Goal: Task Accomplishment & Management: Use online tool/utility

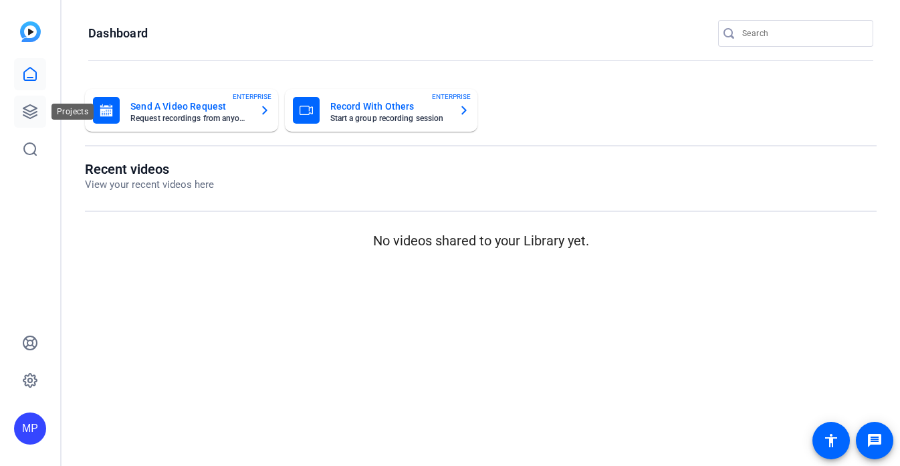
click at [24, 112] on icon at bounding box center [30, 112] width 16 height 16
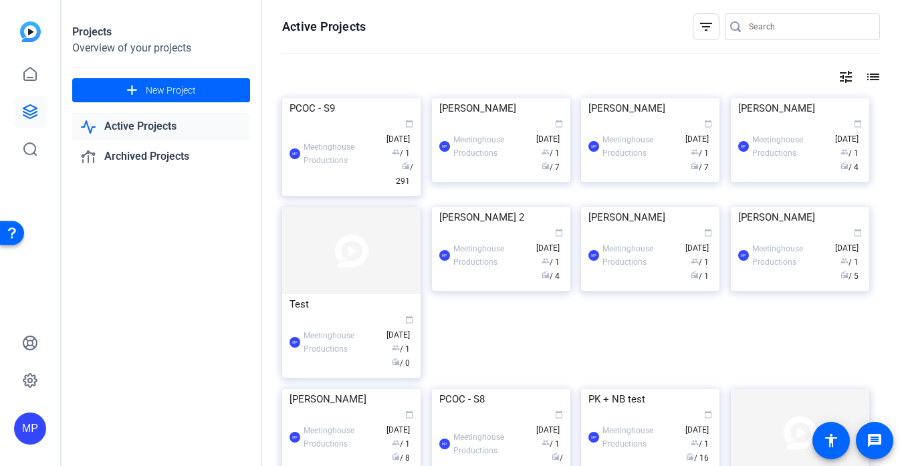
scroll to position [11, 0]
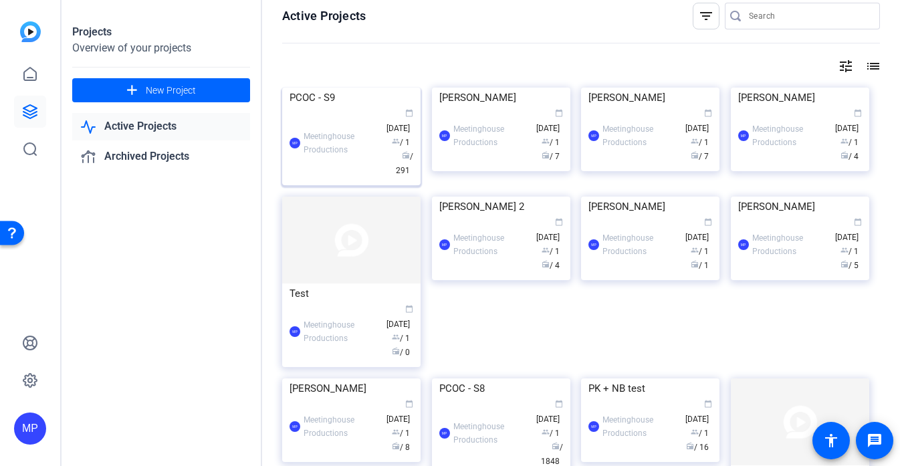
click at [360, 88] on img at bounding box center [351, 88] width 138 height 0
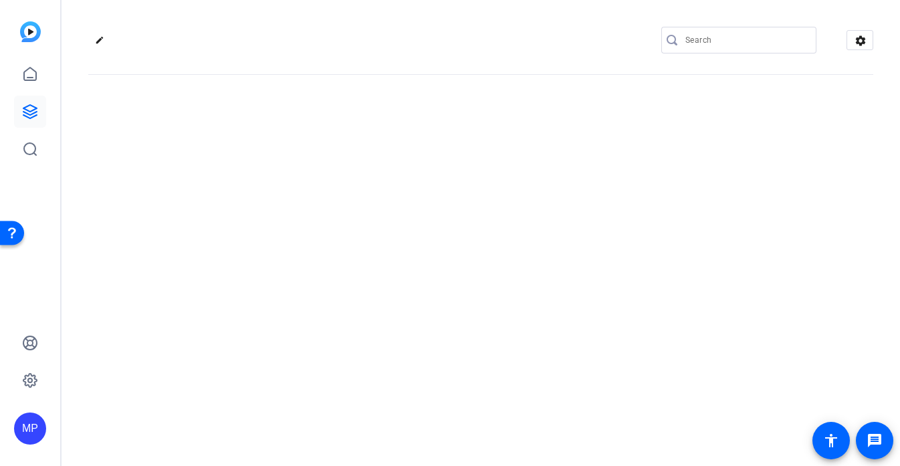
click at [853, 78] on openreel-divider-bar at bounding box center [480, 70] width 785 height 41
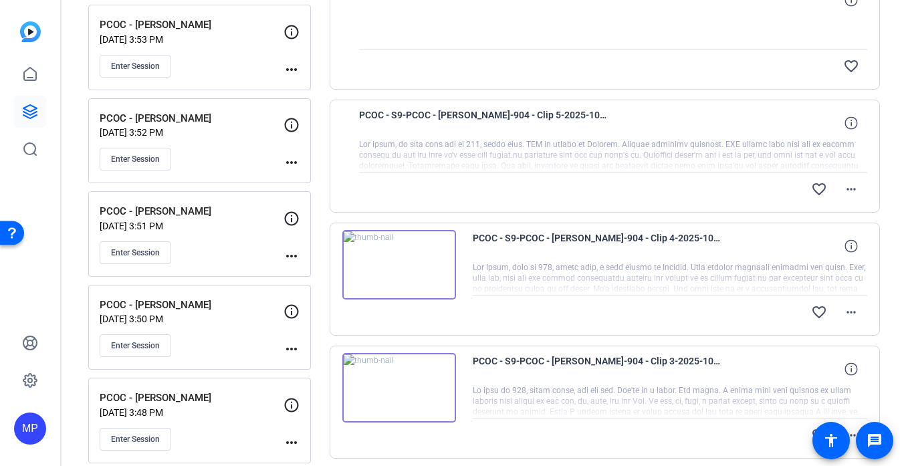
scroll to position [210, 0]
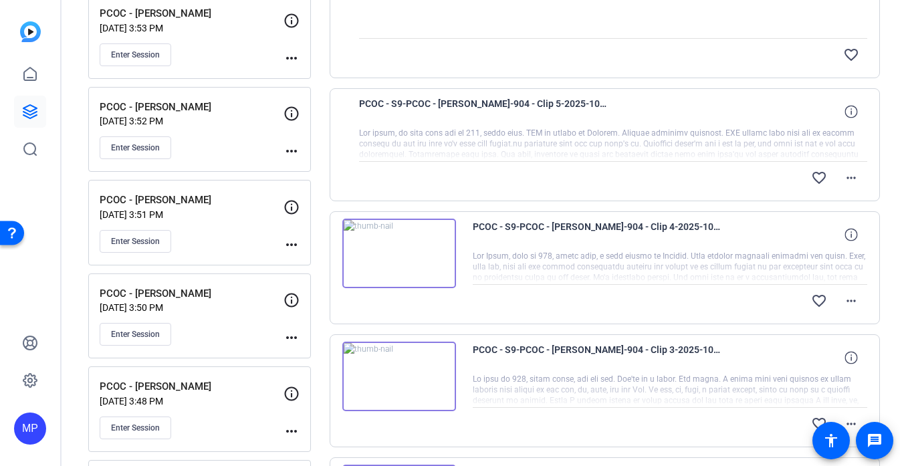
click at [394, 256] on img at bounding box center [399, 254] width 114 height 70
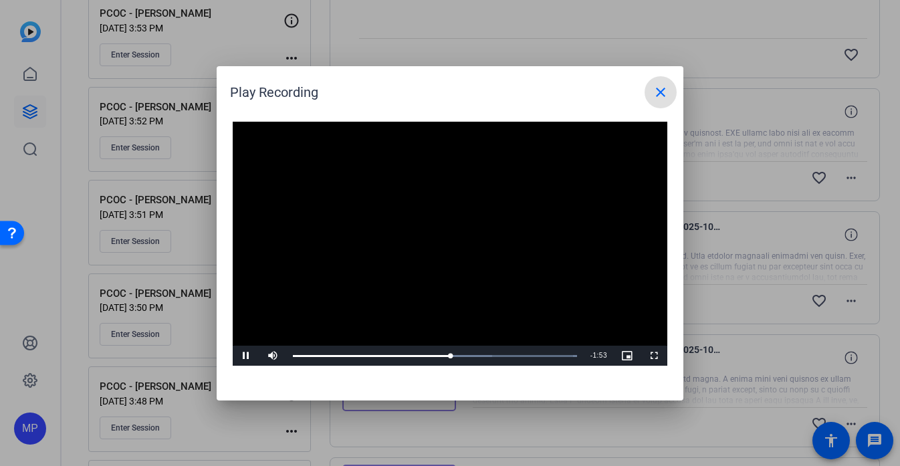
click at [472, 206] on video "Video Player" at bounding box center [450, 244] width 434 height 245
click at [669, 88] on span at bounding box center [660, 92] width 32 height 32
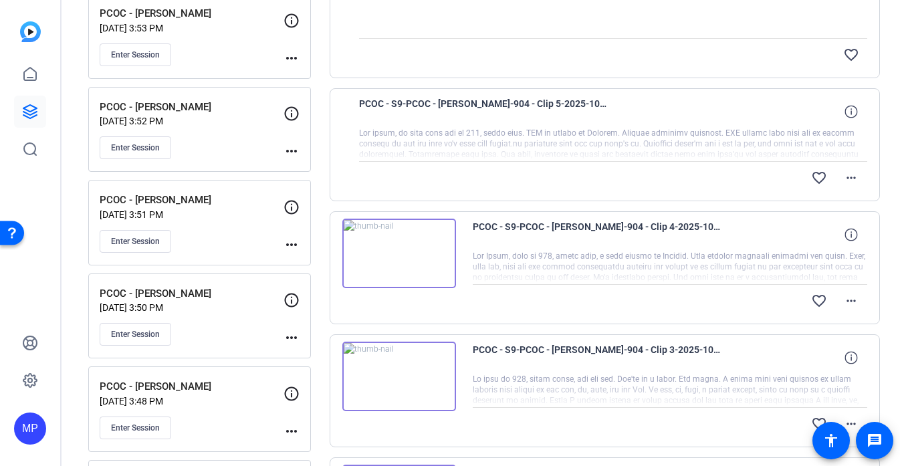
scroll to position [0, 0]
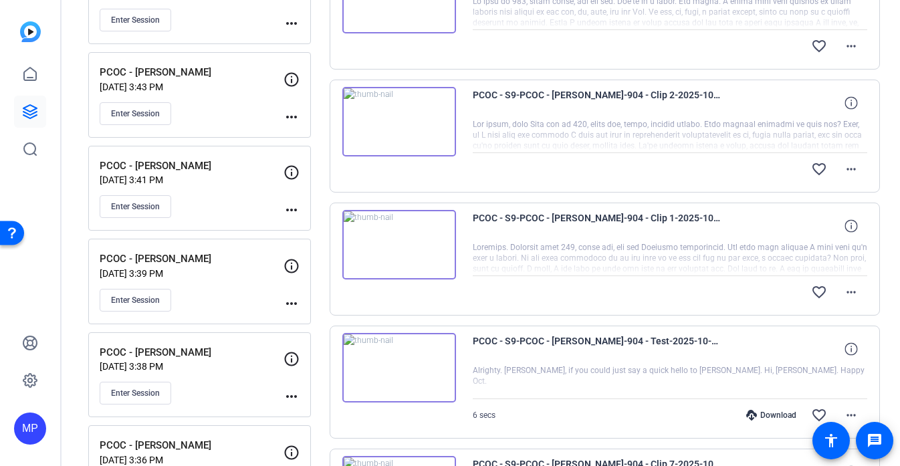
scroll to position [716, 0]
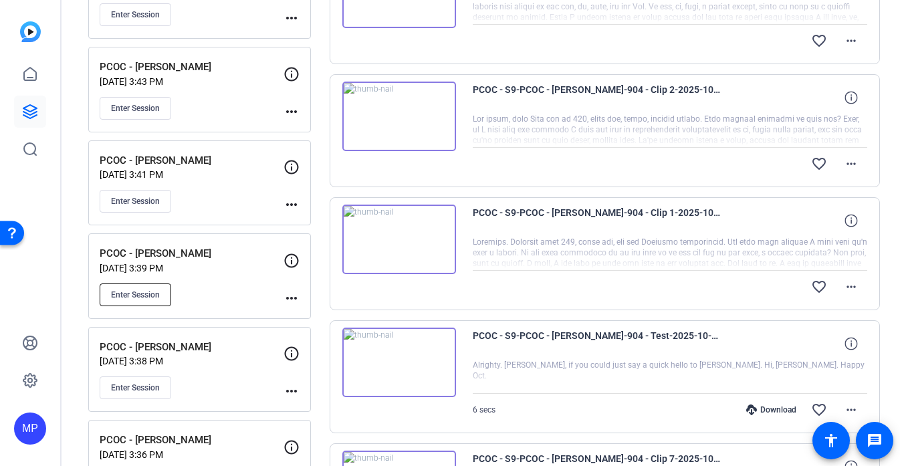
click at [144, 296] on span "Enter Session" at bounding box center [135, 294] width 49 height 11
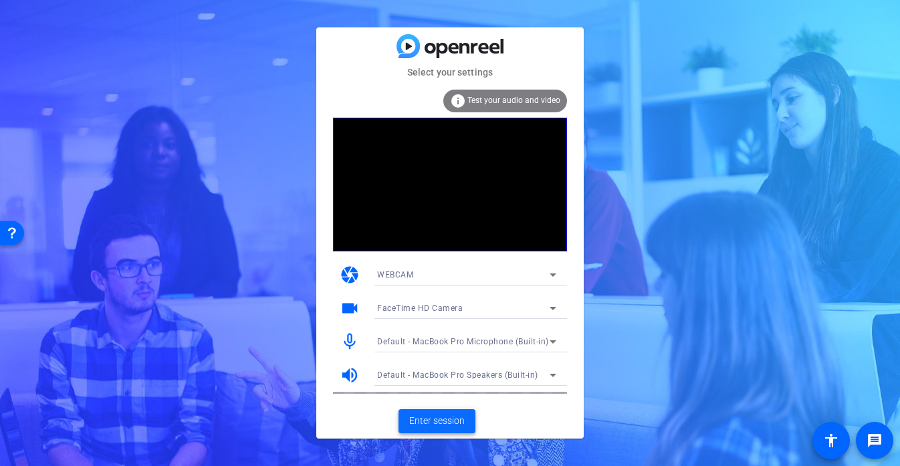
click at [419, 424] on span "Enter session" at bounding box center [436, 421] width 55 height 14
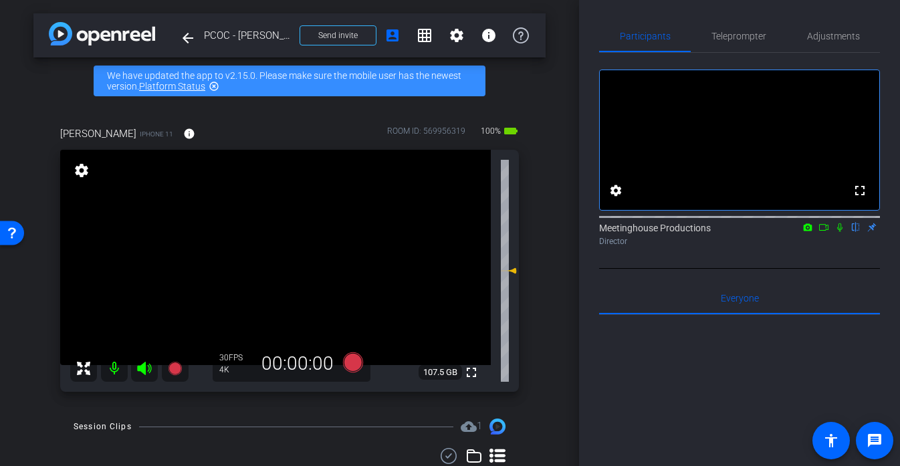
click at [265, 271] on video at bounding box center [275, 257] width 430 height 215
click at [265, 271] on div at bounding box center [264, 270] width 33 height 33
click at [279, 263] on div at bounding box center [264, 270] width 33 height 33
click at [281, 255] on div at bounding box center [264, 270] width 33 height 33
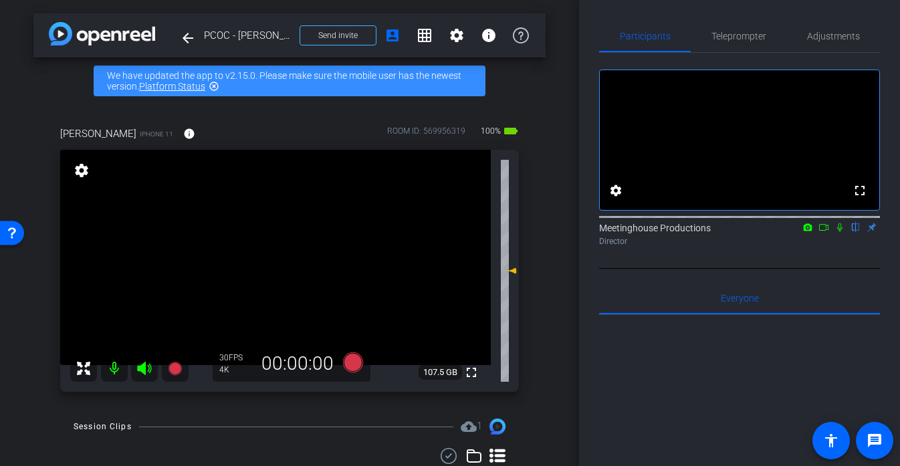
click at [287, 255] on video at bounding box center [275, 257] width 430 height 215
click at [287, 259] on div at bounding box center [286, 255] width 33 height 33
click at [283, 263] on div at bounding box center [286, 255] width 33 height 33
click at [279, 262] on div at bounding box center [286, 255] width 33 height 33
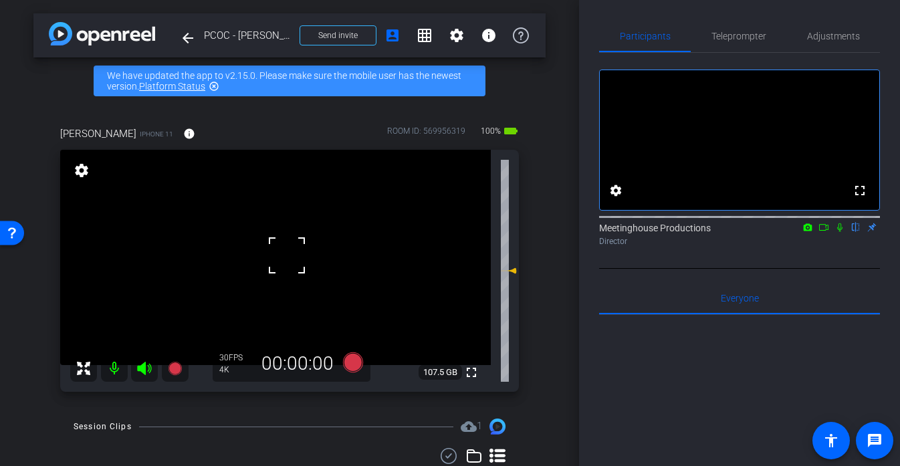
click at [279, 262] on div at bounding box center [286, 255] width 33 height 33
click at [285, 268] on div at bounding box center [286, 255] width 33 height 33
click at [285, 273] on video at bounding box center [275, 257] width 430 height 215
click at [285, 273] on div at bounding box center [285, 273] width 33 height 33
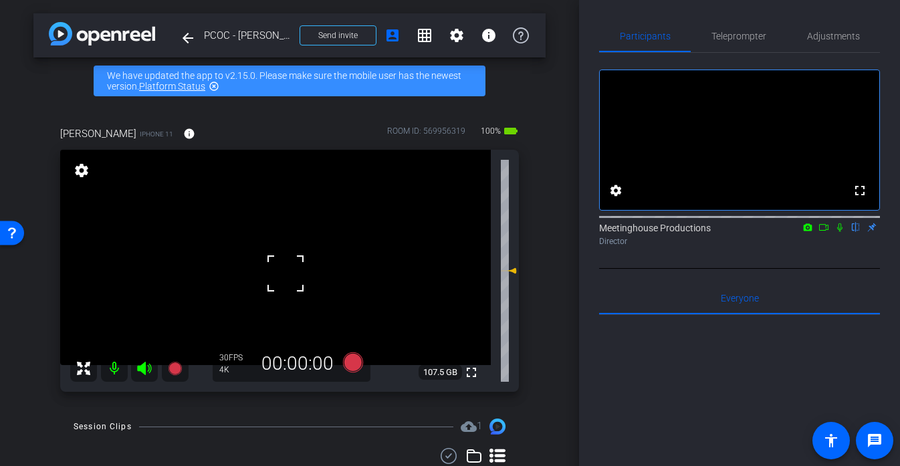
click at [261, 264] on video at bounding box center [275, 257] width 430 height 215
click at [262, 282] on video at bounding box center [275, 257] width 430 height 215
click at [825, 35] on span "Adjustments" at bounding box center [833, 35] width 53 height 9
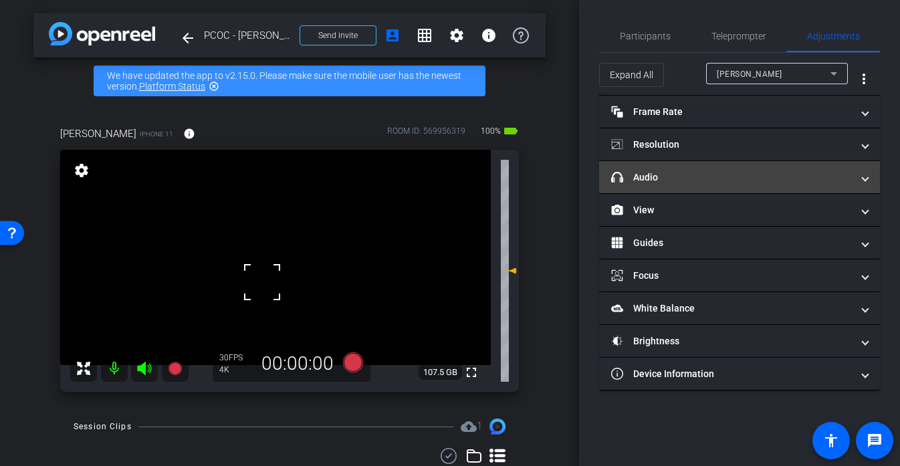
click at [686, 176] on mat-panel-title "headphone icon Audio" at bounding box center [731, 177] width 241 height 14
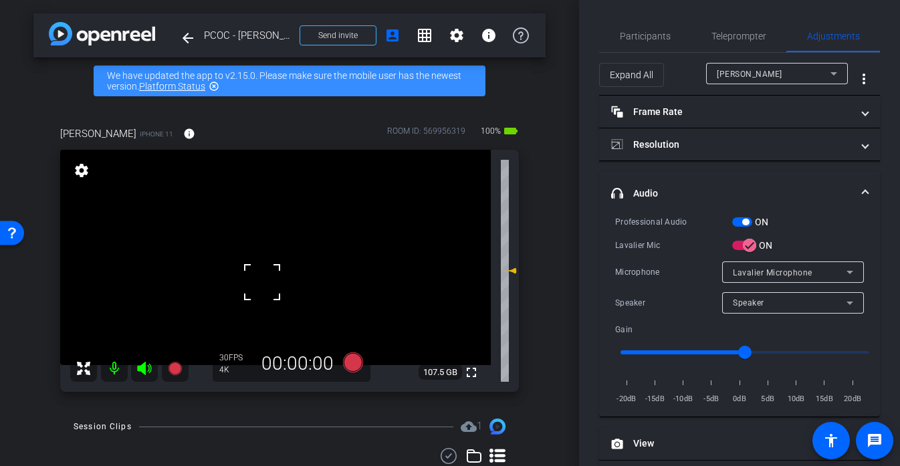
click at [686, 174] on mat-expansion-panel-header "headphone icon Audio" at bounding box center [739, 193] width 281 height 43
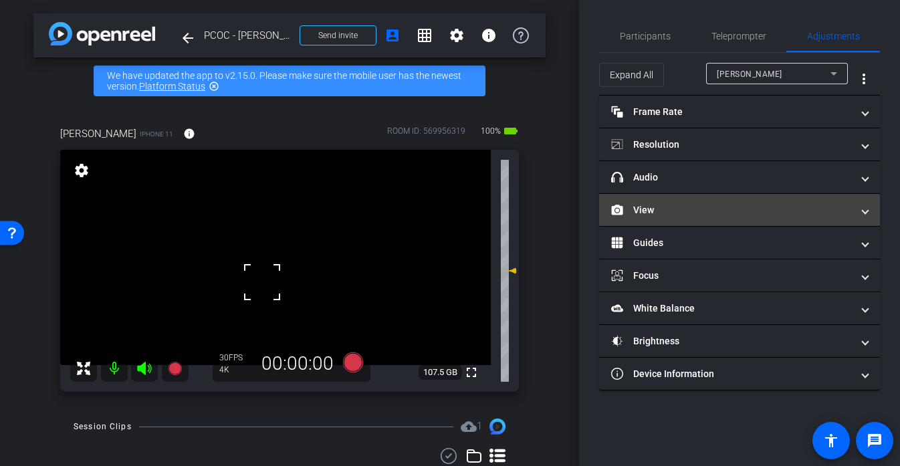
click at [676, 207] on mat-panel-title "View" at bounding box center [731, 210] width 241 height 14
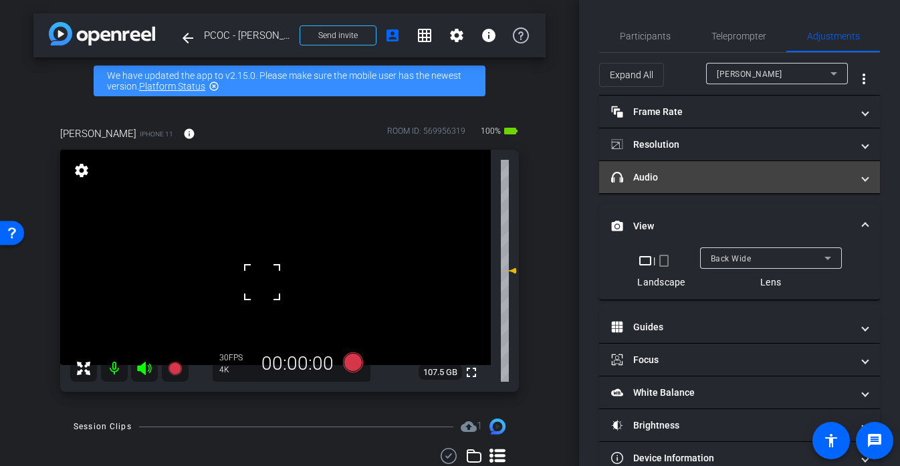
click at [681, 186] on mat-expansion-panel-header "headphone icon Audio" at bounding box center [739, 177] width 281 height 32
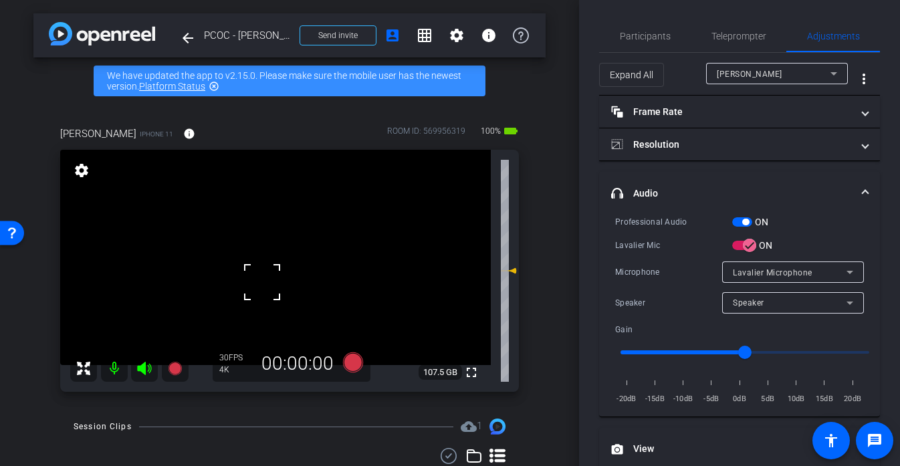
click at [257, 265] on video at bounding box center [275, 257] width 430 height 215
click at [257, 265] on div at bounding box center [261, 281] width 33 height 33
click at [279, 251] on video at bounding box center [275, 257] width 430 height 215
click at [279, 251] on div at bounding box center [278, 251] width 33 height 33
click at [269, 250] on div at bounding box center [278, 251] width 33 height 33
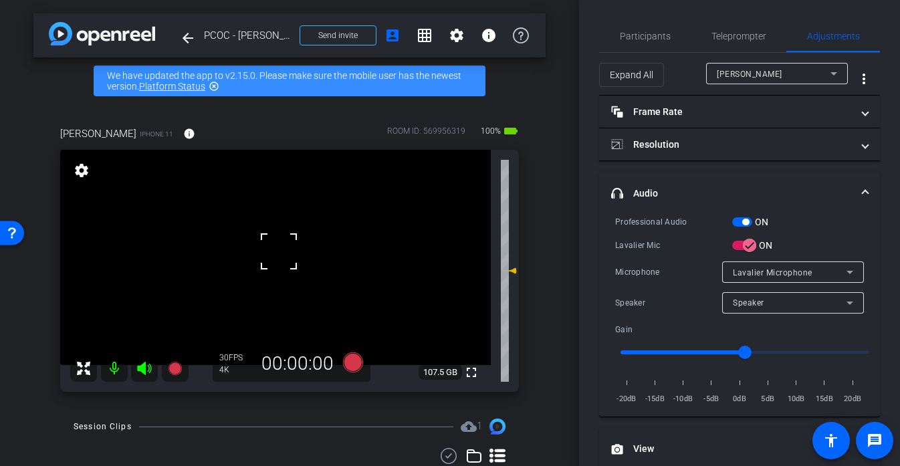
click at [269, 250] on div at bounding box center [278, 251] width 33 height 33
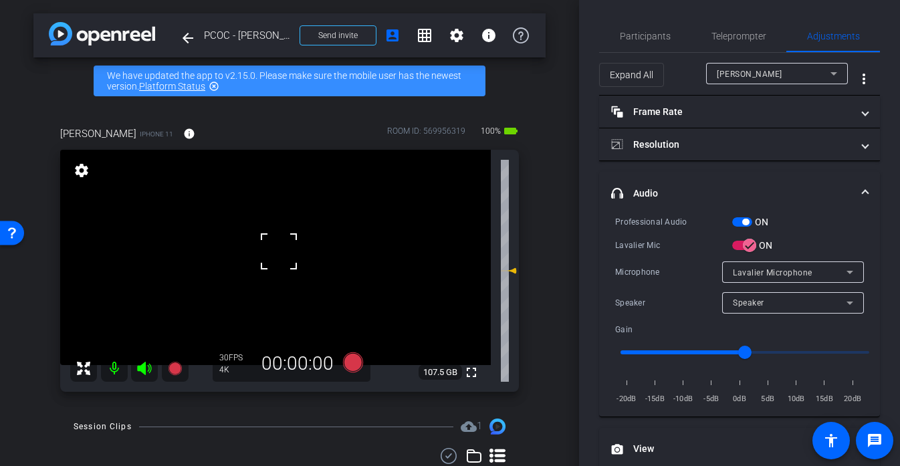
click at [269, 250] on div at bounding box center [278, 251] width 33 height 33
click at [651, 31] on span "Participants" at bounding box center [644, 35] width 51 height 9
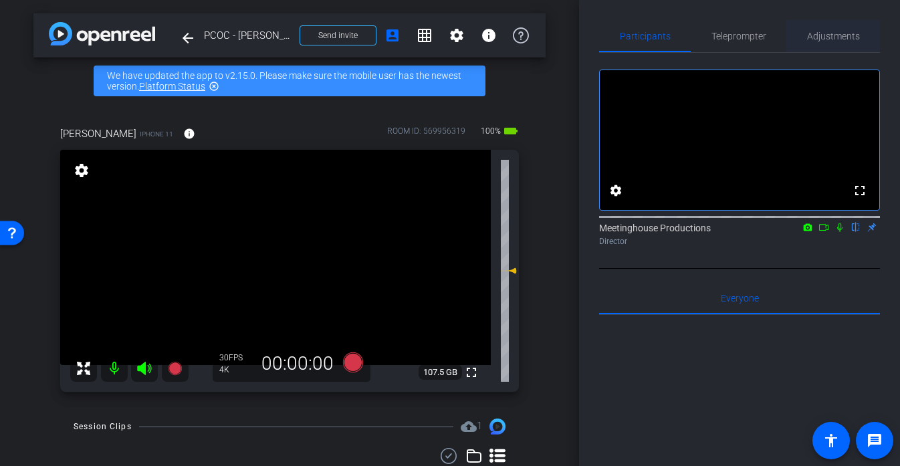
click at [835, 31] on span "Adjustments" at bounding box center [833, 35] width 53 height 9
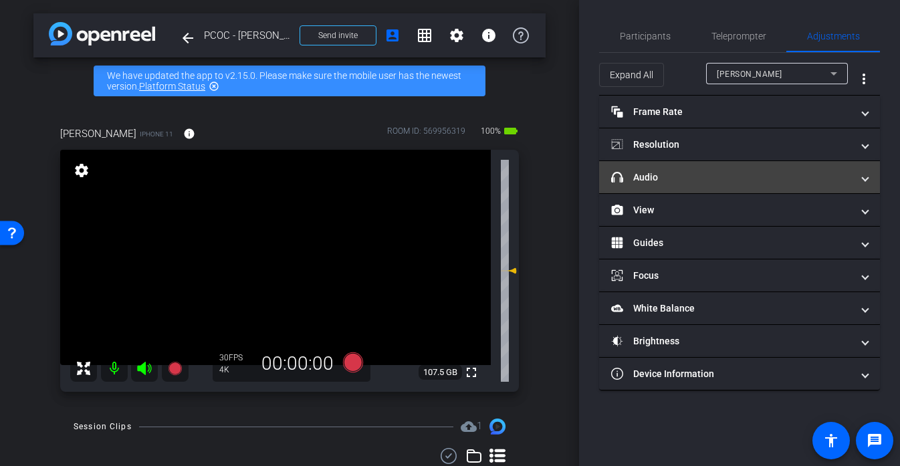
click at [682, 172] on mat-panel-title "headphone icon Audio" at bounding box center [731, 177] width 241 height 14
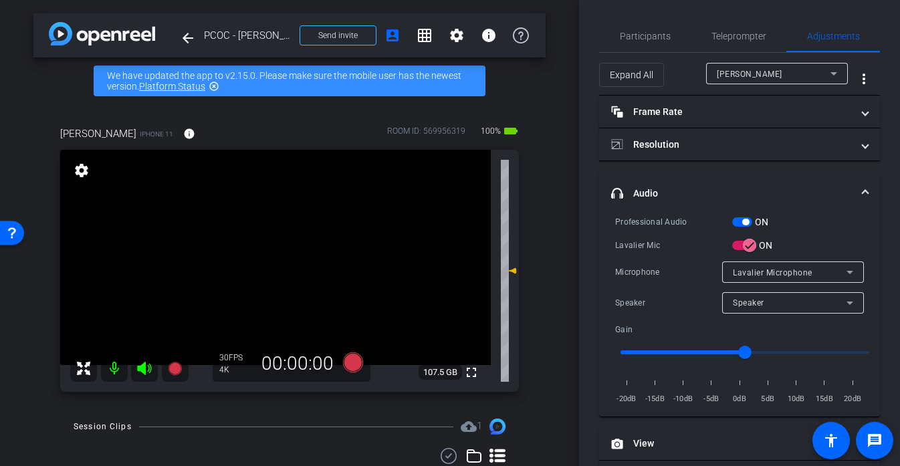
click at [272, 269] on video at bounding box center [275, 257] width 430 height 215
click at [269, 235] on video at bounding box center [275, 257] width 430 height 215
click at [269, 257] on video at bounding box center [275, 257] width 430 height 215
click at [269, 251] on div at bounding box center [268, 234] width 33 height 33
click at [278, 245] on div at bounding box center [269, 256] width 33 height 33
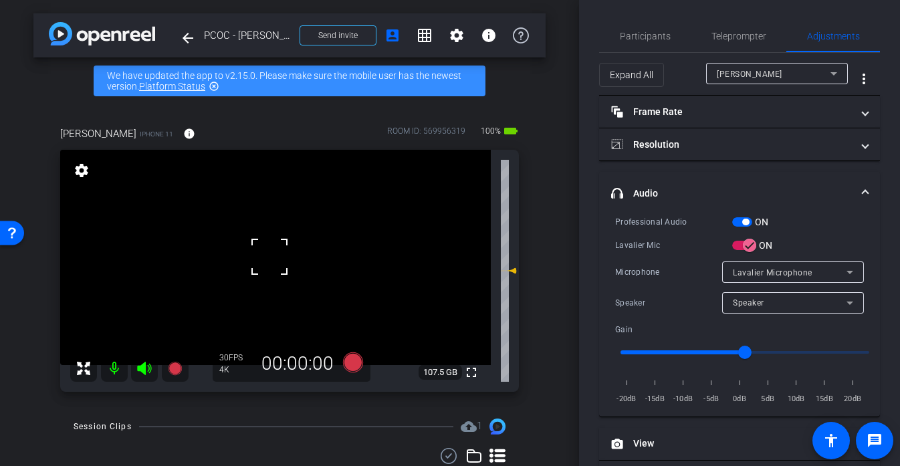
click at [278, 245] on div at bounding box center [269, 256] width 33 height 33
click at [278, 249] on div at bounding box center [269, 256] width 33 height 33
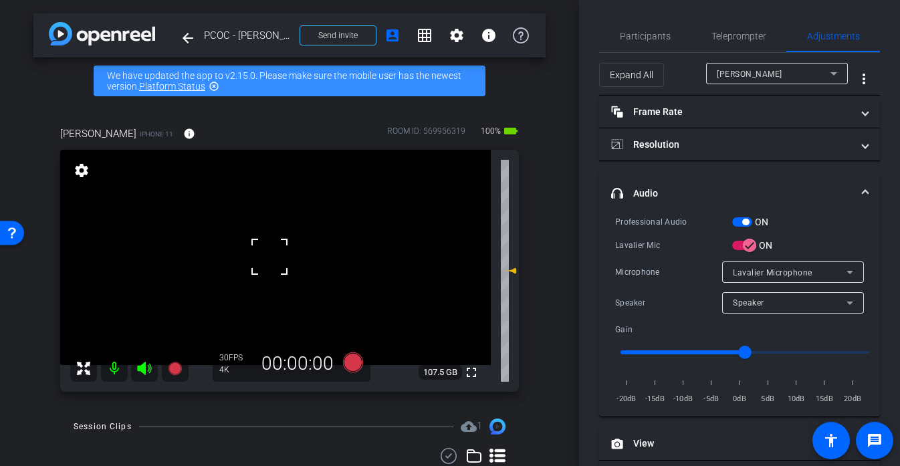
click at [278, 249] on div at bounding box center [269, 256] width 33 height 33
click at [275, 259] on video at bounding box center [275, 257] width 430 height 215
click at [277, 293] on video at bounding box center [275, 257] width 430 height 215
click at [275, 261] on video at bounding box center [275, 257] width 430 height 215
click at [268, 256] on div at bounding box center [275, 260] width 33 height 33
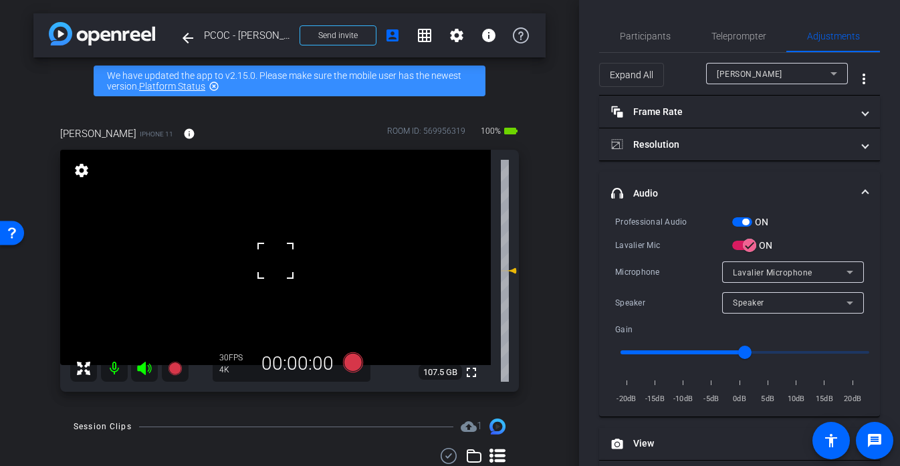
click at [268, 256] on div at bounding box center [275, 260] width 33 height 33
click at [268, 256] on video at bounding box center [275, 257] width 430 height 215
click at [677, 14] on div "Participants Teleprompter Adjustments settings Meetinghouse Productions flip Di…" at bounding box center [739, 233] width 321 height 466
click at [644, 42] on span "Participants" at bounding box center [644, 36] width 51 height 32
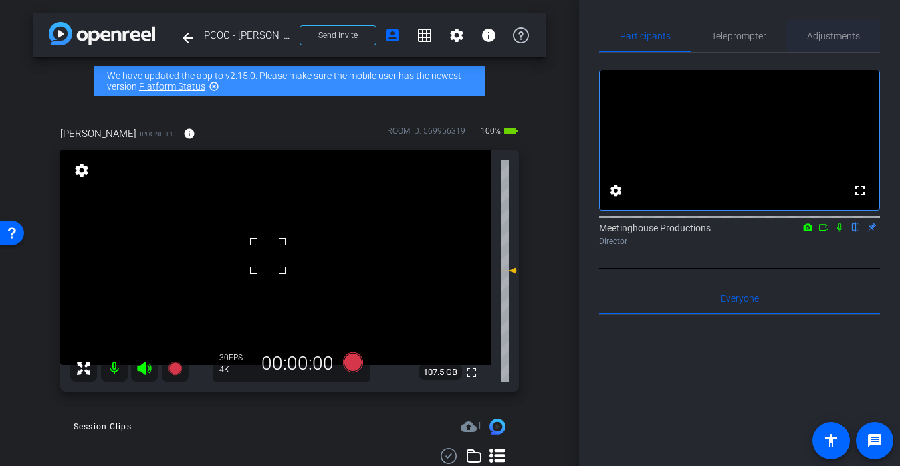
click at [830, 47] on span "Adjustments" at bounding box center [833, 36] width 53 height 32
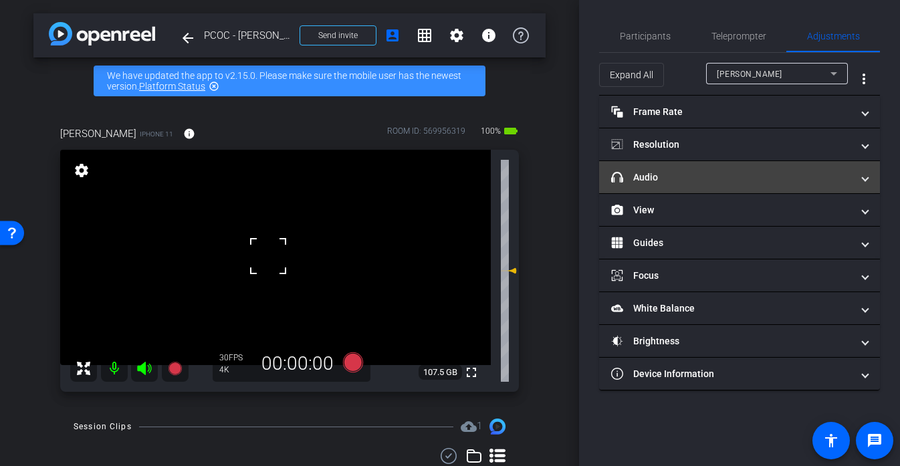
click at [629, 186] on mat-expansion-panel-header "headphone icon Audio" at bounding box center [739, 177] width 281 height 32
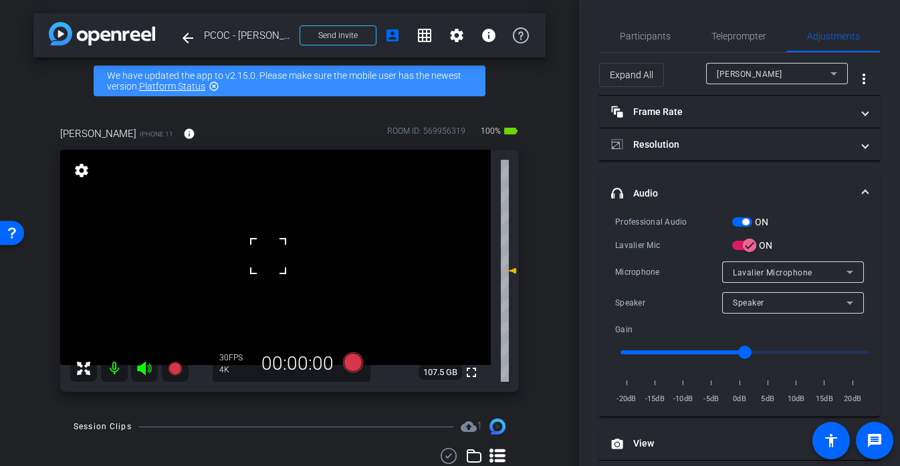
click at [257, 248] on div at bounding box center [267, 255] width 33 height 33
click at [627, 31] on span "Participants" at bounding box center [644, 35] width 51 height 9
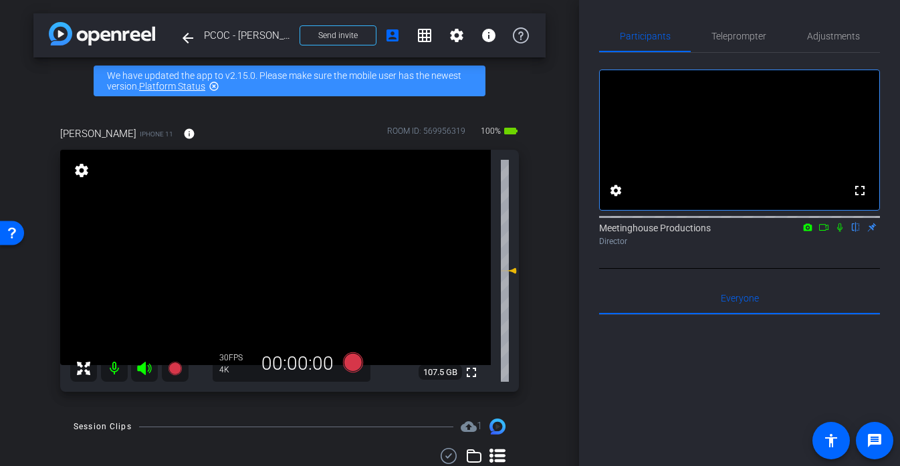
click at [269, 248] on video at bounding box center [275, 257] width 430 height 215
click at [269, 248] on div at bounding box center [269, 247] width 33 height 33
click at [269, 248] on video at bounding box center [275, 257] width 430 height 215
click at [269, 248] on div at bounding box center [269, 247] width 33 height 33
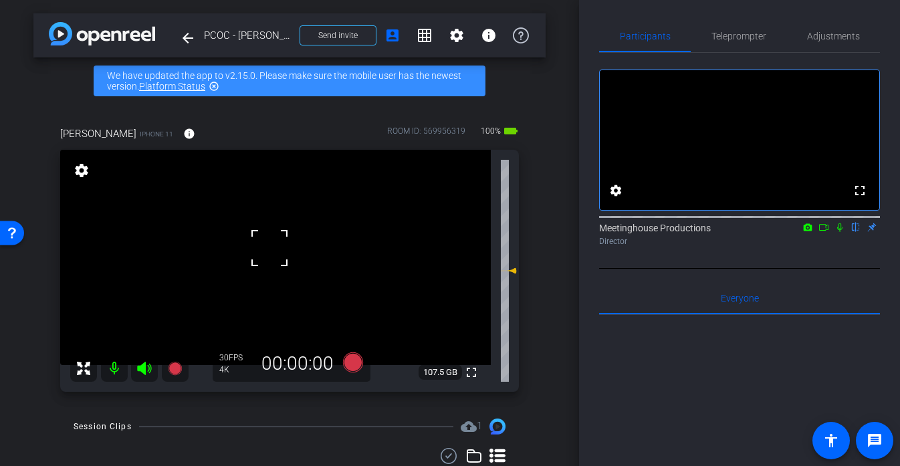
click at [269, 248] on div at bounding box center [269, 247] width 33 height 33
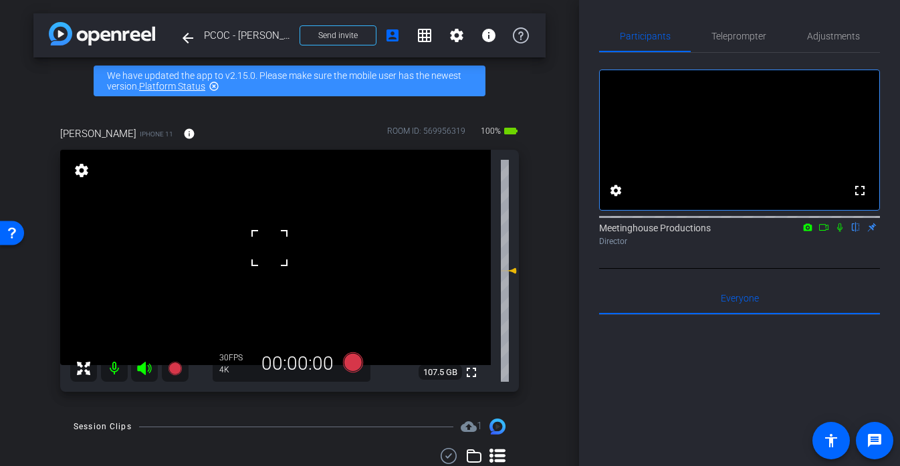
click at [269, 248] on div at bounding box center [269, 247] width 33 height 33
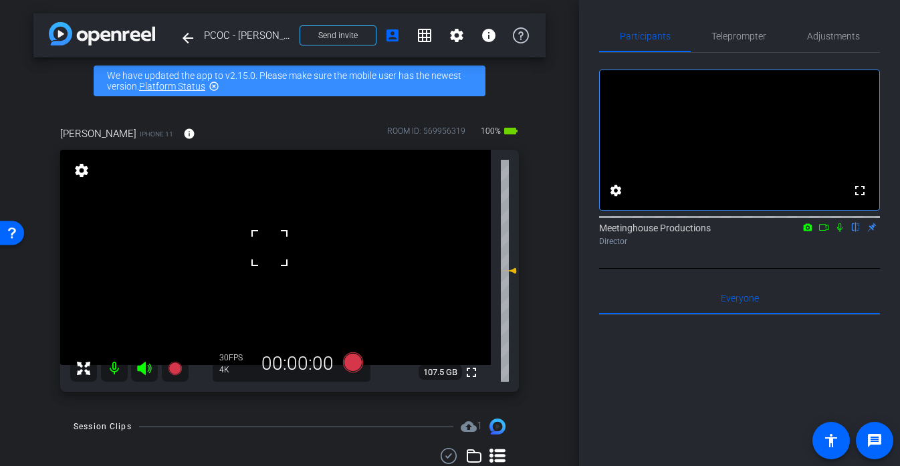
click at [269, 248] on div at bounding box center [269, 247] width 33 height 33
click at [269, 248] on video at bounding box center [275, 257] width 430 height 215
click at [269, 248] on div at bounding box center [269, 247] width 33 height 33
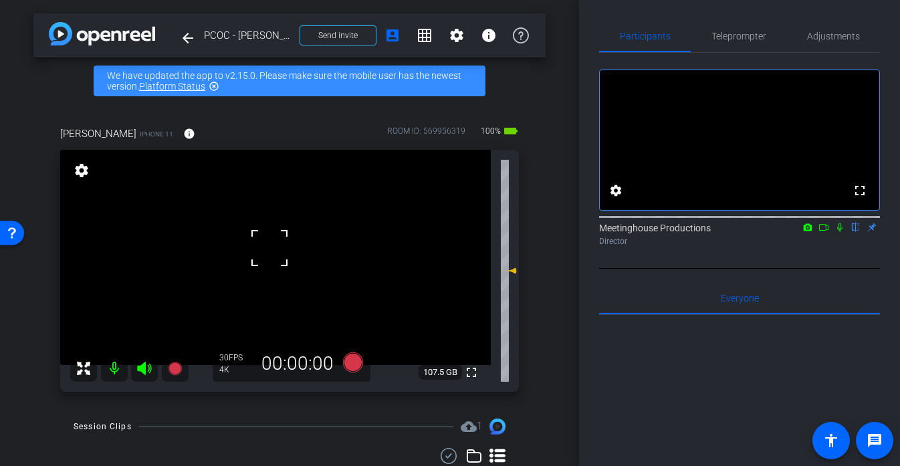
click at [269, 248] on div at bounding box center [269, 247] width 33 height 33
click at [269, 248] on video at bounding box center [275, 257] width 430 height 215
click at [269, 248] on div at bounding box center [269, 247] width 33 height 33
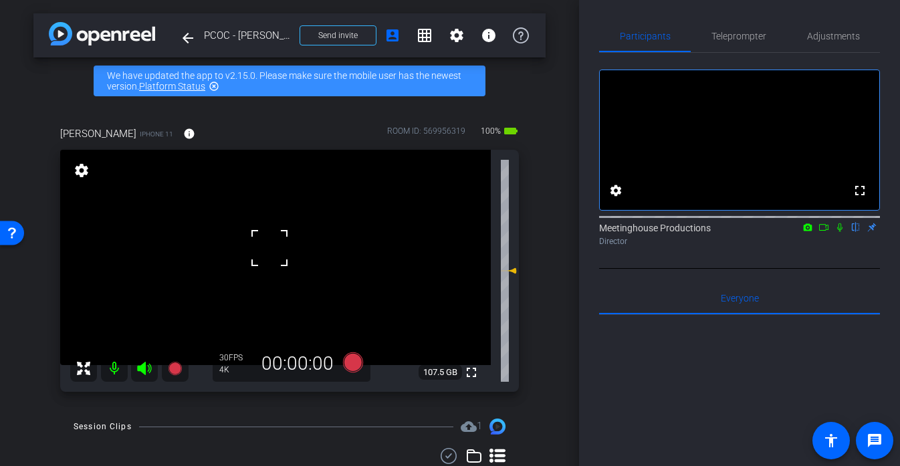
click at [269, 248] on div at bounding box center [269, 247] width 33 height 33
click at [269, 248] on video at bounding box center [275, 257] width 430 height 215
click at [269, 248] on div at bounding box center [269, 247] width 33 height 33
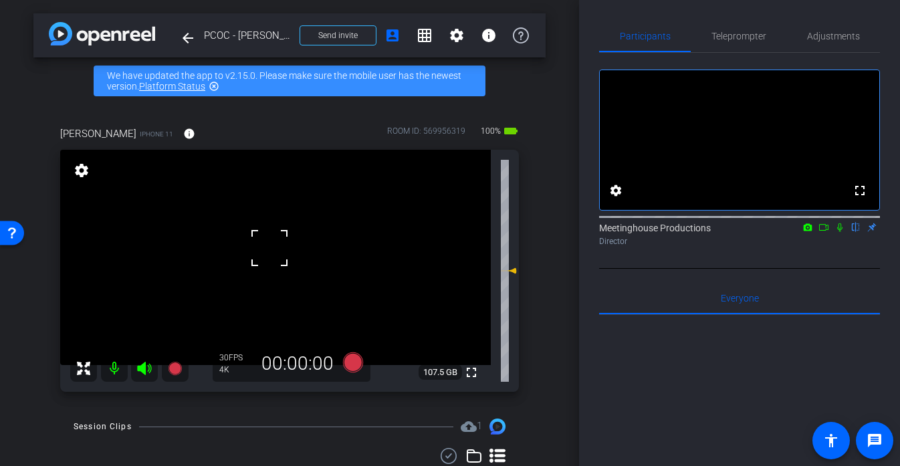
click at [272, 251] on div at bounding box center [269, 247] width 33 height 33
click at [827, 35] on span "Adjustments" at bounding box center [833, 35] width 53 height 9
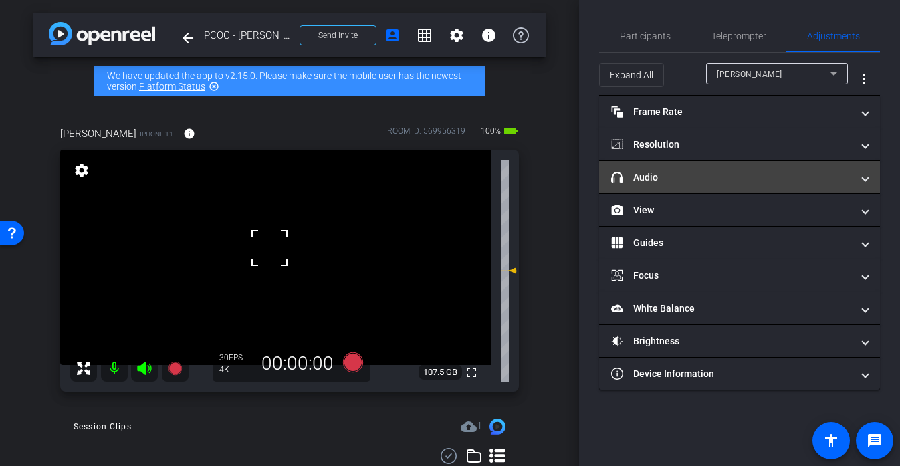
click at [677, 172] on mat-panel-title "headphone icon Audio" at bounding box center [731, 177] width 241 height 14
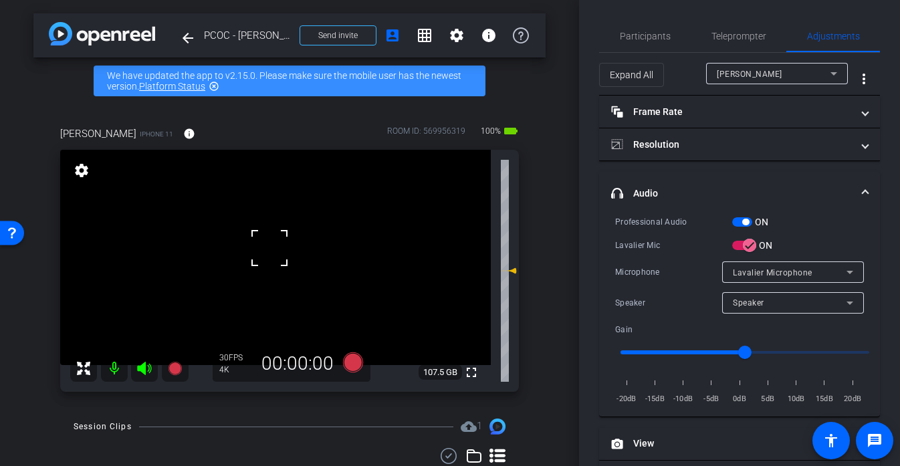
click at [666, 180] on mat-expansion-panel-header "headphone icon Audio" at bounding box center [739, 193] width 281 height 43
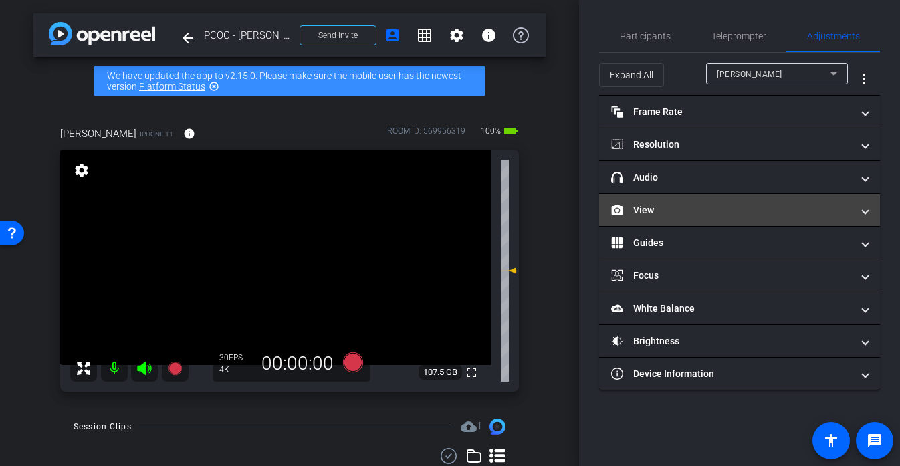
click at [675, 208] on mat-panel-title "View" at bounding box center [731, 210] width 241 height 14
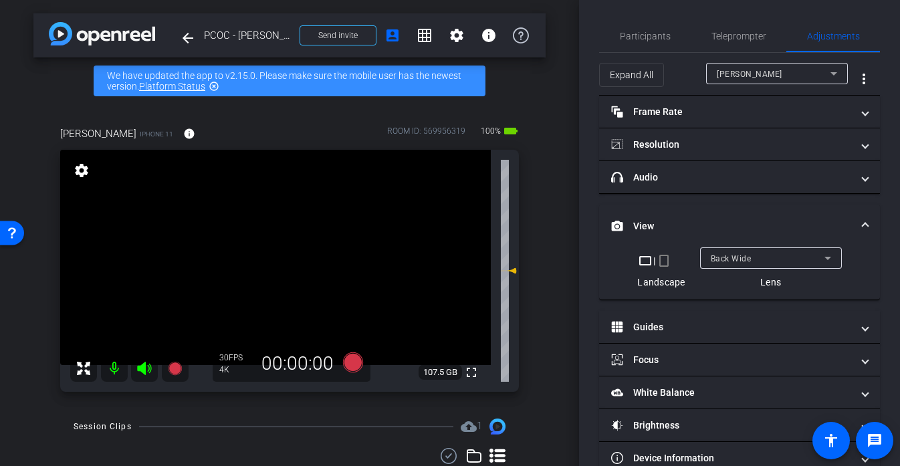
click at [275, 289] on video at bounding box center [275, 257] width 430 height 215
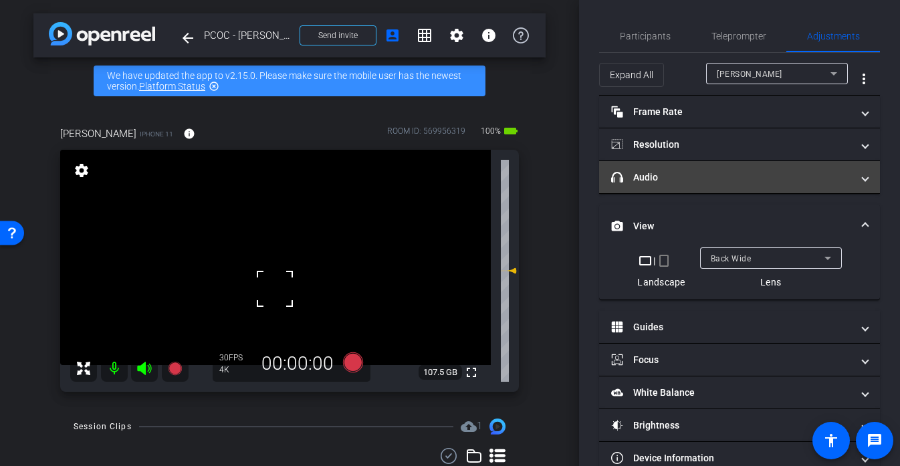
click at [643, 188] on mat-expansion-panel-header "headphone icon Audio" at bounding box center [739, 177] width 281 height 32
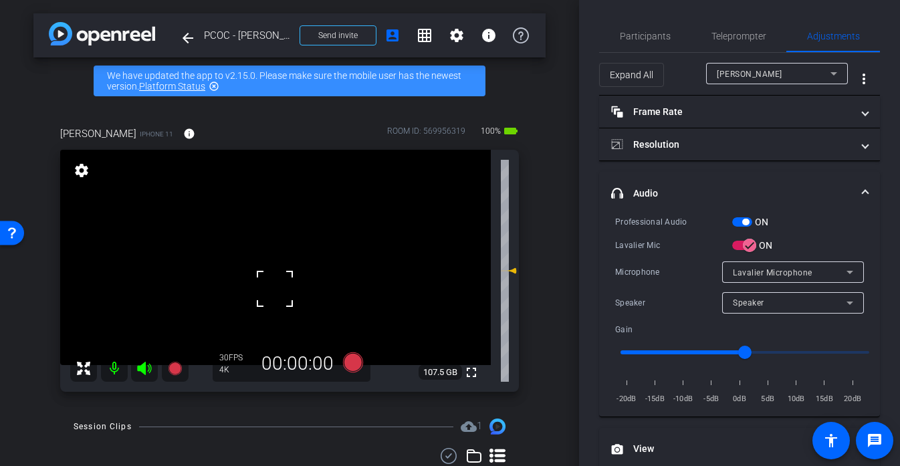
scroll to position [33, 0]
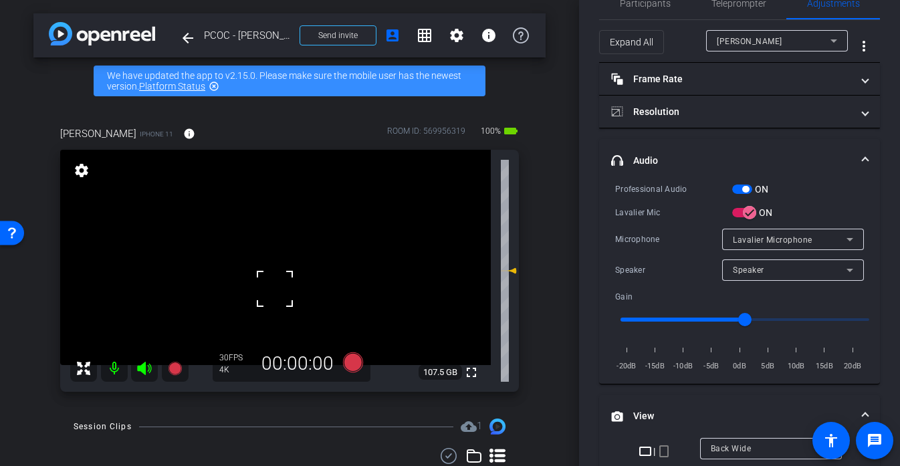
click at [270, 291] on div at bounding box center [274, 288] width 33 height 33
click at [356, 354] on icon at bounding box center [353, 362] width 20 height 20
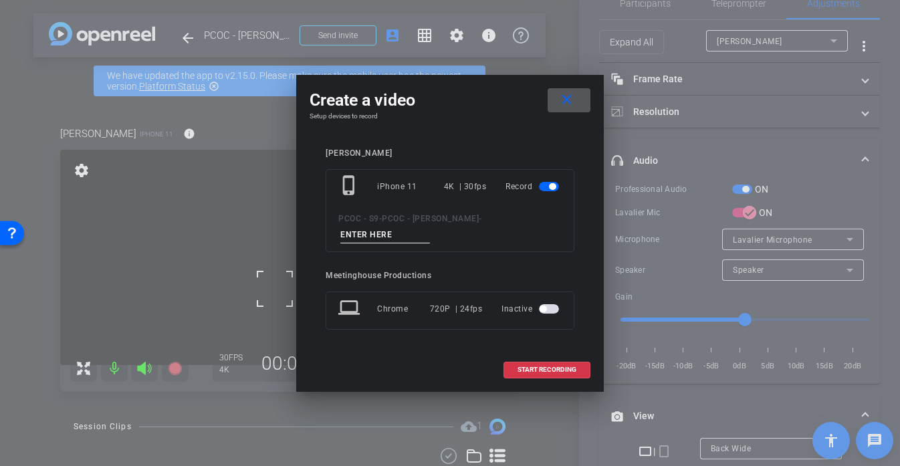
click at [386, 235] on input at bounding box center [385, 235] width 90 height 17
type input "s"
type input "903 story 1"
click at [541, 360] on span at bounding box center [547, 370] width 86 height 32
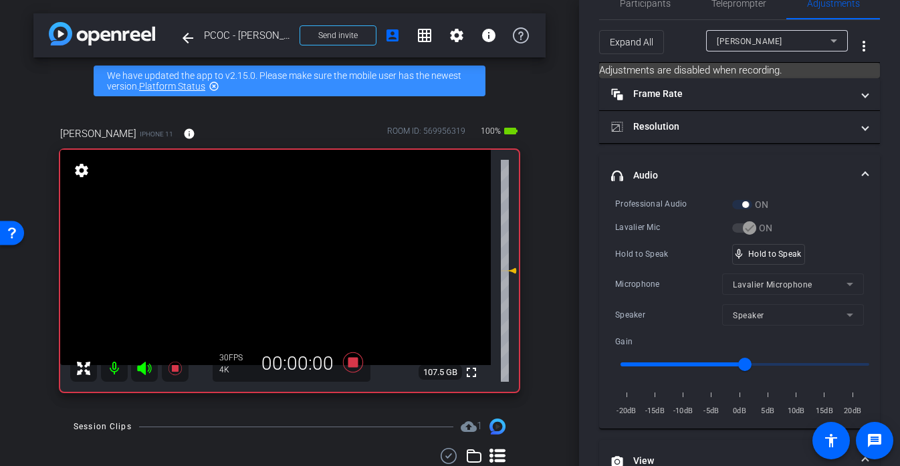
click at [255, 255] on video at bounding box center [275, 257] width 430 height 215
click at [255, 255] on div at bounding box center [255, 255] width 33 height 33
click at [785, 245] on div "mic_none Speaking..." at bounding box center [762, 254] width 60 height 19
click at [269, 255] on video at bounding box center [275, 257] width 430 height 215
click at [269, 255] on div at bounding box center [268, 255] width 33 height 33
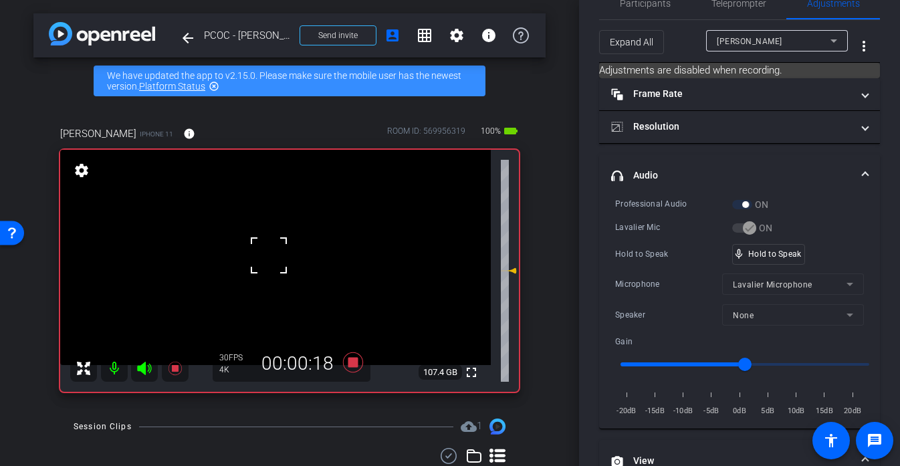
click at [269, 255] on div at bounding box center [268, 255] width 33 height 33
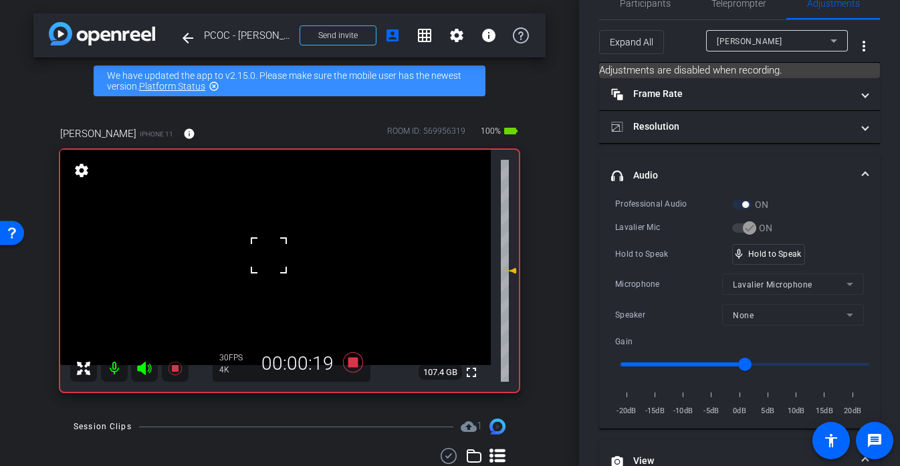
click at [269, 255] on div at bounding box center [268, 255] width 33 height 33
click at [670, 9] on div "Participants" at bounding box center [645, 3] width 92 height 32
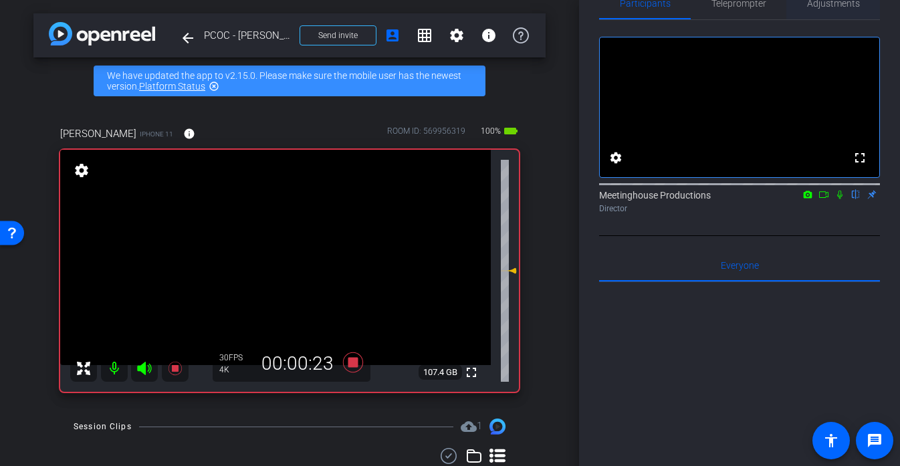
click at [828, 9] on span "Adjustments" at bounding box center [833, 3] width 53 height 32
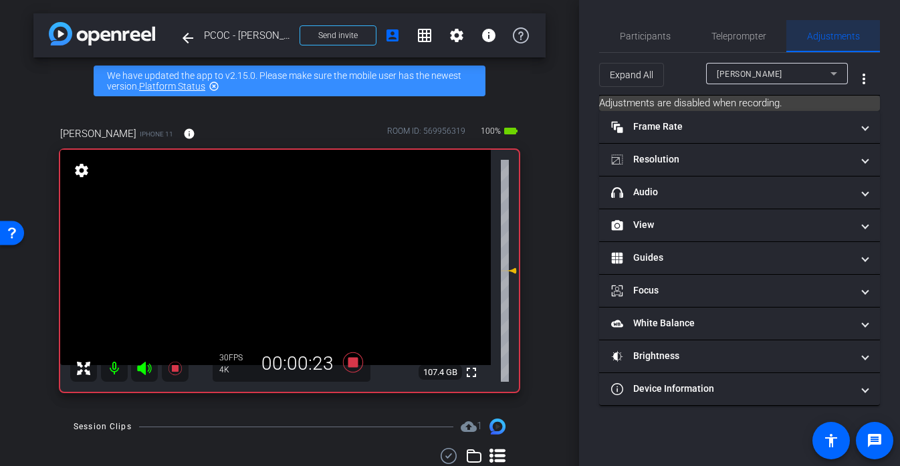
scroll to position [0, 0]
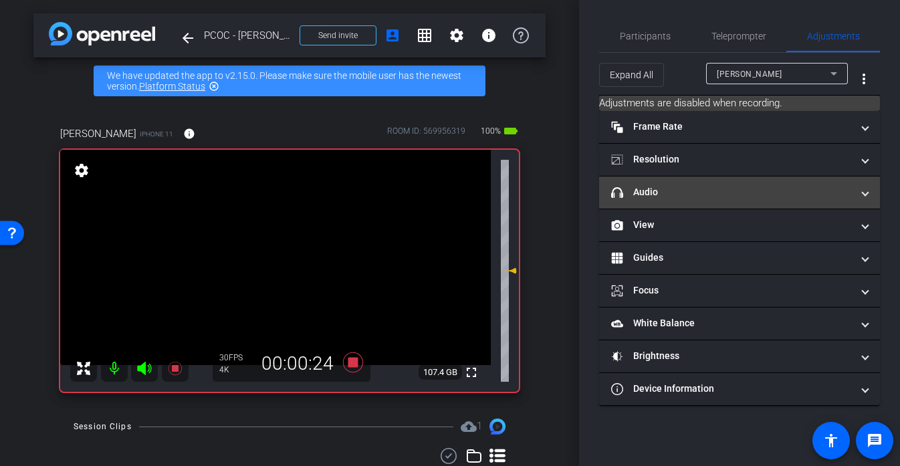
click at [672, 195] on mat-panel-title "headphone icon Audio" at bounding box center [731, 192] width 241 height 14
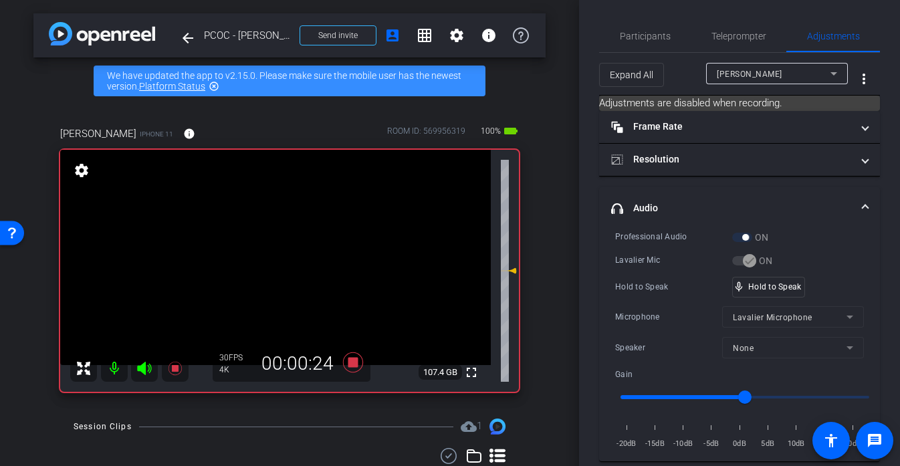
click at [672, 195] on mat-expansion-panel-header "headphone icon Audio" at bounding box center [739, 208] width 281 height 43
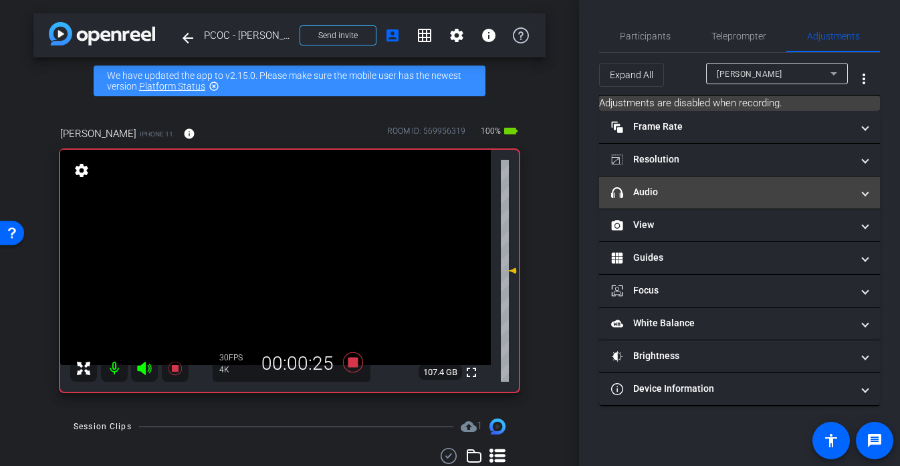
click at [672, 195] on mat-panel-title "headphone icon Audio" at bounding box center [731, 192] width 241 height 14
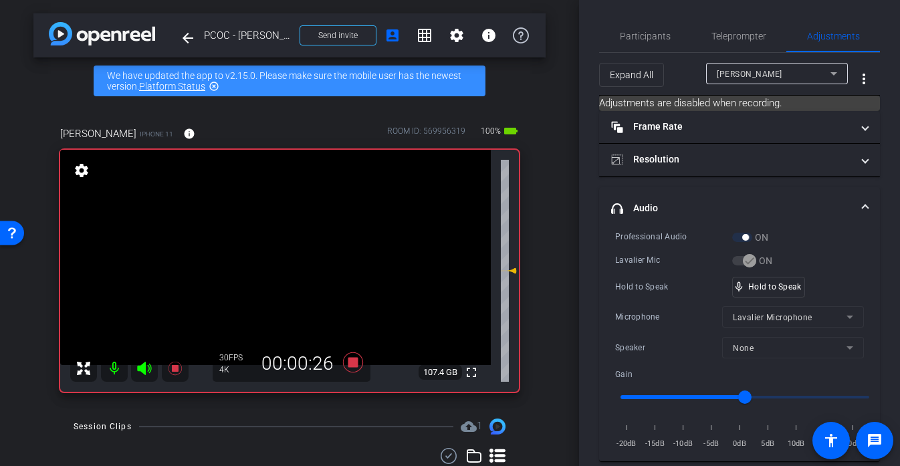
click at [274, 245] on video at bounding box center [275, 257] width 430 height 215
click at [274, 245] on div at bounding box center [268, 255] width 33 height 33
click at [269, 248] on div at bounding box center [273, 245] width 33 height 33
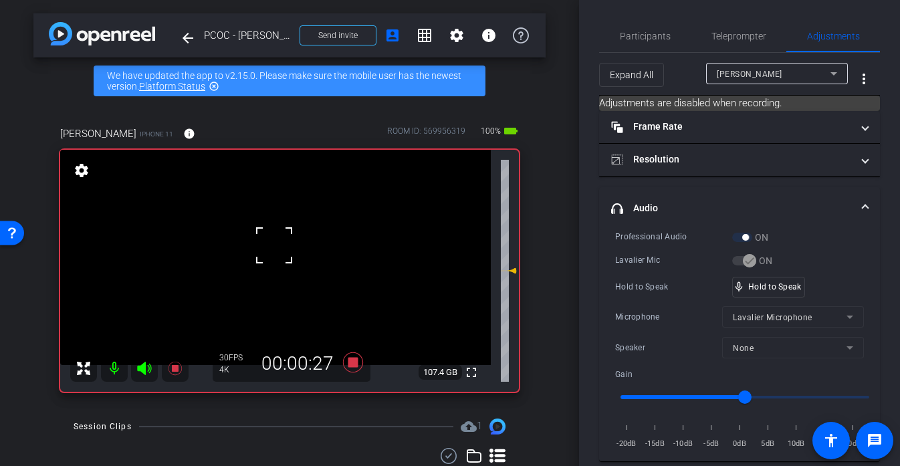
click at [269, 248] on div at bounding box center [273, 245] width 33 height 33
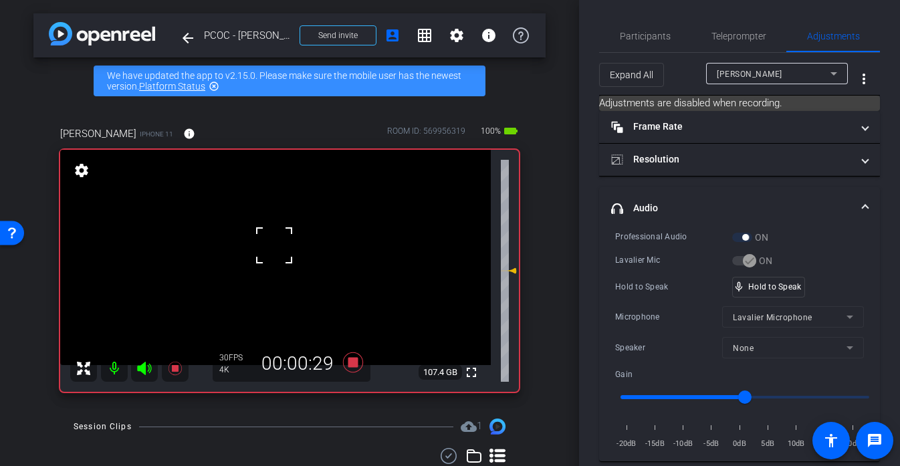
click at [269, 248] on div at bounding box center [273, 245] width 33 height 33
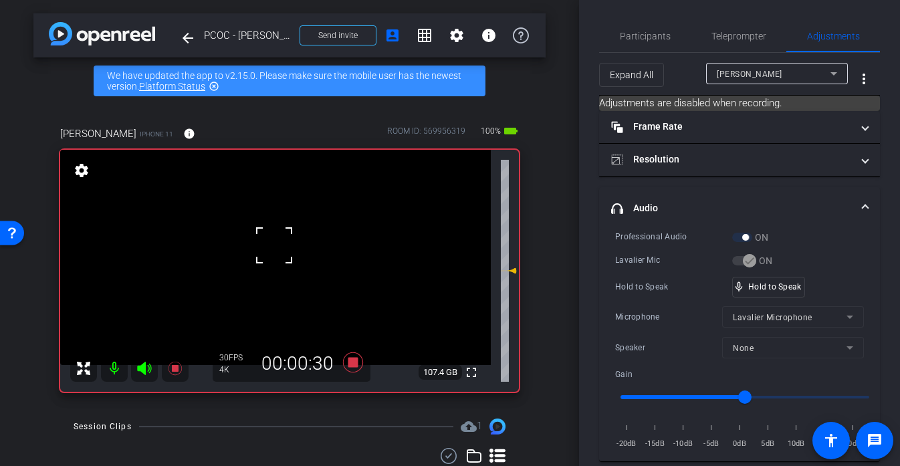
click at [269, 248] on div at bounding box center [273, 245] width 33 height 33
click at [269, 248] on video at bounding box center [275, 257] width 430 height 215
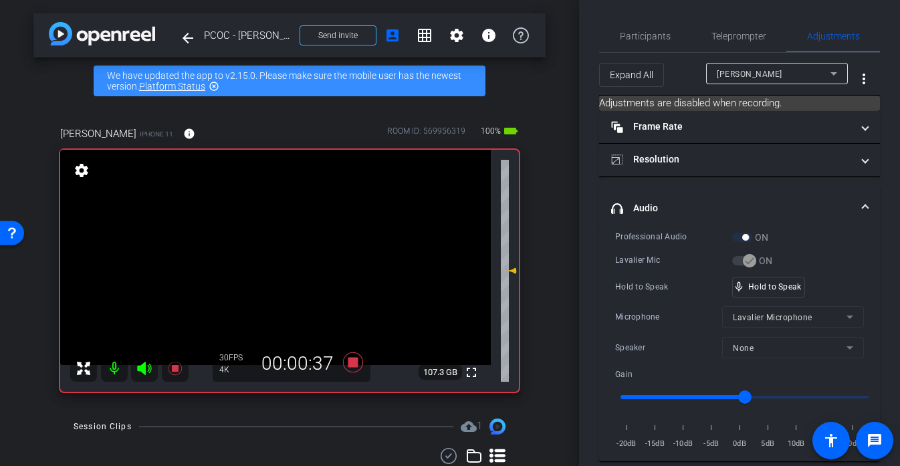
click at [269, 249] on video at bounding box center [275, 257] width 430 height 215
click at [269, 249] on div at bounding box center [269, 247] width 33 height 33
click at [269, 249] on div at bounding box center [269, 248] width 33 height 33
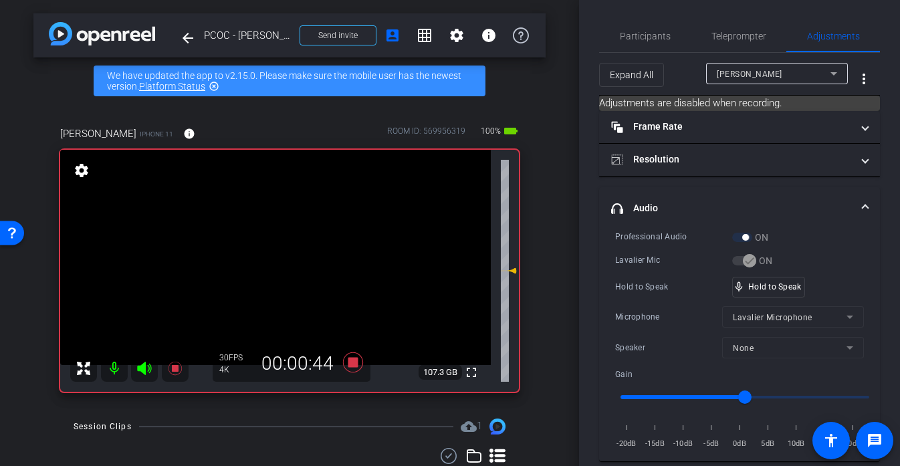
click at [269, 249] on video at bounding box center [275, 257] width 430 height 215
click at [269, 249] on div at bounding box center [269, 248] width 33 height 33
click at [266, 257] on div at bounding box center [269, 248] width 33 height 33
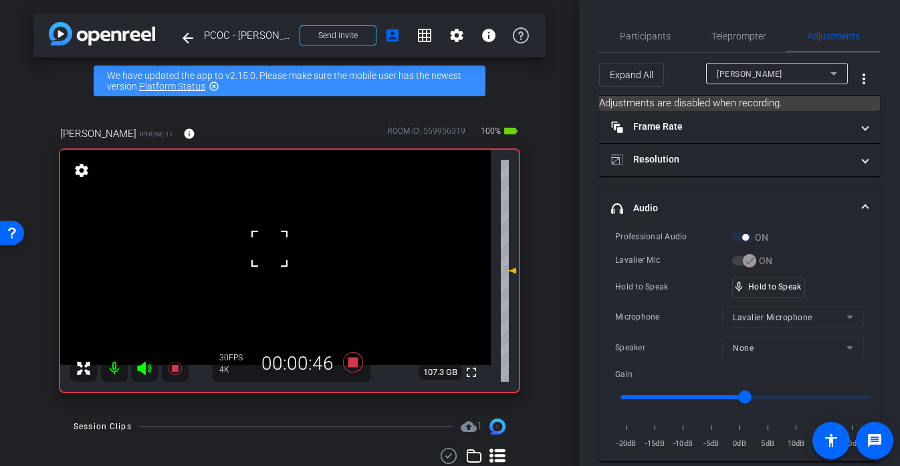
click at [266, 257] on div at bounding box center [269, 248] width 33 height 33
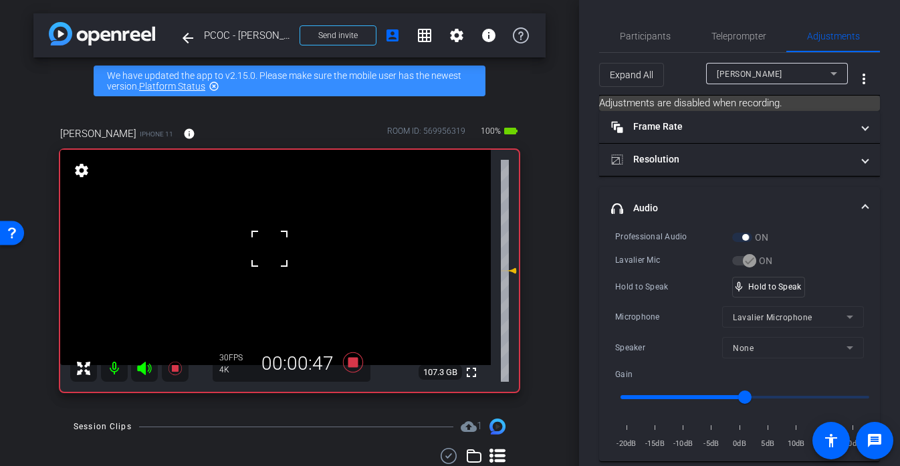
click at [266, 257] on div at bounding box center [269, 248] width 33 height 33
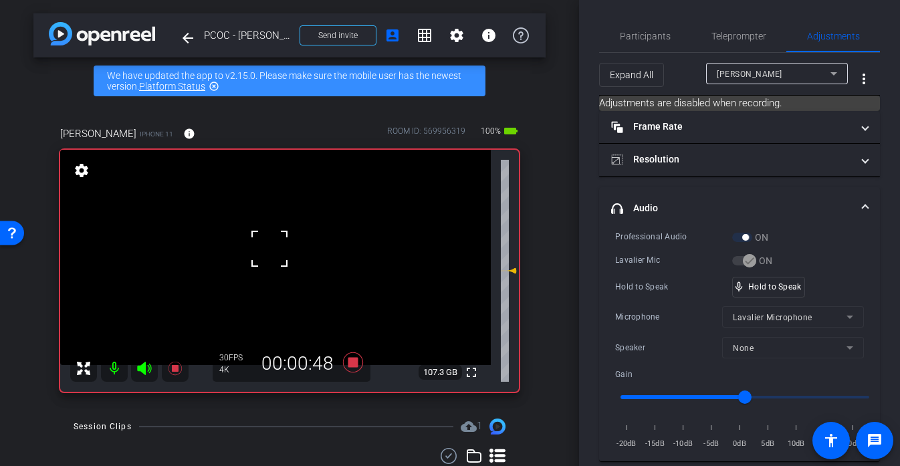
click at [266, 257] on div at bounding box center [269, 248] width 33 height 33
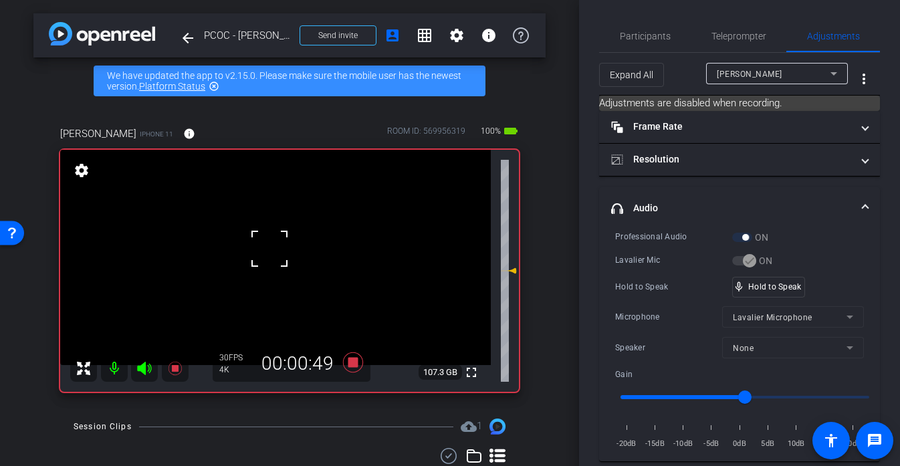
click at [266, 257] on div at bounding box center [269, 248] width 33 height 33
click at [266, 257] on video at bounding box center [275, 257] width 430 height 215
click at [266, 257] on div at bounding box center [269, 248] width 33 height 33
click at [266, 257] on div at bounding box center [265, 256] width 33 height 33
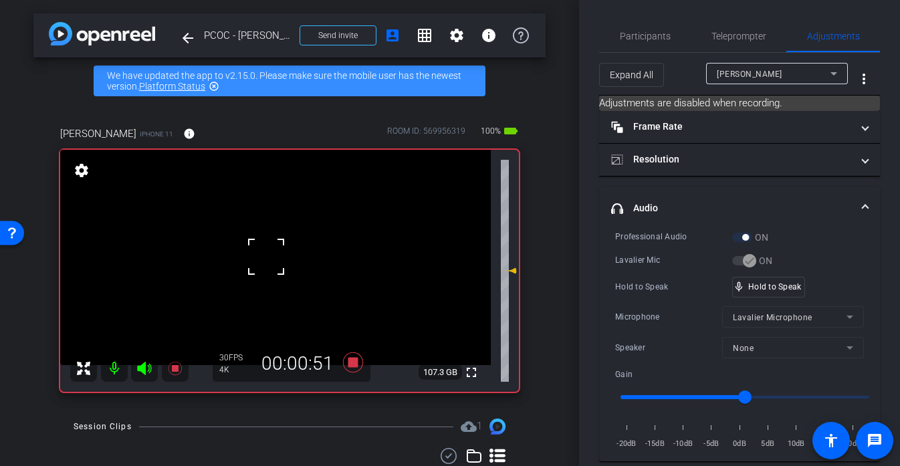
click at [266, 257] on div at bounding box center [265, 256] width 33 height 33
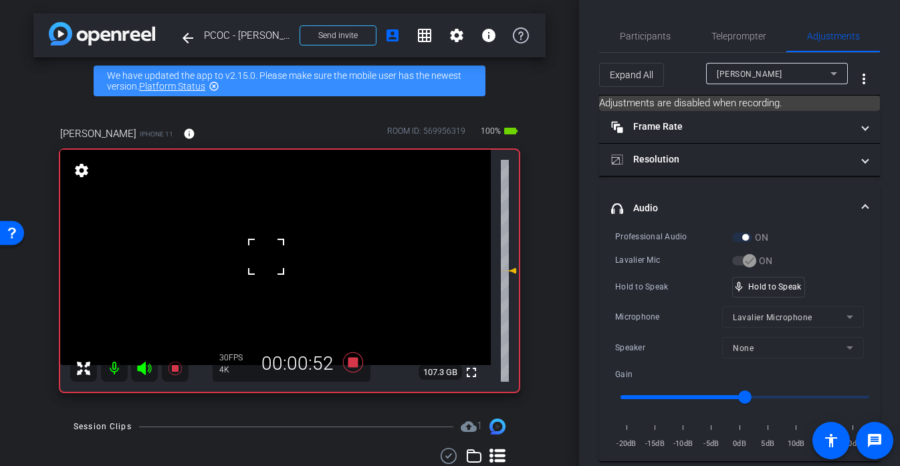
click at [266, 257] on div at bounding box center [265, 256] width 33 height 33
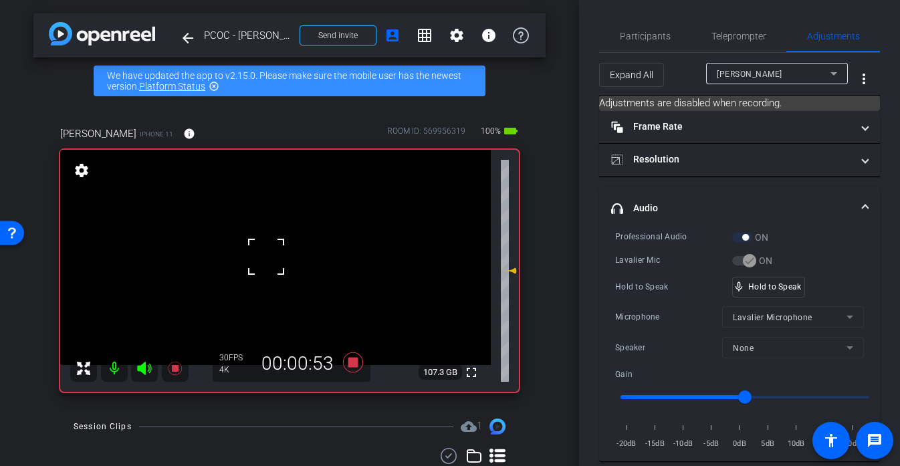
click at [266, 257] on div at bounding box center [265, 256] width 33 height 33
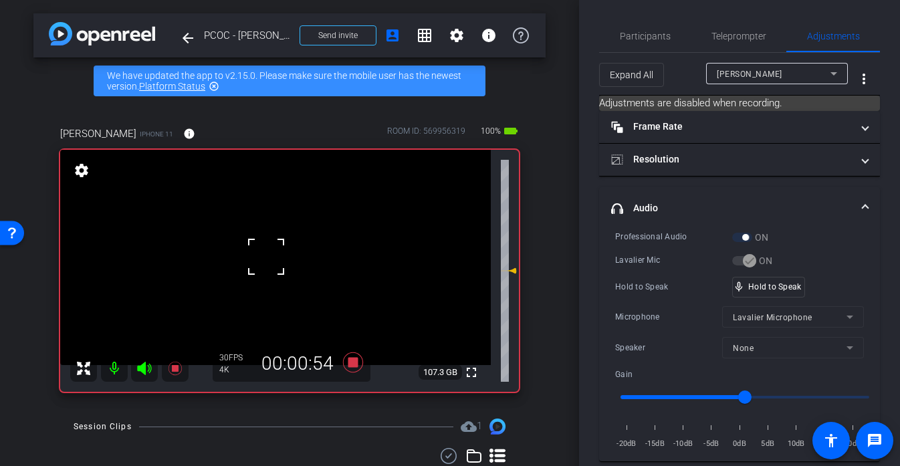
click at [266, 257] on div at bounding box center [265, 256] width 33 height 33
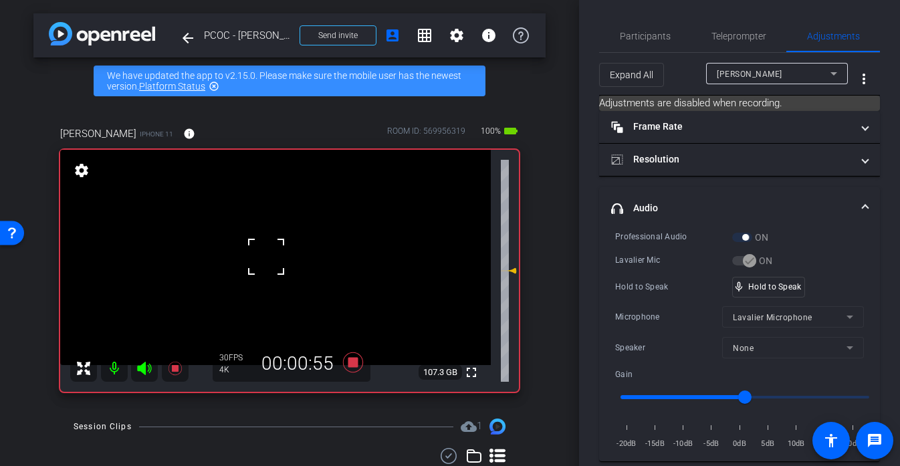
click at [266, 257] on div "fullscreen settings 107.3 GB" at bounding box center [289, 271] width 458 height 242
click at [266, 257] on video at bounding box center [275, 257] width 430 height 215
click at [266, 257] on div at bounding box center [265, 256] width 33 height 33
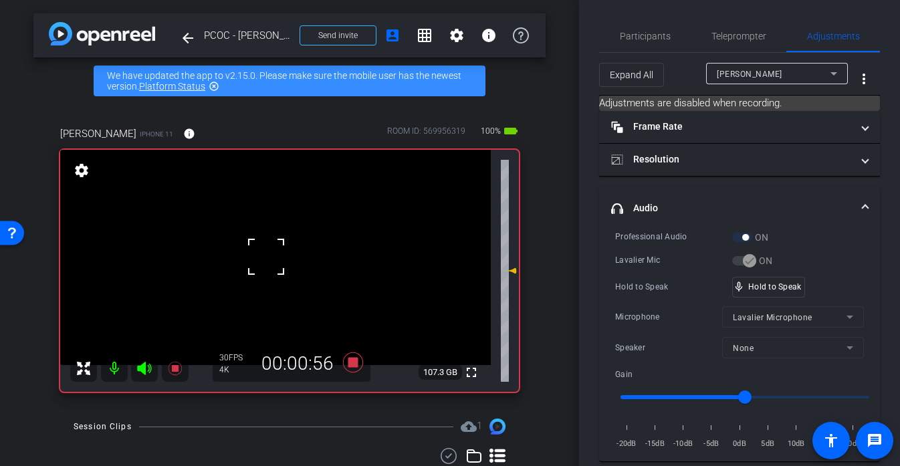
click at [266, 257] on div at bounding box center [265, 256] width 33 height 33
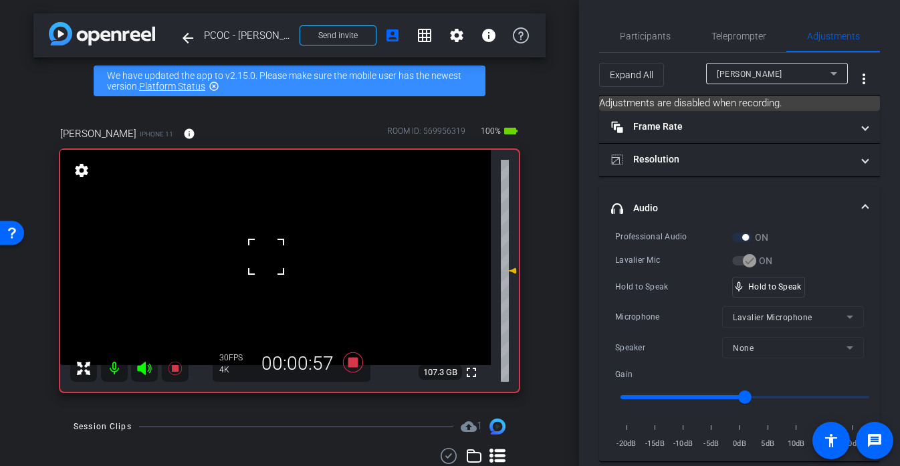
click at [266, 257] on div at bounding box center [265, 256] width 33 height 33
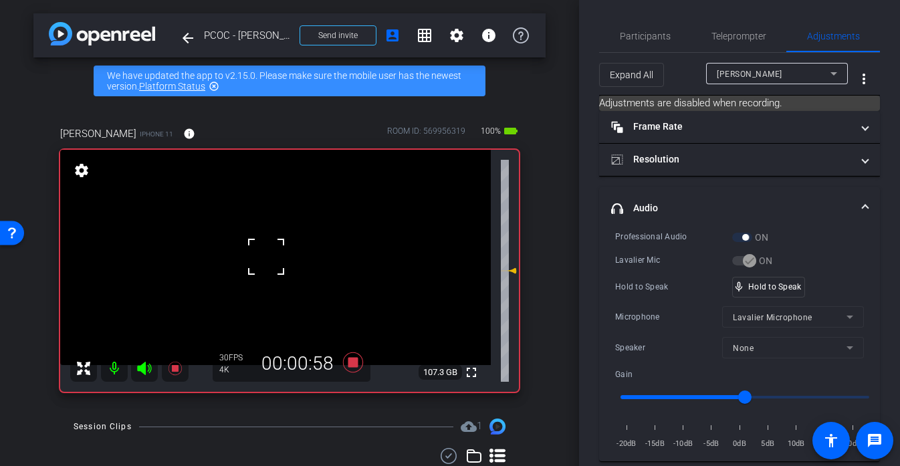
click at [266, 257] on div at bounding box center [265, 256] width 33 height 33
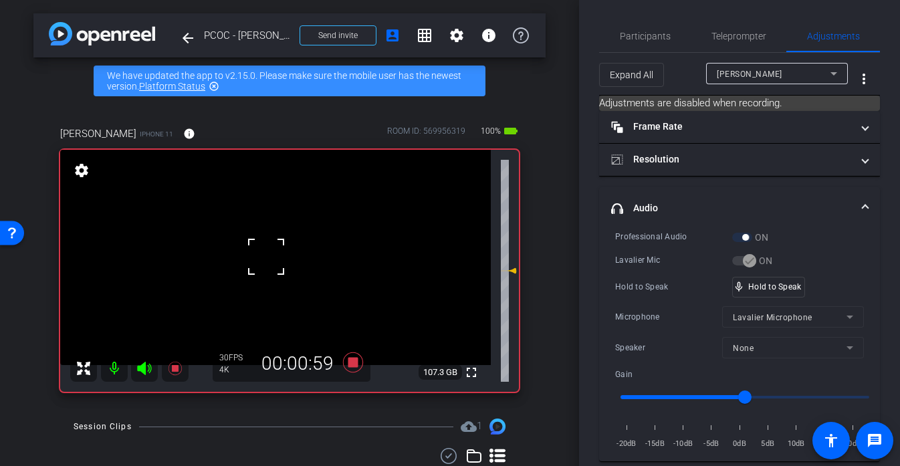
click at [266, 257] on div at bounding box center [265, 256] width 33 height 33
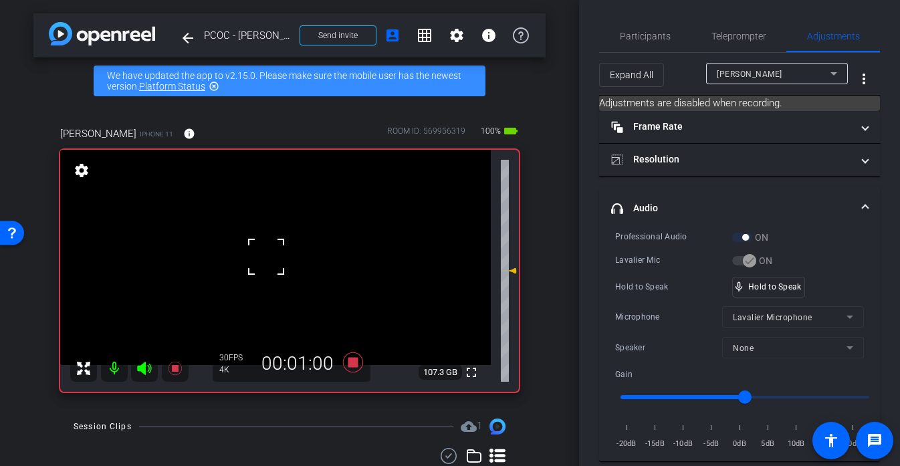
click at [266, 257] on div at bounding box center [265, 256] width 33 height 33
click at [266, 257] on video at bounding box center [275, 257] width 430 height 215
click at [266, 257] on div at bounding box center [265, 256] width 33 height 33
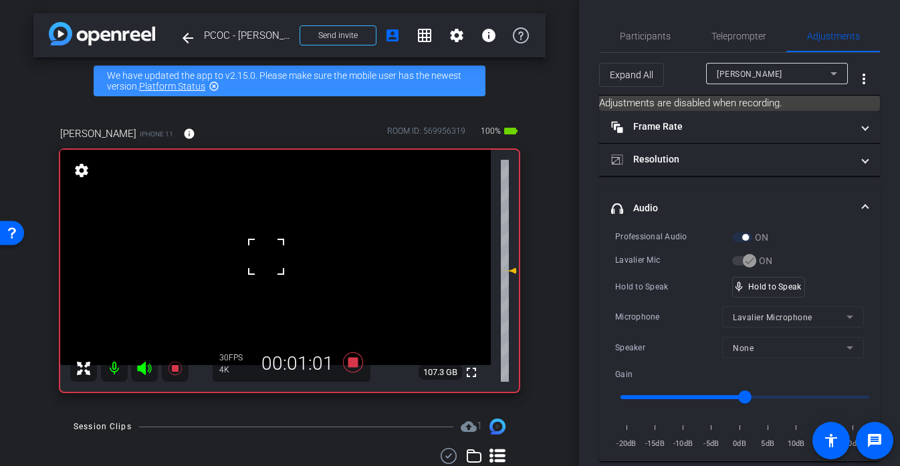
click at [266, 257] on div at bounding box center [265, 256] width 33 height 33
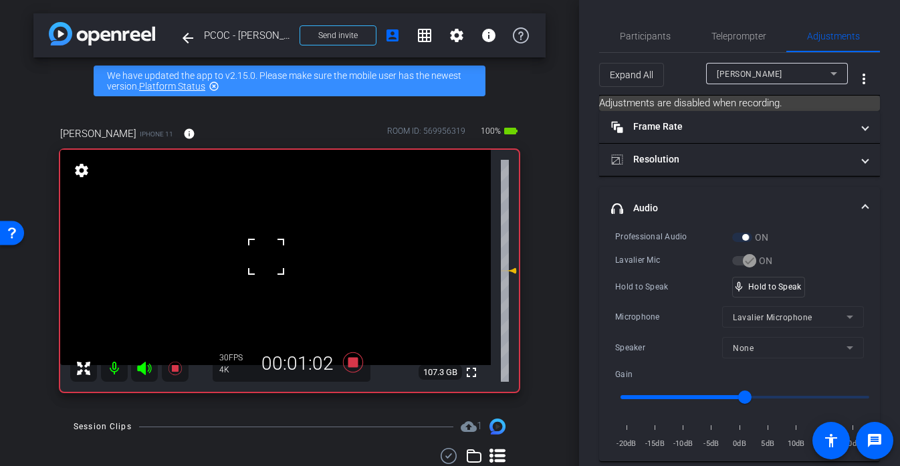
click at [266, 257] on div at bounding box center [265, 256] width 33 height 33
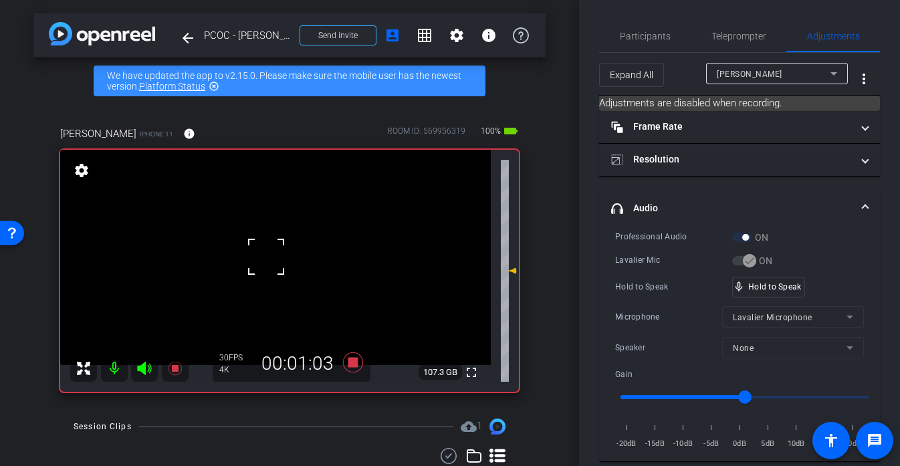
click at [266, 257] on div at bounding box center [265, 256] width 33 height 33
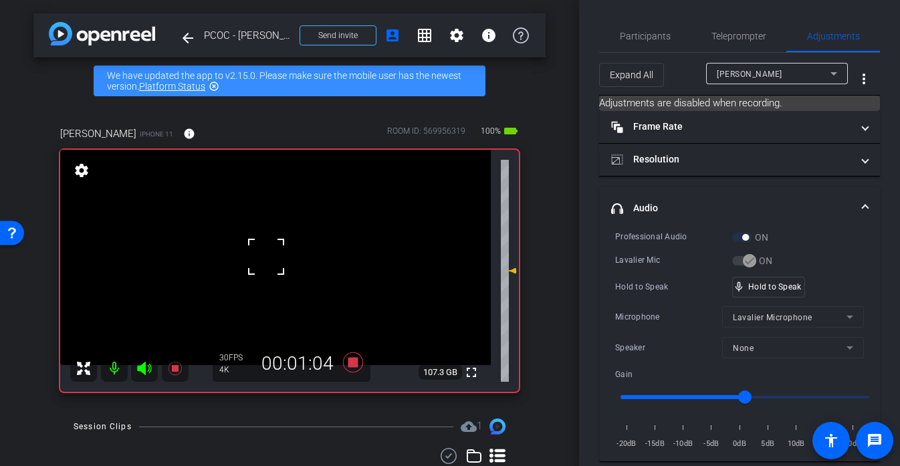
click at [266, 257] on div at bounding box center [265, 256] width 33 height 33
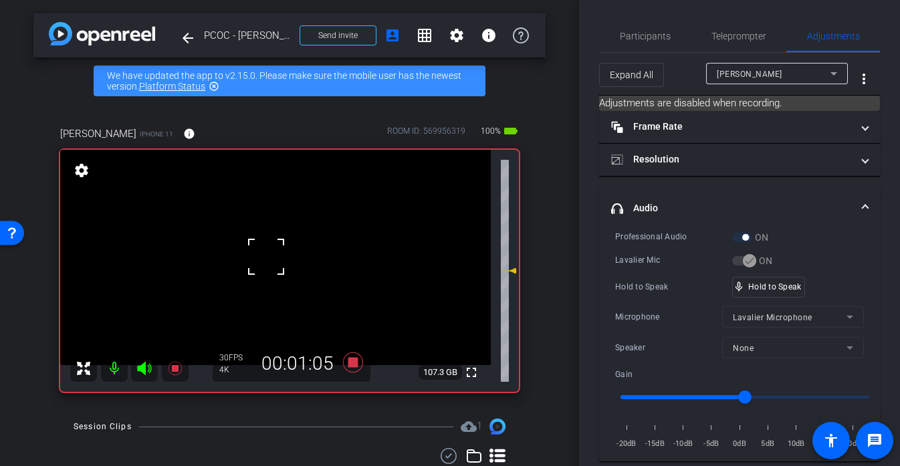
click at [266, 257] on div at bounding box center [265, 256] width 33 height 33
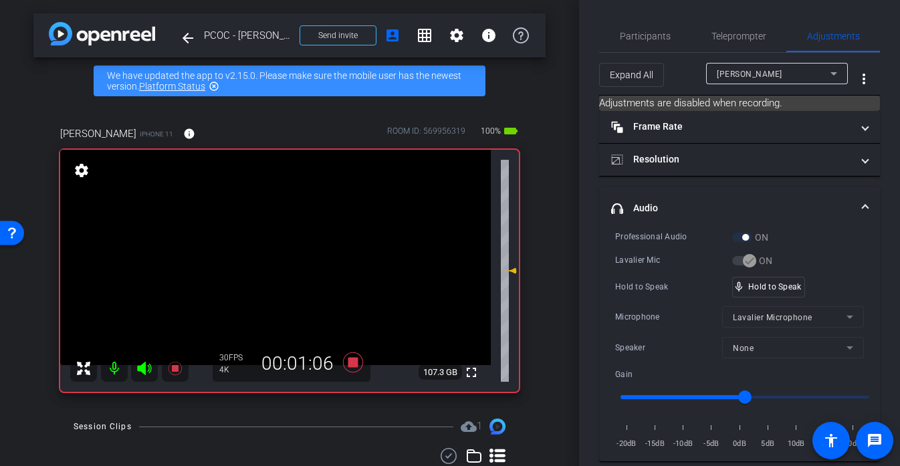
click at [266, 257] on video at bounding box center [275, 257] width 430 height 215
click at [266, 257] on div at bounding box center [265, 256] width 33 height 33
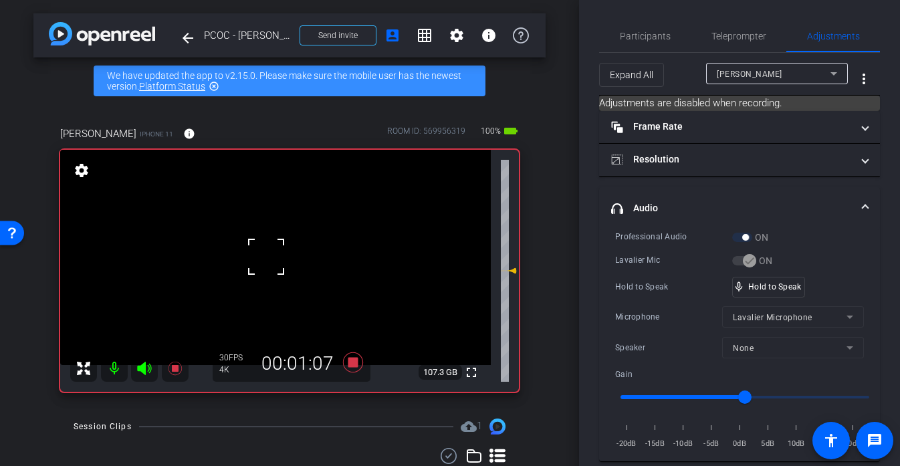
click at [266, 257] on div at bounding box center [265, 256] width 33 height 33
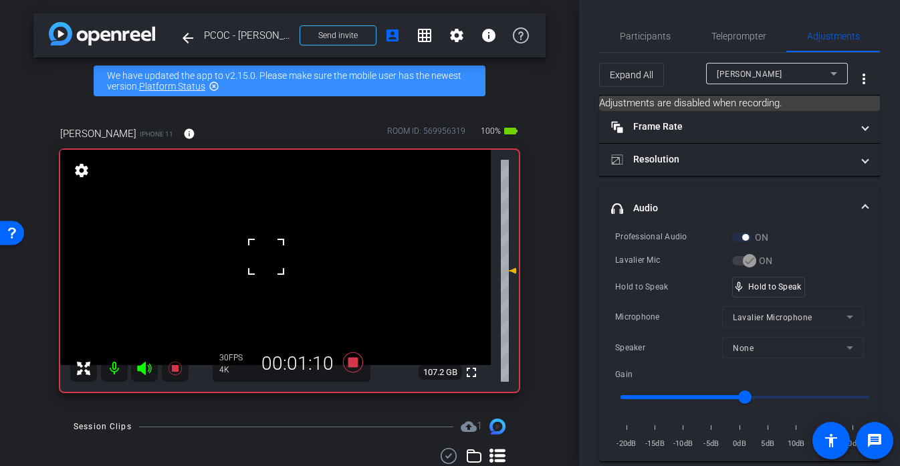
click at [266, 257] on div at bounding box center [265, 256] width 33 height 33
click at [266, 257] on video at bounding box center [275, 257] width 430 height 215
click at [266, 257] on div at bounding box center [265, 256] width 33 height 33
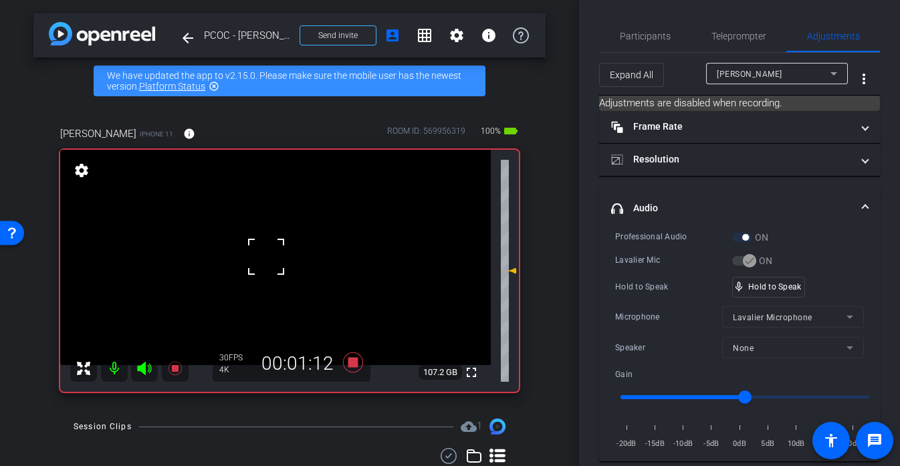
click at [266, 257] on div at bounding box center [265, 256] width 33 height 33
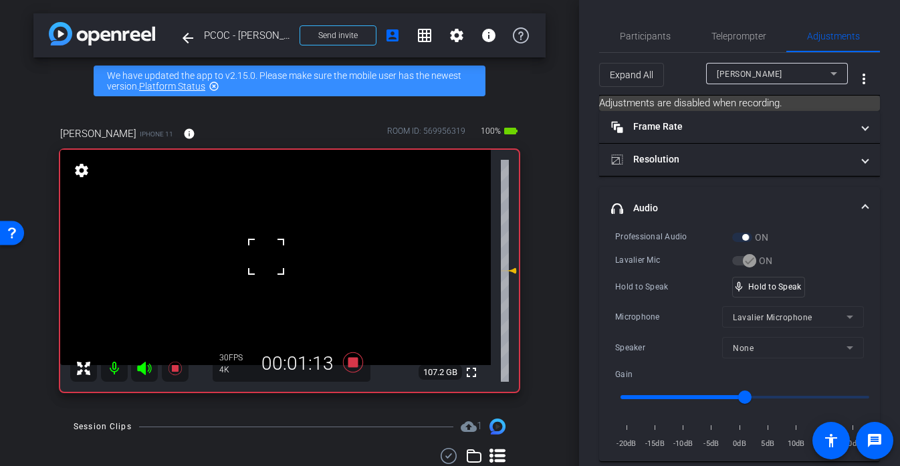
click at [266, 257] on div at bounding box center [265, 256] width 33 height 33
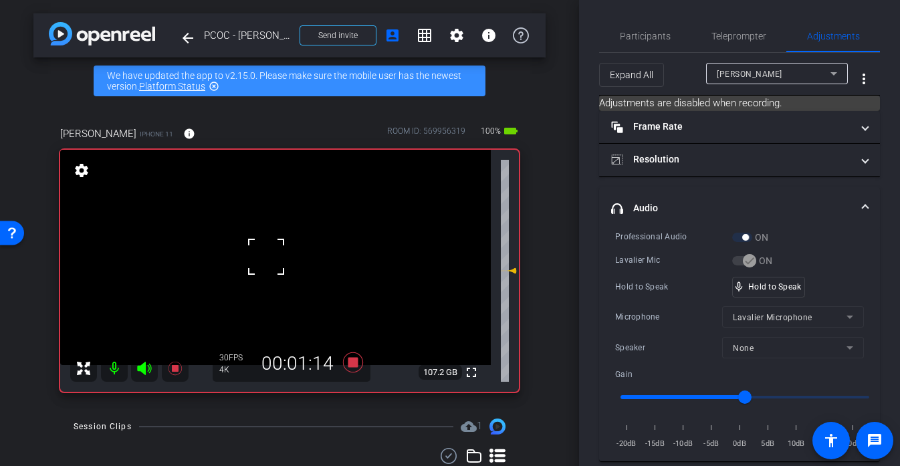
click at [266, 257] on div at bounding box center [265, 256] width 33 height 33
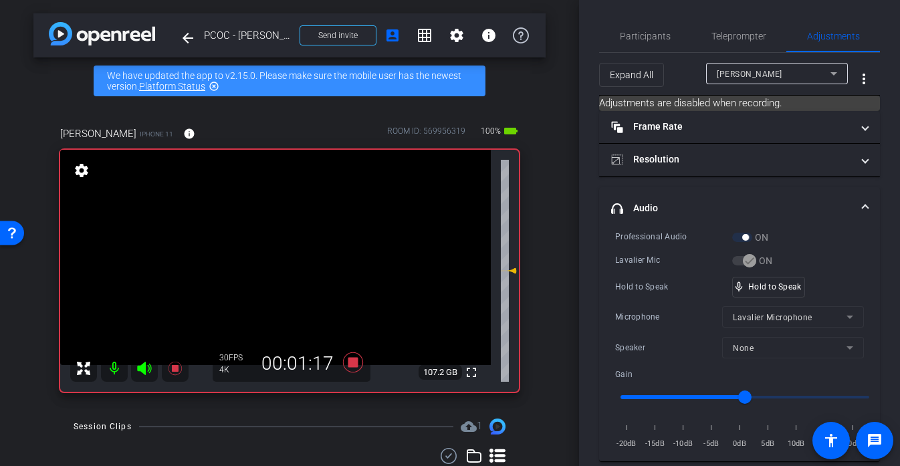
click at [266, 257] on video at bounding box center [275, 257] width 430 height 215
click at [266, 257] on div at bounding box center [265, 256] width 33 height 33
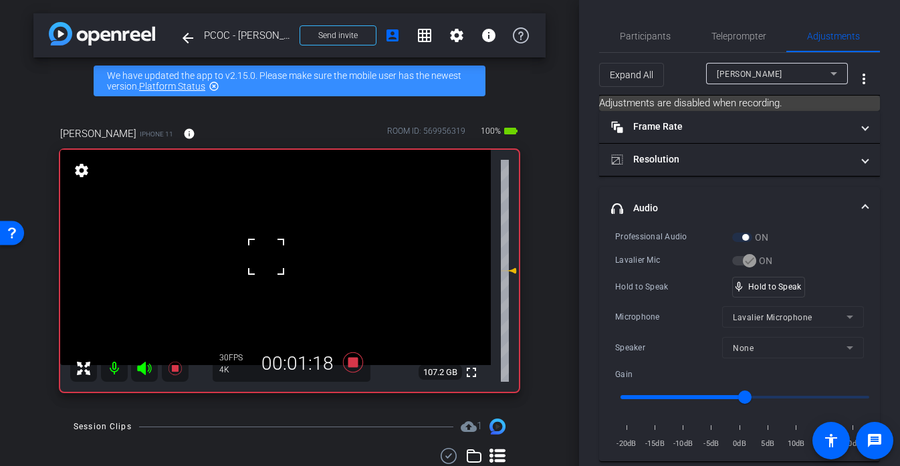
click at [266, 257] on div at bounding box center [265, 256] width 33 height 33
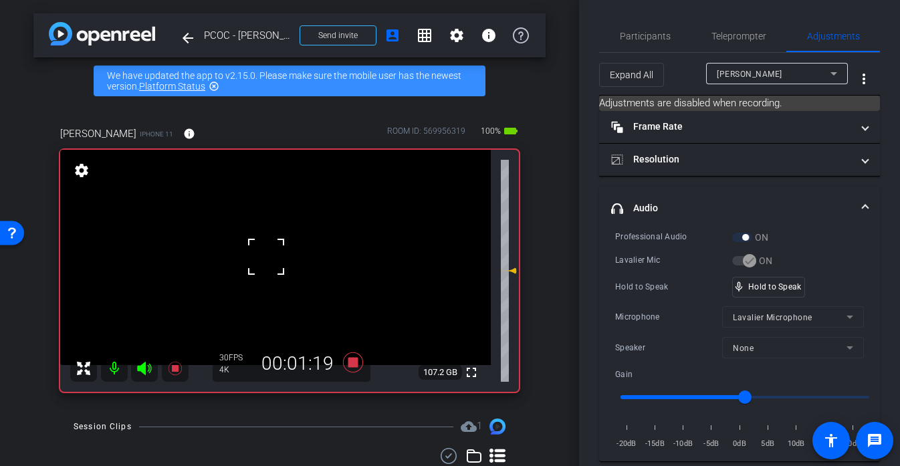
click at [266, 257] on div at bounding box center [265, 256] width 33 height 33
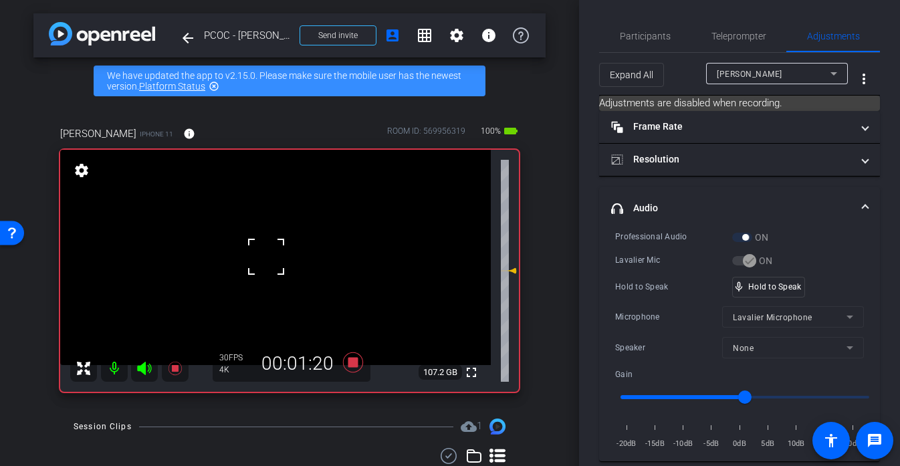
click at [266, 257] on div at bounding box center [265, 256] width 33 height 33
click at [266, 257] on video at bounding box center [275, 257] width 430 height 215
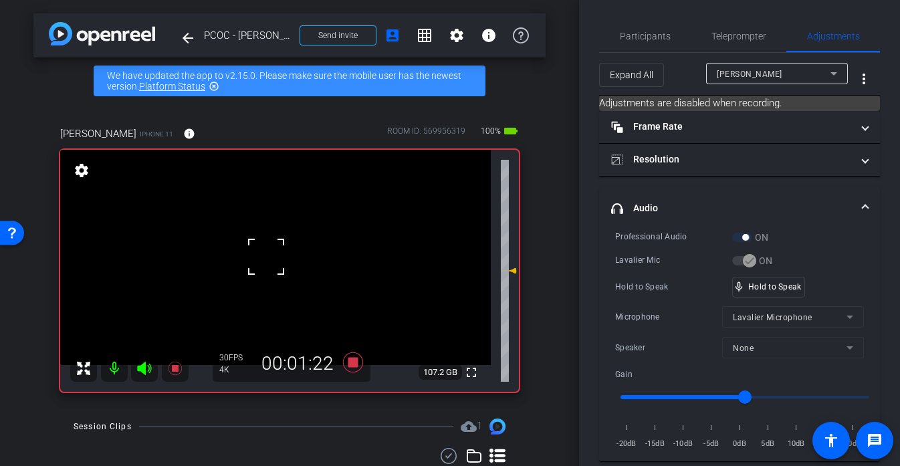
click at [266, 257] on div at bounding box center [265, 256] width 33 height 33
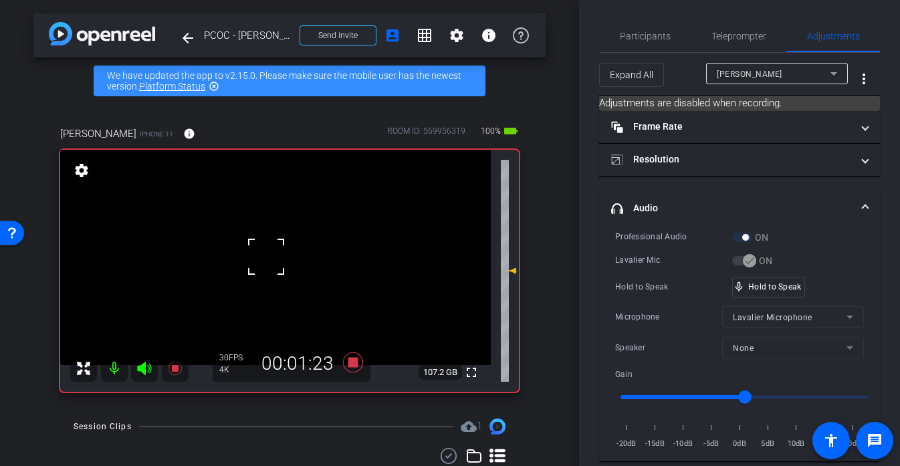
click at [266, 257] on div at bounding box center [265, 256] width 33 height 33
click at [266, 257] on video at bounding box center [275, 257] width 430 height 215
click at [266, 257] on div at bounding box center [265, 256] width 33 height 33
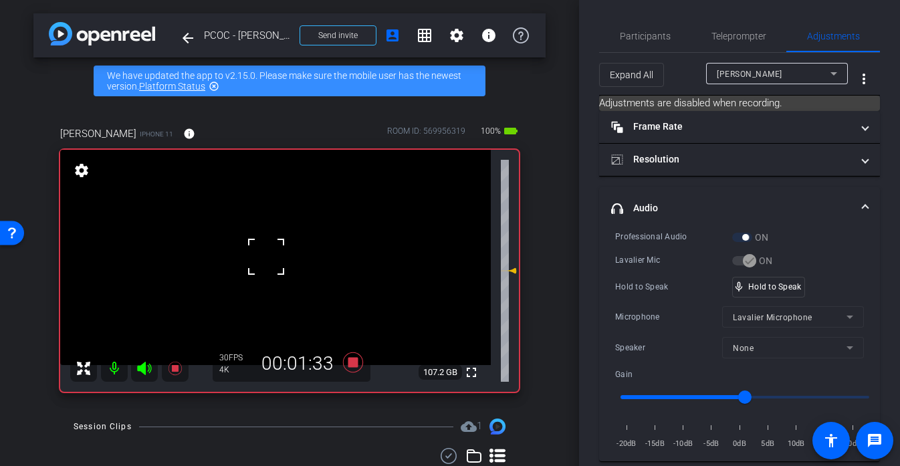
click at [266, 257] on div at bounding box center [265, 256] width 33 height 33
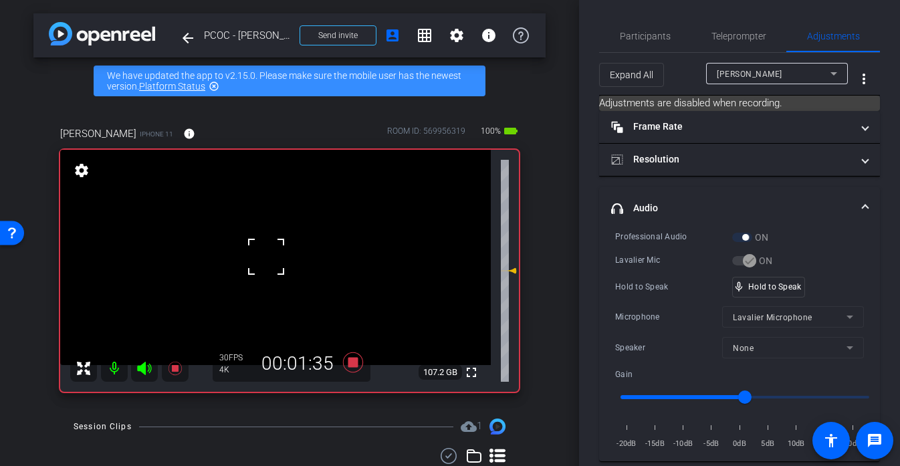
click at [266, 257] on div at bounding box center [265, 256] width 33 height 33
click at [266, 257] on video at bounding box center [275, 257] width 430 height 215
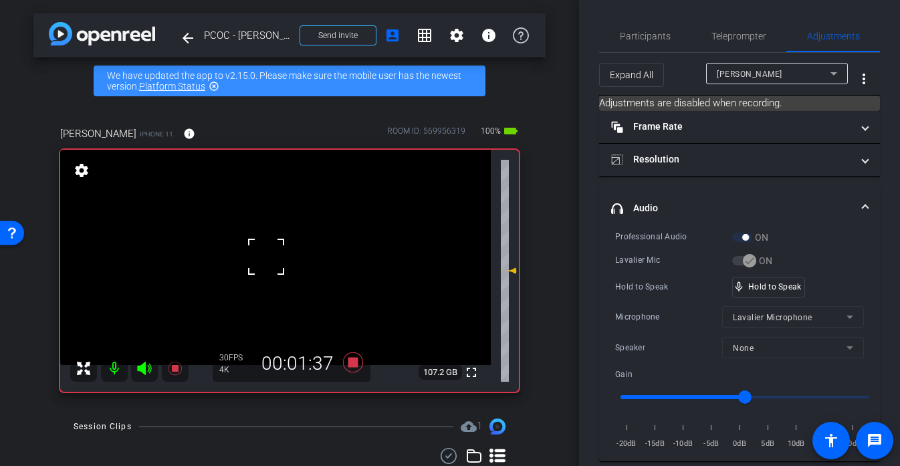
click at [266, 257] on div at bounding box center [265, 256] width 33 height 33
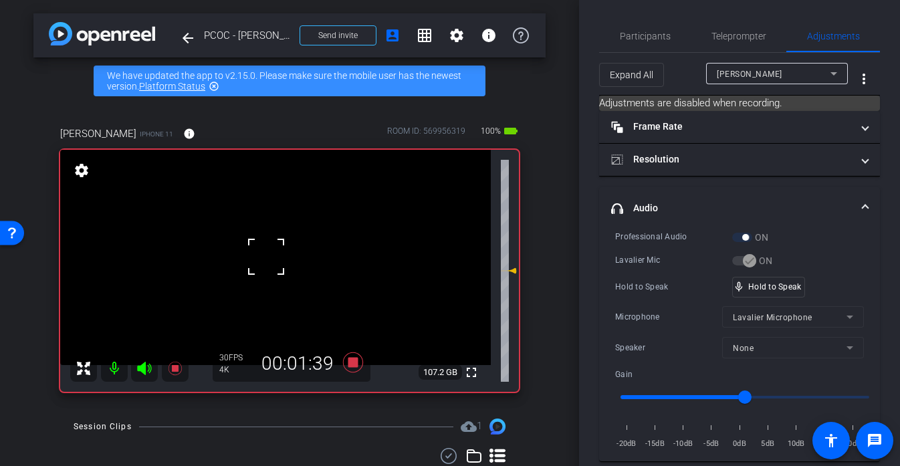
click at [266, 257] on div at bounding box center [265, 256] width 33 height 33
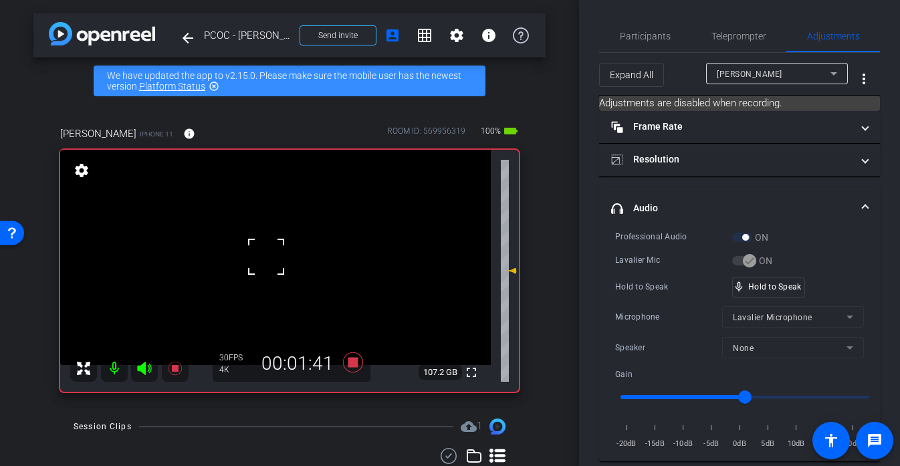
click at [266, 257] on div at bounding box center [265, 256] width 33 height 33
click at [266, 257] on video at bounding box center [275, 257] width 430 height 215
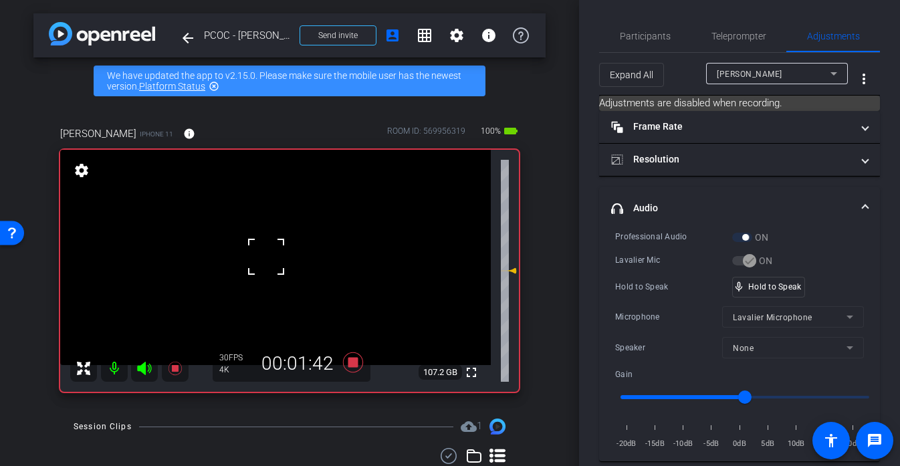
click at [266, 257] on div at bounding box center [265, 256] width 33 height 33
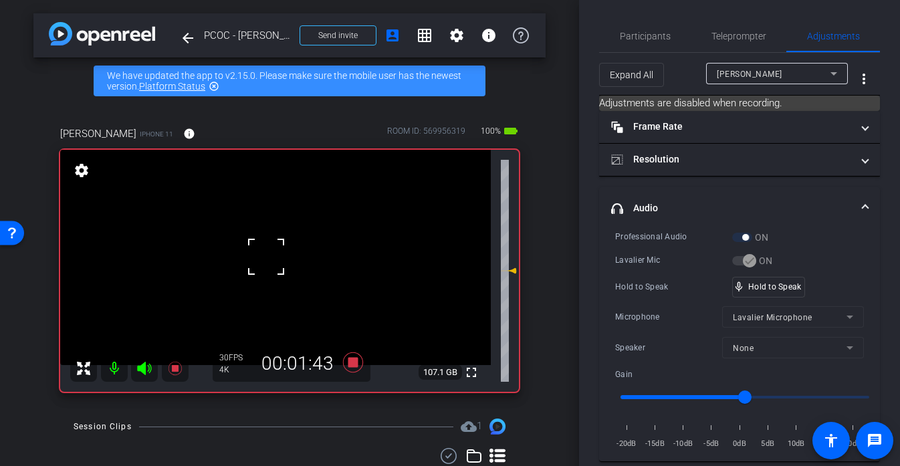
click at [266, 257] on div at bounding box center [265, 256] width 33 height 33
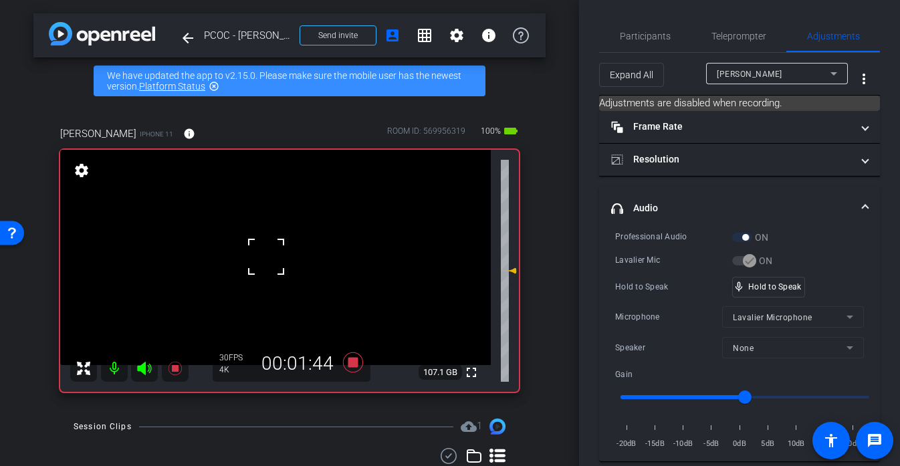
click at [266, 257] on div at bounding box center [265, 256] width 33 height 33
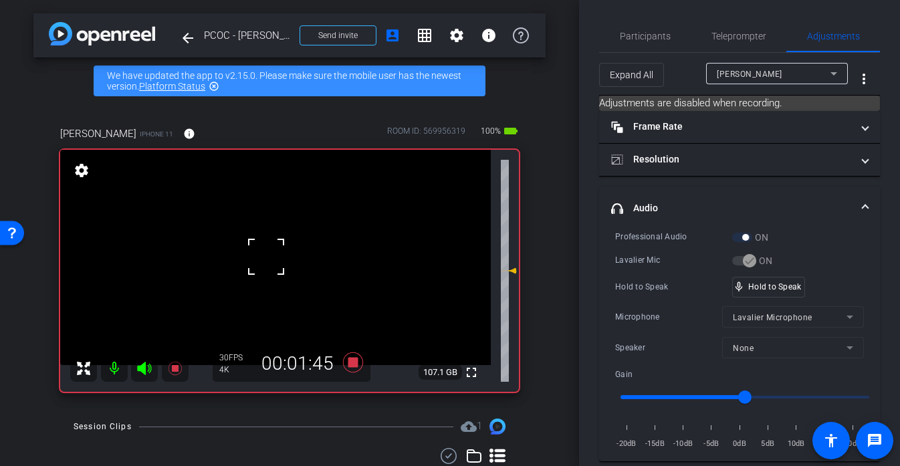
click at [266, 257] on div at bounding box center [265, 256] width 33 height 33
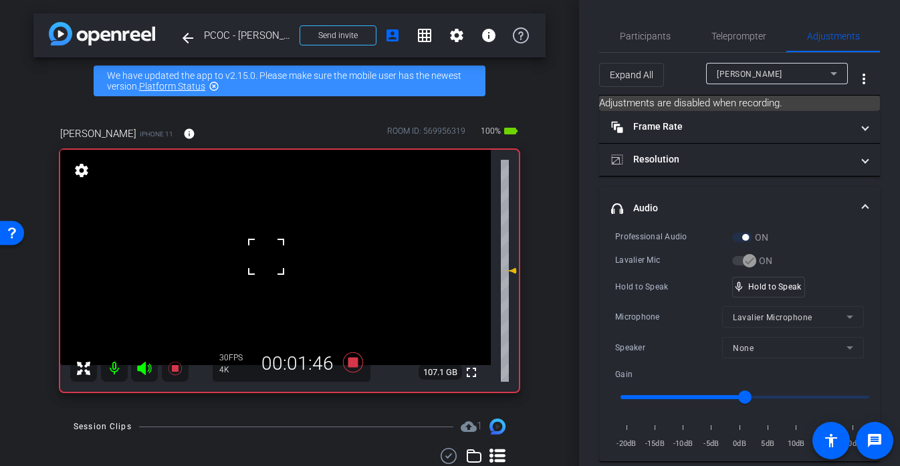
click at [266, 257] on div at bounding box center [265, 256] width 33 height 33
click at [266, 257] on div "fullscreen settings 107.1 GB" at bounding box center [289, 271] width 458 height 242
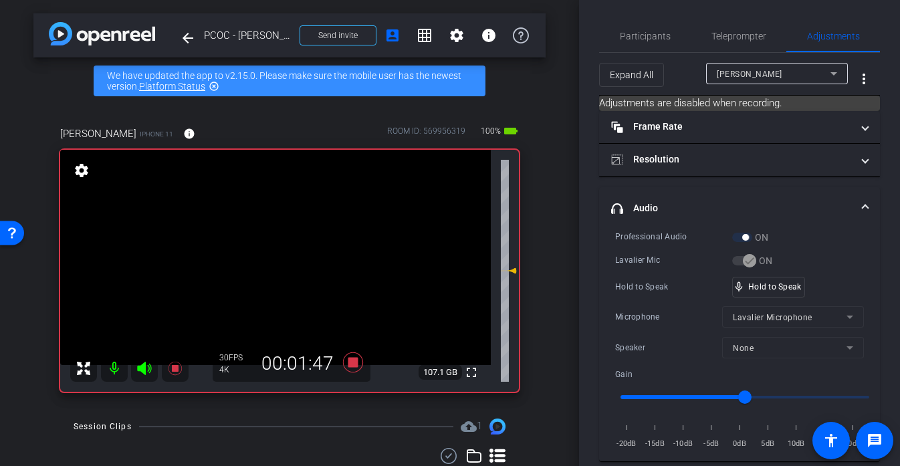
click at [266, 257] on video at bounding box center [275, 257] width 430 height 215
click at [266, 257] on div at bounding box center [265, 256] width 33 height 33
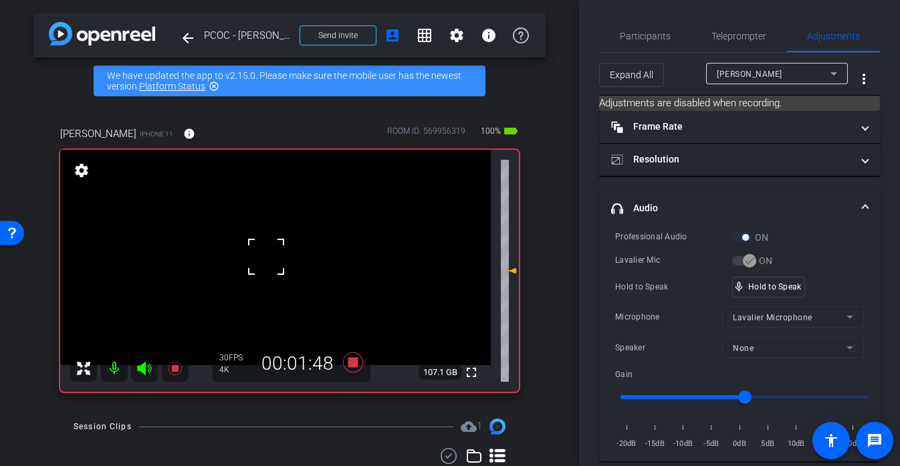
click at [266, 257] on div at bounding box center [265, 256] width 33 height 33
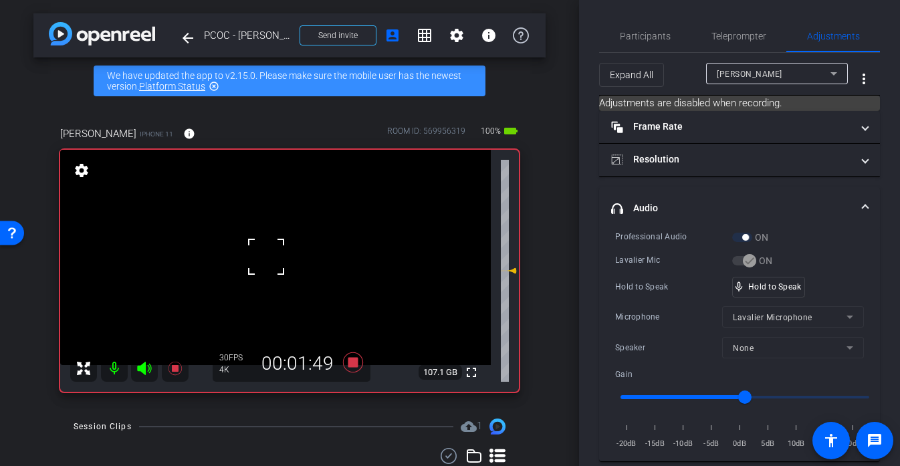
click at [266, 257] on div at bounding box center [265, 256] width 33 height 33
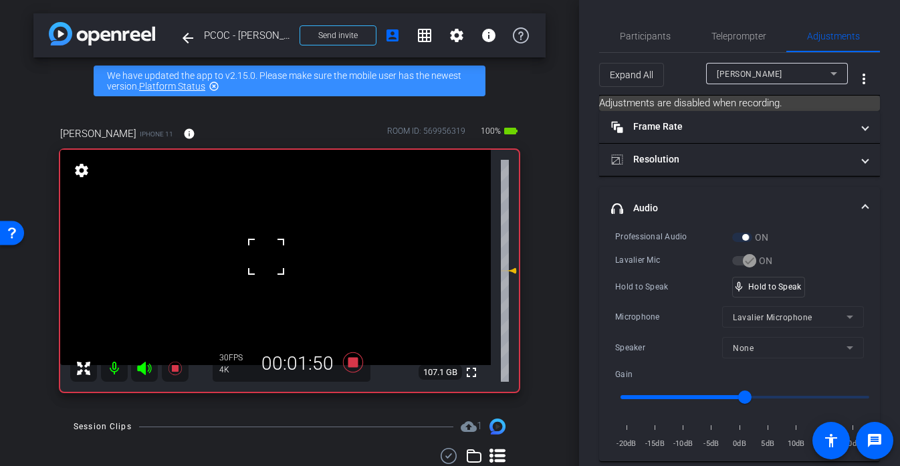
click at [266, 257] on div at bounding box center [265, 256] width 33 height 33
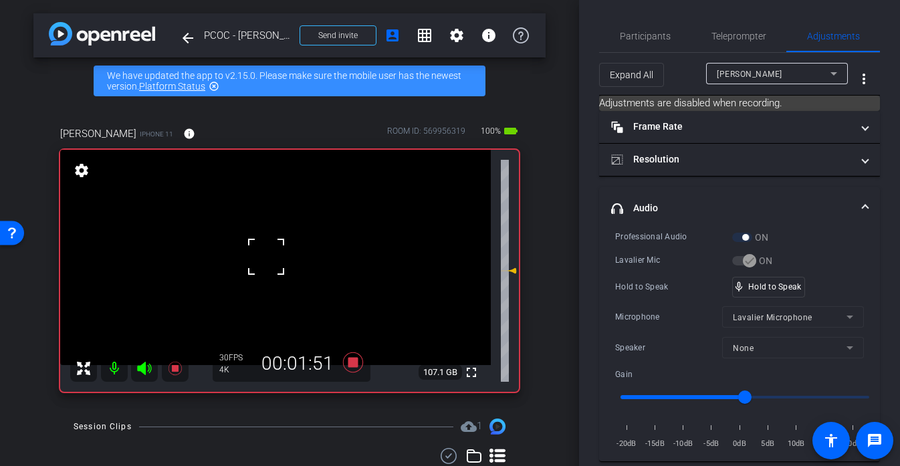
click at [266, 257] on div at bounding box center [265, 256] width 33 height 33
click at [266, 257] on div "fullscreen settings 107.1 GB" at bounding box center [289, 271] width 458 height 242
click at [266, 257] on video at bounding box center [275, 257] width 430 height 215
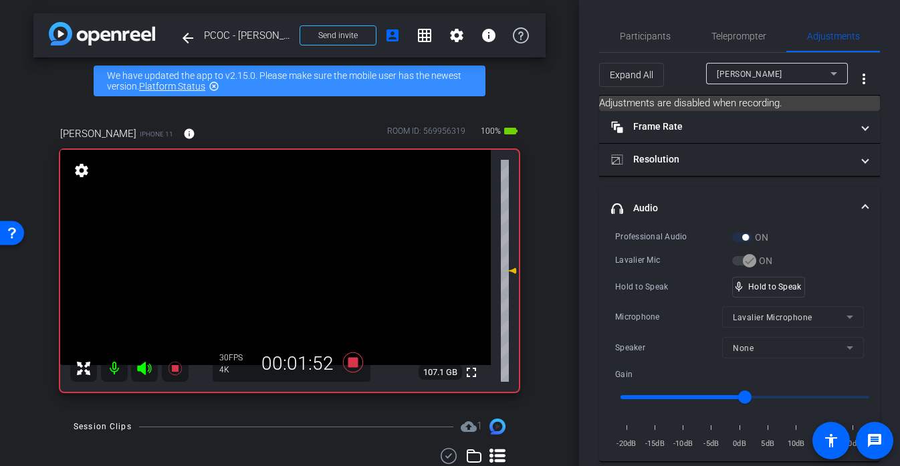
click at [266, 257] on div at bounding box center [265, 256] width 33 height 33
click at [780, 295] on div "mic_none Speaking..." at bounding box center [762, 286] width 60 height 19
click at [275, 246] on video at bounding box center [275, 257] width 430 height 215
click at [275, 246] on div at bounding box center [265, 256] width 33 height 33
click at [295, 270] on video at bounding box center [275, 257] width 430 height 215
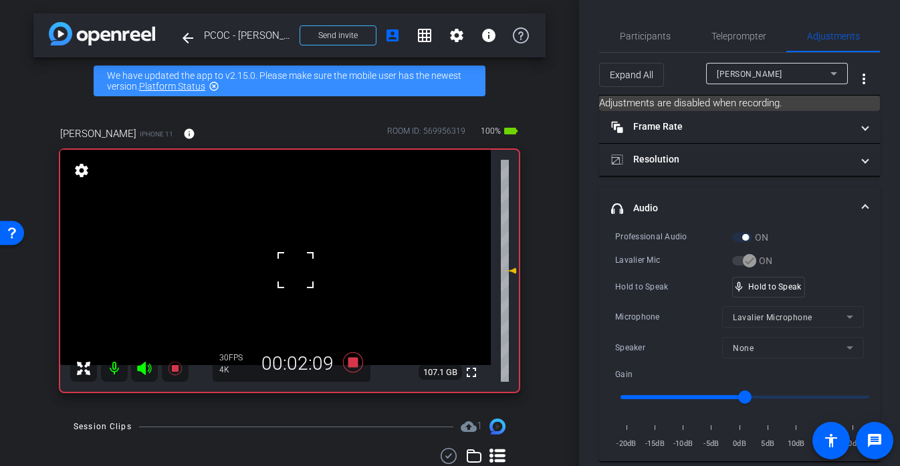
click at [295, 270] on div at bounding box center [295, 269] width 33 height 33
click at [279, 253] on video at bounding box center [275, 257] width 430 height 215
click at [852, 290] on div "Hold to Speak mic_none Hold to Speak" at bounding box center [739, 287] width 249 height 21
click at [283, 243] on video at bounding box center [275, 257] width 430 height 215
click at [276, 248] on div at bounding box center [282, 243] width 33 height 33
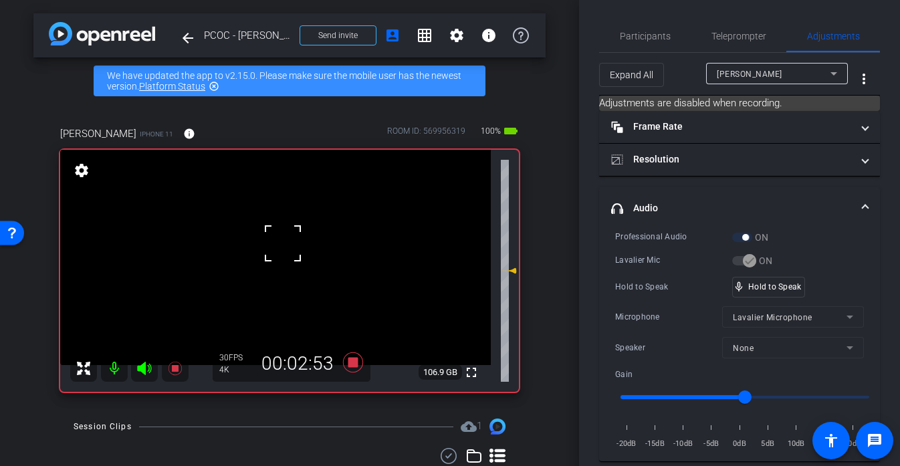
click at [276, 248] on div at bounding box center [282, 243] width 33 height 33
click at [276, 248] on video at bounding box center [275, 257] width 430 height 215
click at [276, 248] on div at bounding box center [275, 247] width 33 height 33
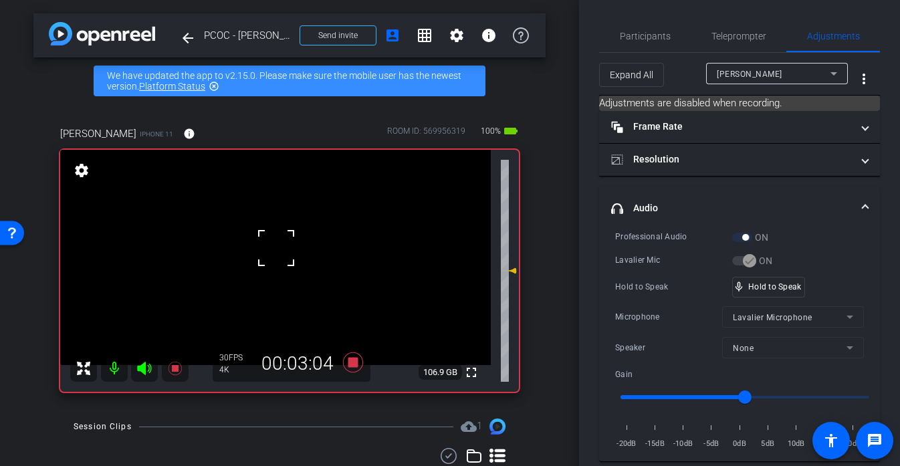
click at [276, 248] on div at bounding box center [275, 247] width 33 height 33
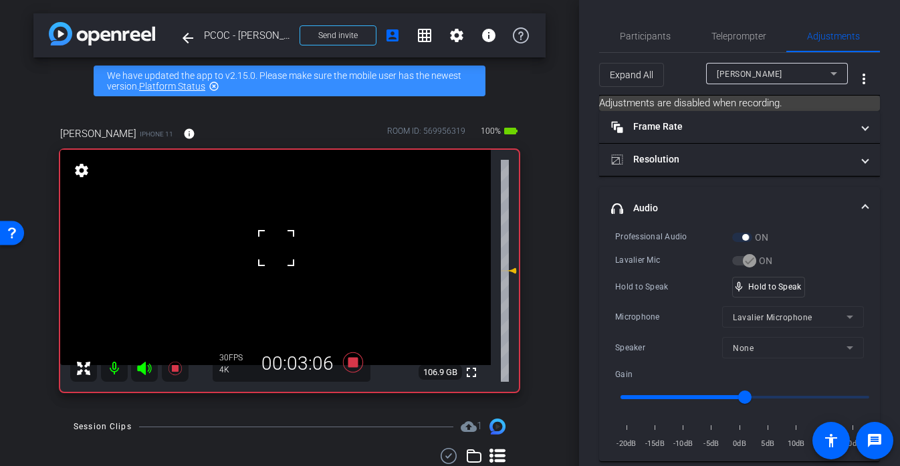
click at [276, 248] on div at bounding box center [275, 247] width 33 height 33
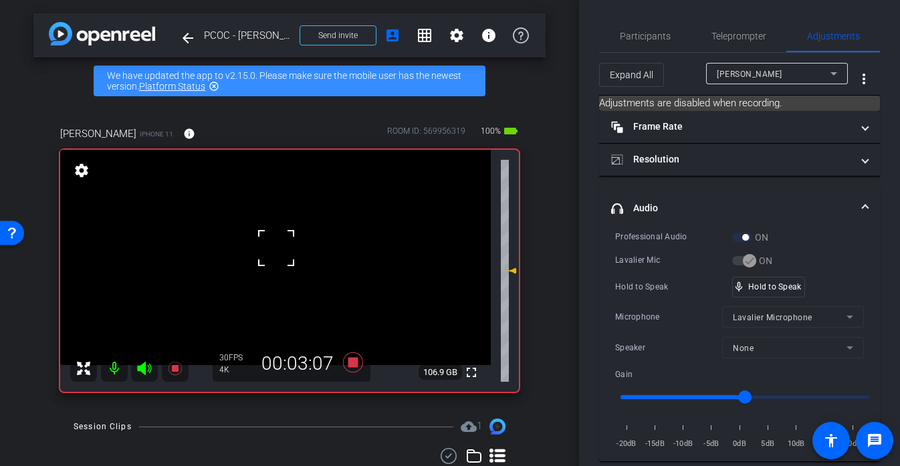
click at [276, 248] on div at bounding box center [275, 247] width 33 height 33
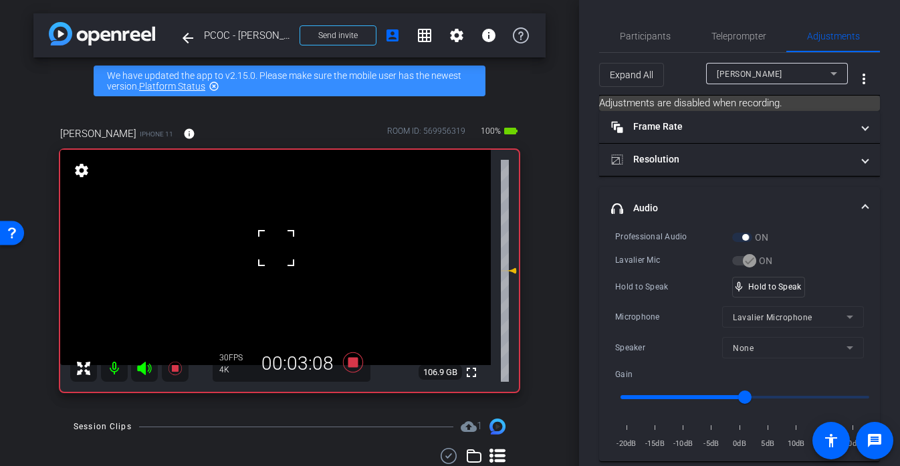
click at [276, 248] on div at bounding box center [275, 247] width 33 height 33
click at [276, 248] on div "fullscreen settings 106.9 GB" at bounding box center [289, 271] width 458 height 242
click at [276, 248] on video at bounding box center [275, 257] width 430 height 215
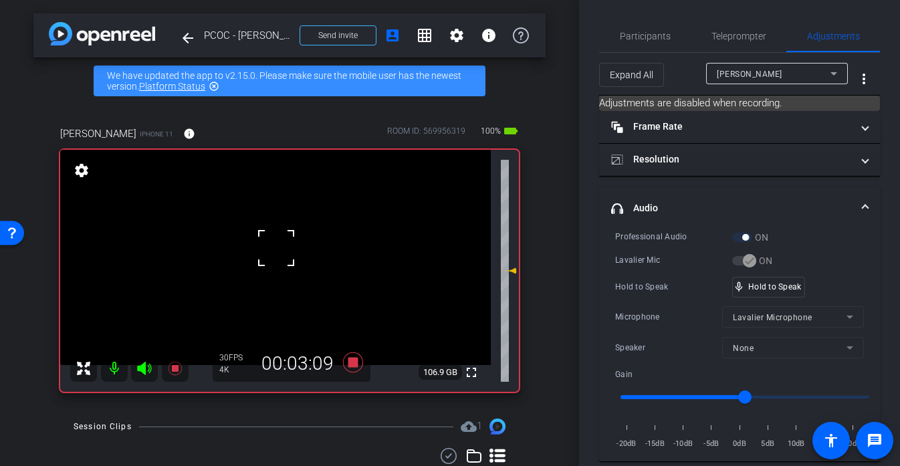
click at [276, 248] on div at bounding box center [275, 247] width 33 height 33
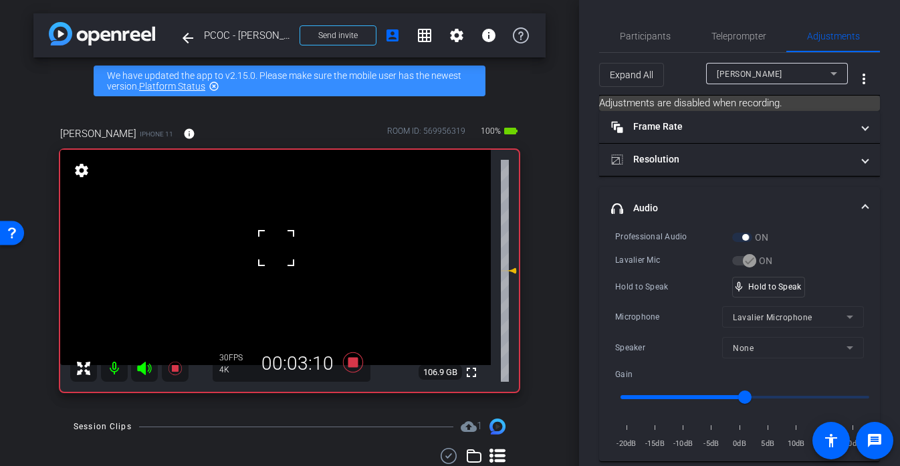
click at [276, 248] on div at bounding box center [275, 247] width 33 height 33
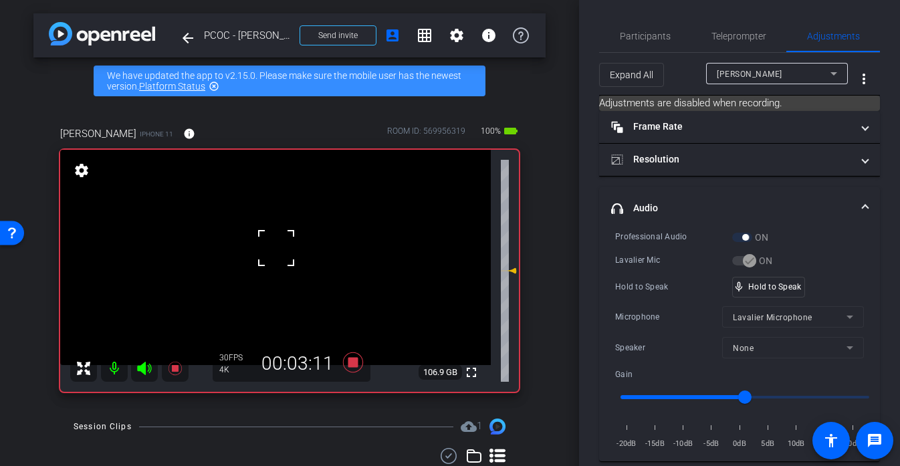
click at [276, 248] on div at bounding box center [275, 247] width 33 height 33
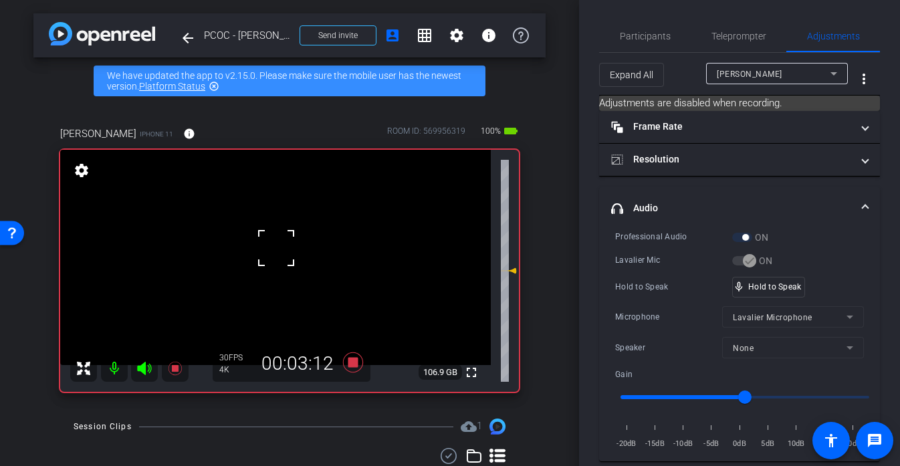
click at [276, 248] on div at bounding box center [275, 247] width 33 height 33
click at [273, 262] on div at bounding box center [275, 247] width 33 height 33
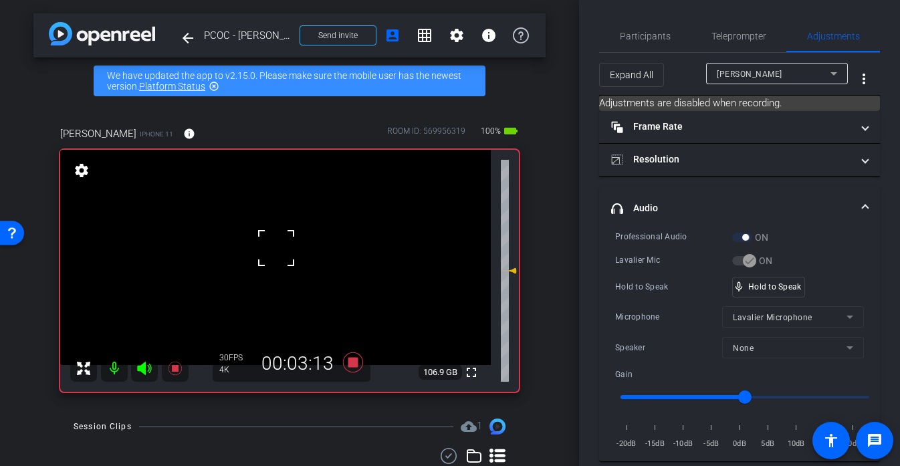
click at [273, 262] on div at bounding box center [275, 247] width 33 height 33
click at [273, 262] on video at bounding box center [275, 257] width 430 height 215
click at [273, 262] on div at bounding box center [273, 261] width 33 height 33
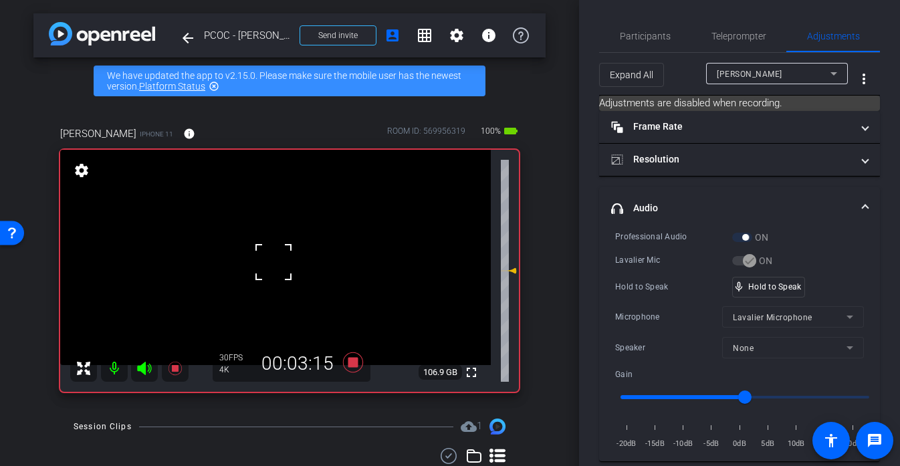
click at [273, 262] on div at bounding box center [273, 261] width 33 height 33
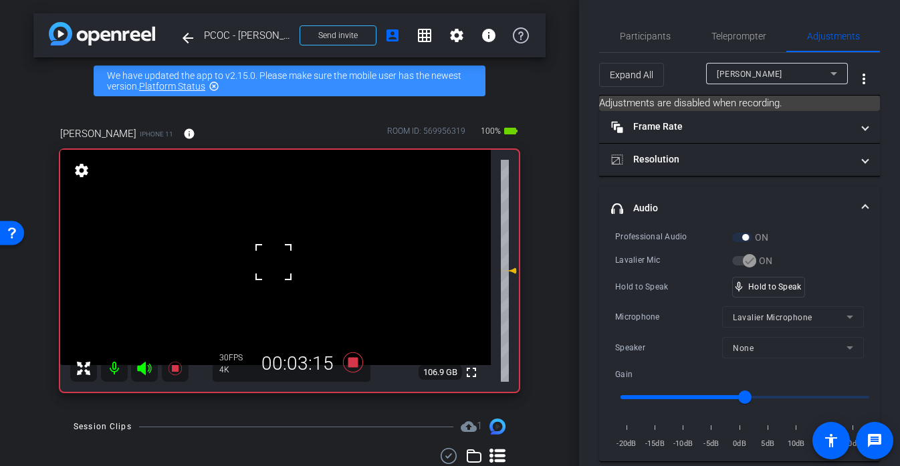
click at [273, 262] on div at bounding box center [273, 261] width 33 height 33
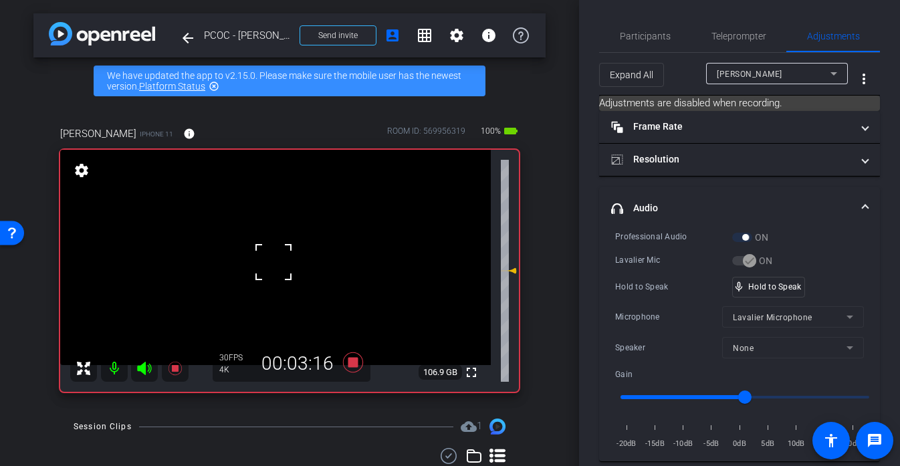
click at [273, 262] on div at bounding box center [273, 261] width 33 height 33
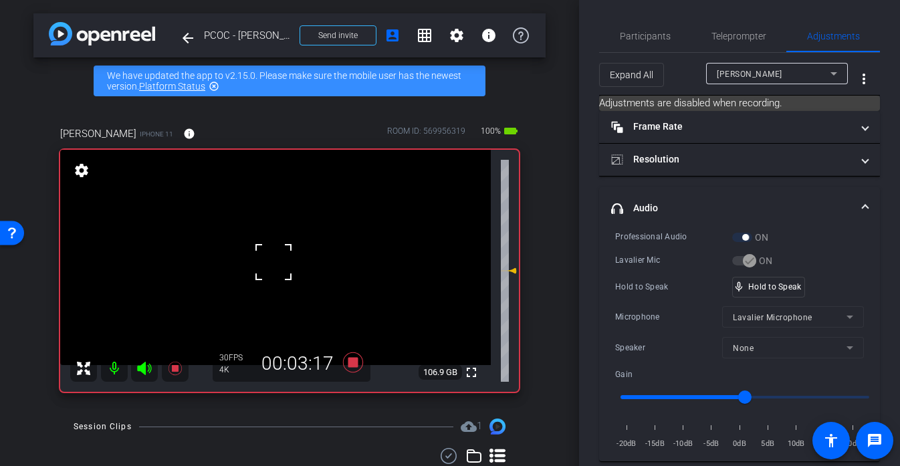
click at [273, 262] on div at bounding box center [273, 261] width 33 height 33
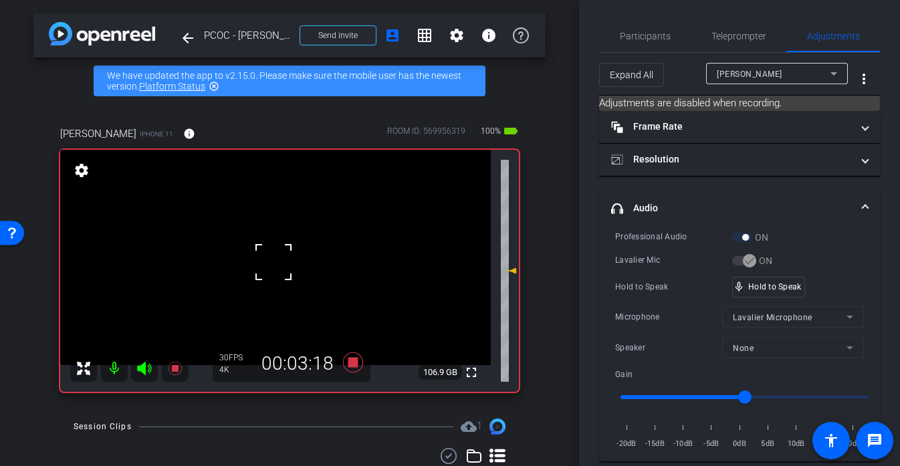
click at [273, 262] on div at bounding box center [273, 261] width 33 height 33
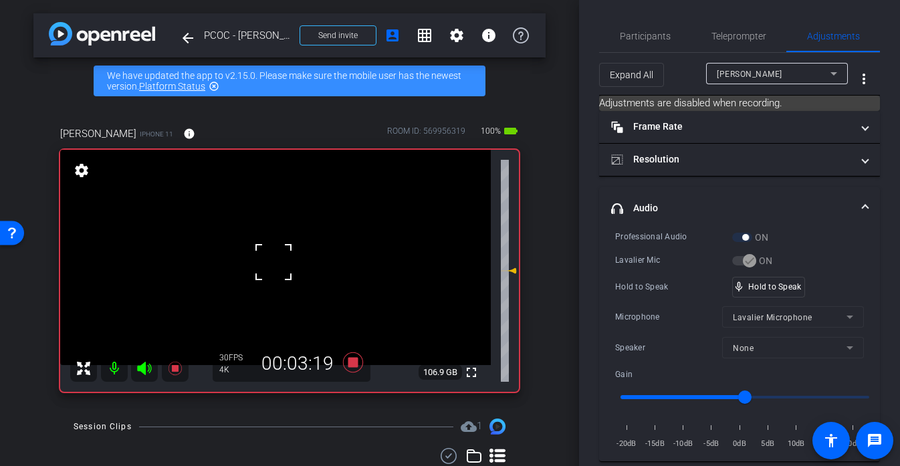
click at [269, 253] on div at bounding box center [273, 261] width 33 height 33
click at [268, 251] on video at bounding box center [275, 257] width 430 height 215
click at [268, 251] on div at bounding box center [267, 251] width 33 height 33
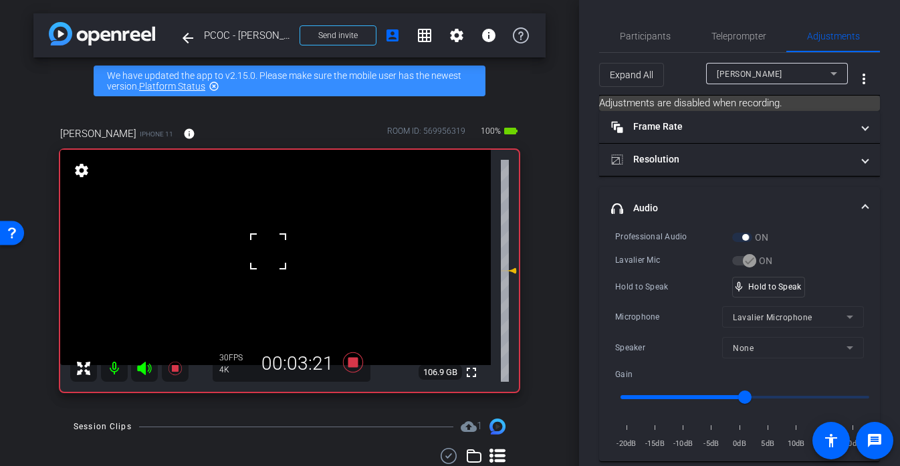
click at [268, 251] on div at bounding box center [267, 251] width 33 height 33
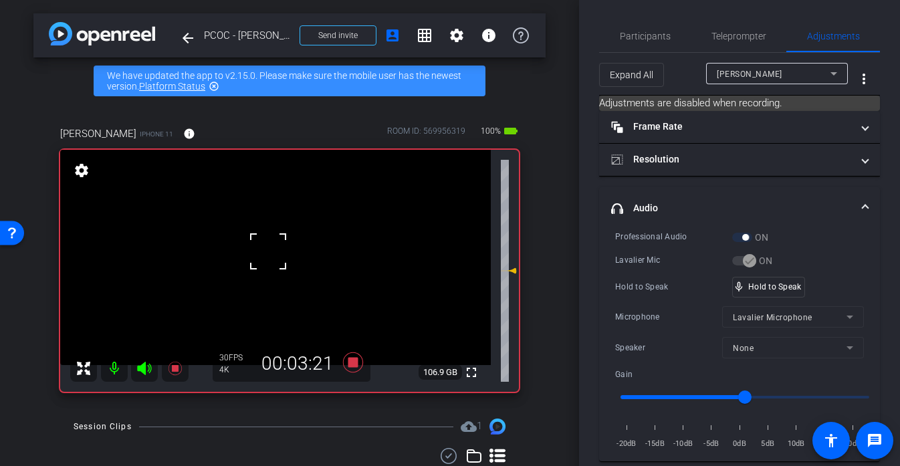
click at [268, 251] on div at bounding box center [267, 251] width 33 height 33
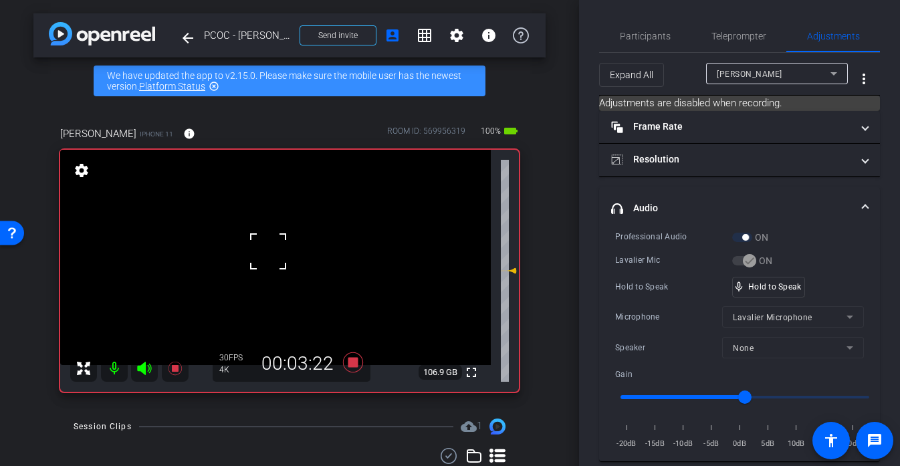
click at [268, 251] on div at bounding box center [267, 251] width 33 height 33
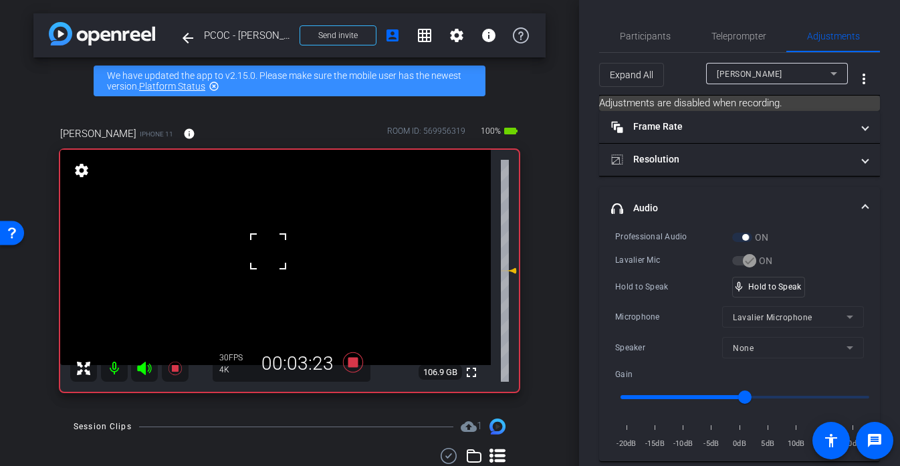
click at [268, 251] on div at bounding box center [267, 251] width 33 height 33
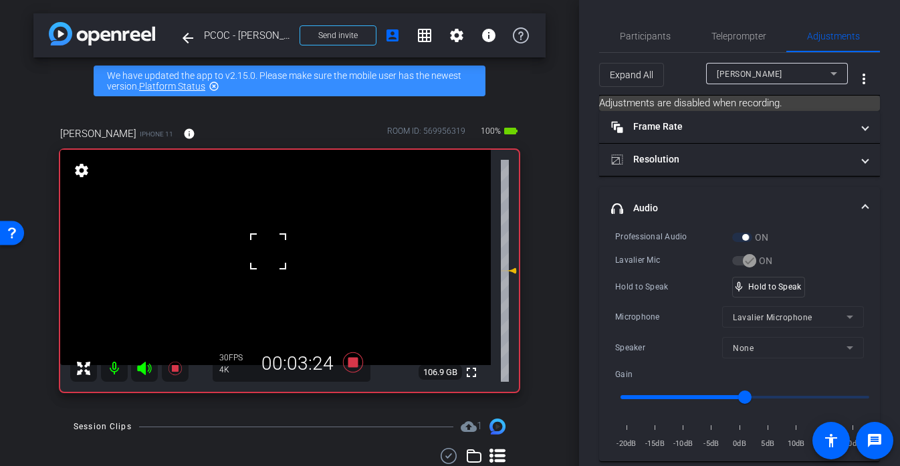
click at [268, 251] on div at bounding box center [267, 251] width 33 height 33
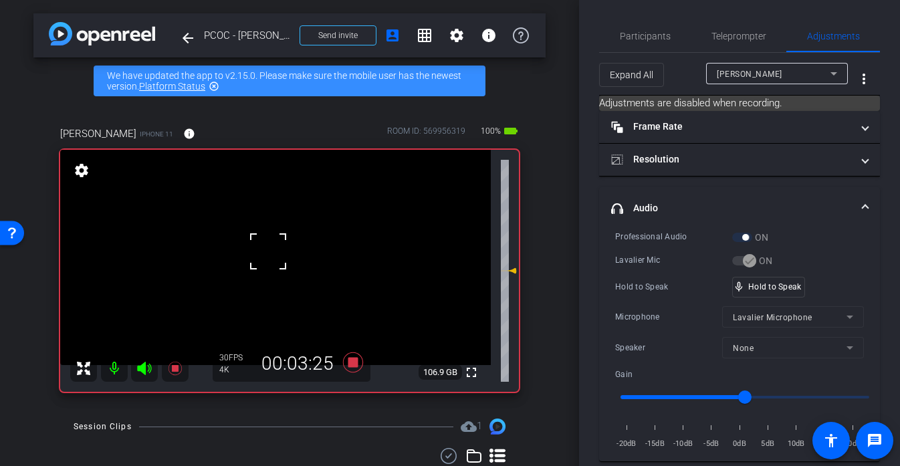
click at [268, 251] on div at bounding box center [267, 251] width 33 height 33
click at [268, 251] on div "fullscreen settings 106.9 GB" at bounding box center [289, 271] width 458 height 242
click at [268, 251] on video at bounding box center [275, 257] width 430 height 215
click at [268, 251] on div at bounding box center [267, 251] width 33 height 33
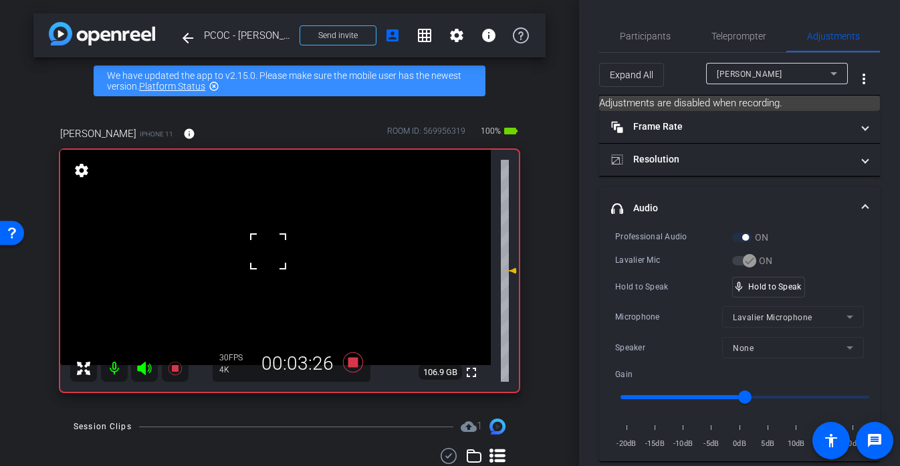
click at [268, 251] on div at bounding box center [267, 251] width 33 height 33
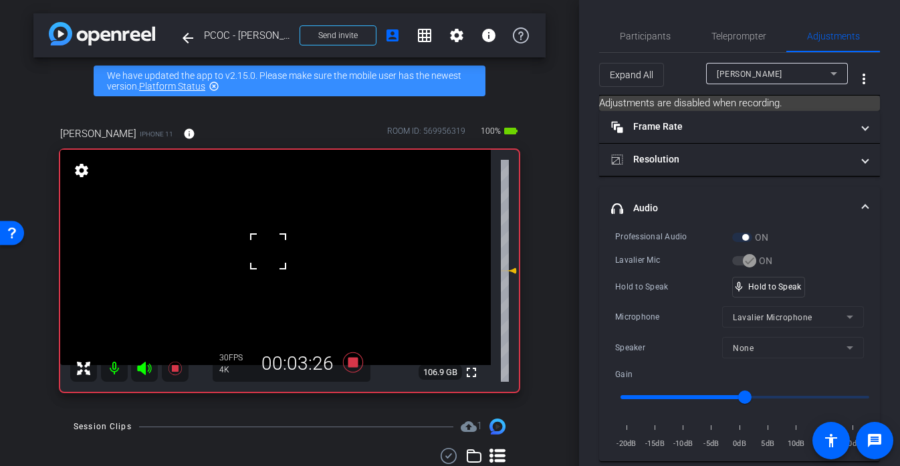
click at [268, 251] on div at bounding box center [267, 251] width 33 height 33
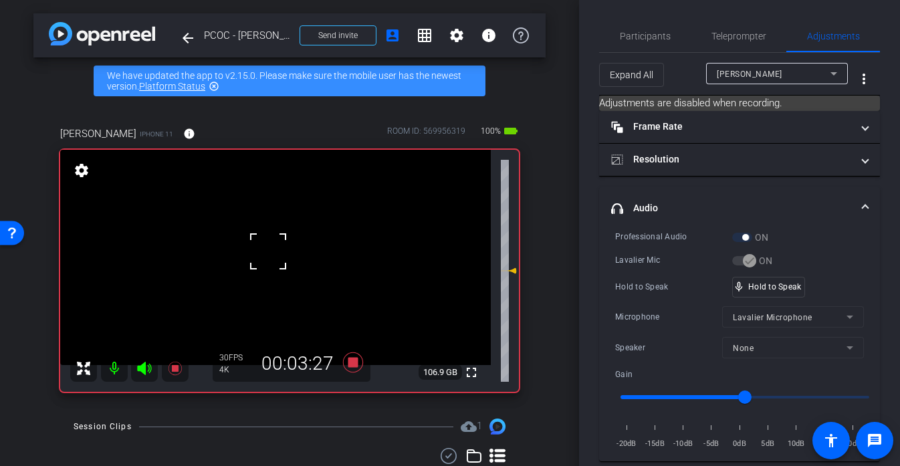
click at [268, 251] on div at bounding box center [267, 251] width 33 height 33
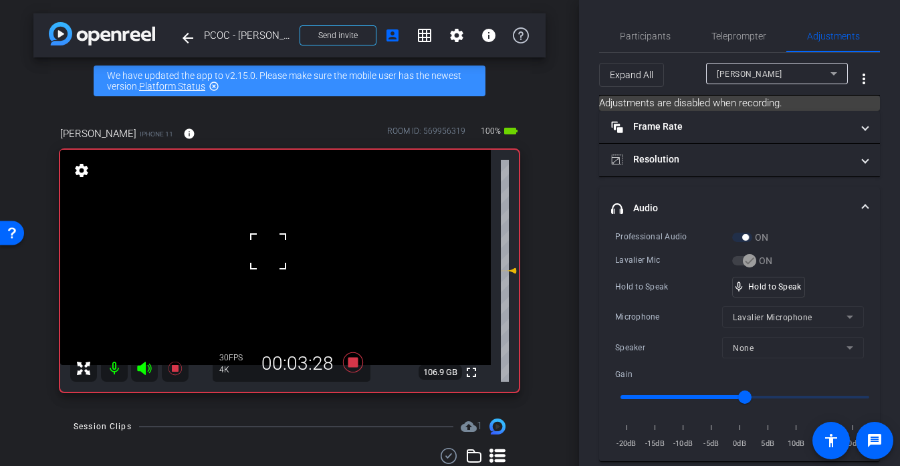
click at [268, 251] on div at bounding box center [267, 251] width 33 height 33
click at [259, 247] on video at bounding box center [275, 257] width 430 height 215
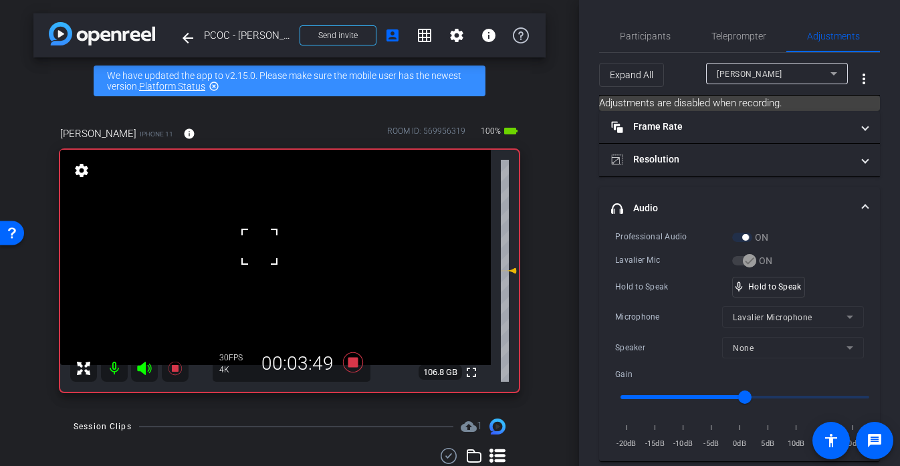
click at [259, 247] on div at bounding box center [259, 246] width 33 height 33
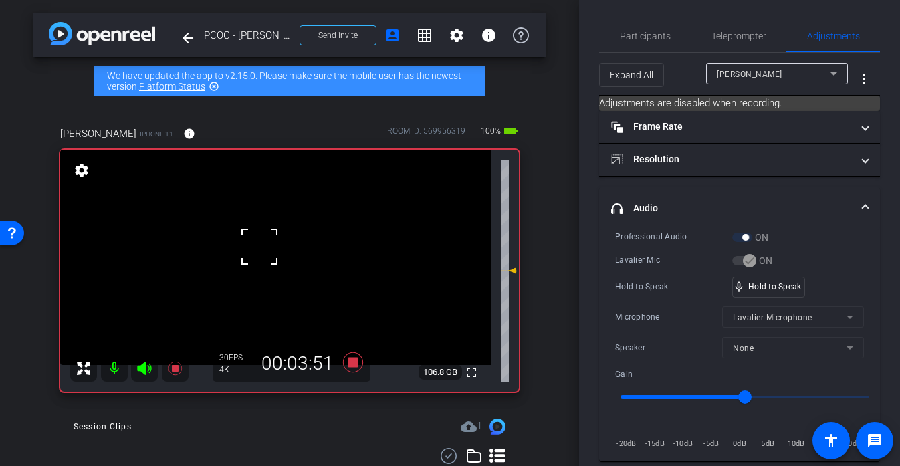
click at [267, 250] on div at bounding box center [259, 246] width 33 height 33
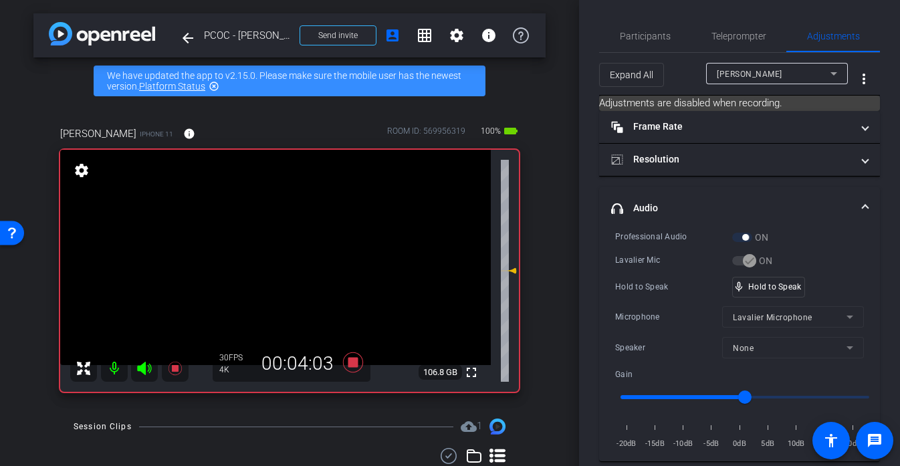
click at [267, 250] on video at bounding box center [275, 257] width 430 height 215
click at [267, 250] on div at bounding box center [259, 246] width 33 height 33
click at [267, 250] on div at bounding box center [266, 249] width 33 height 33
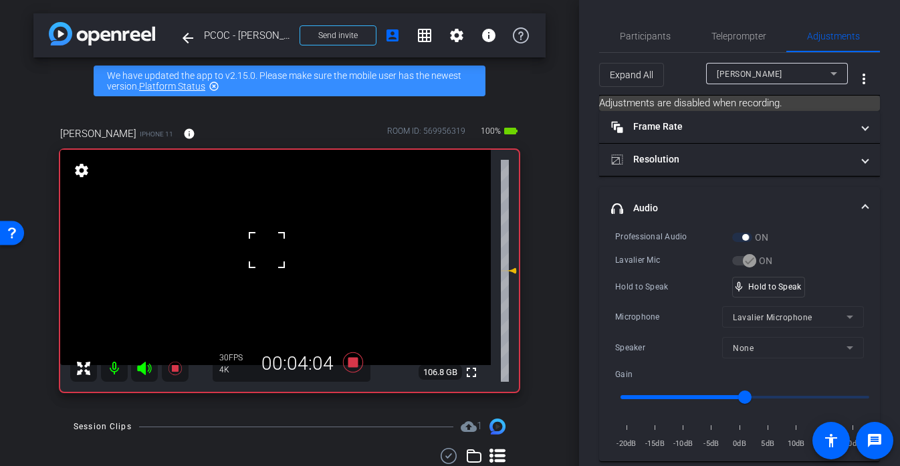
click at [267, 250] on div at bounding box center [266, 249] width 33 height 33
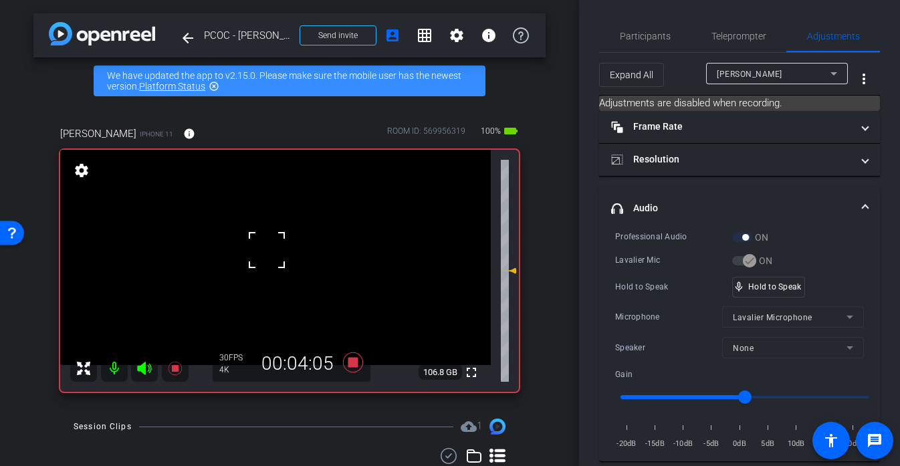
click at [267, 250] on div at bounding box center [266, 249] width 33 height 33
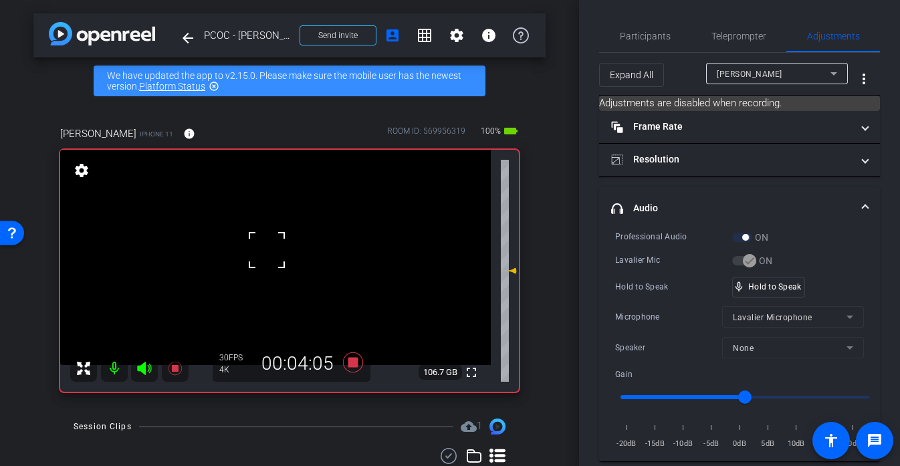
click at [267, 250] on div at bounding box center [266, 249] width 33 height 33
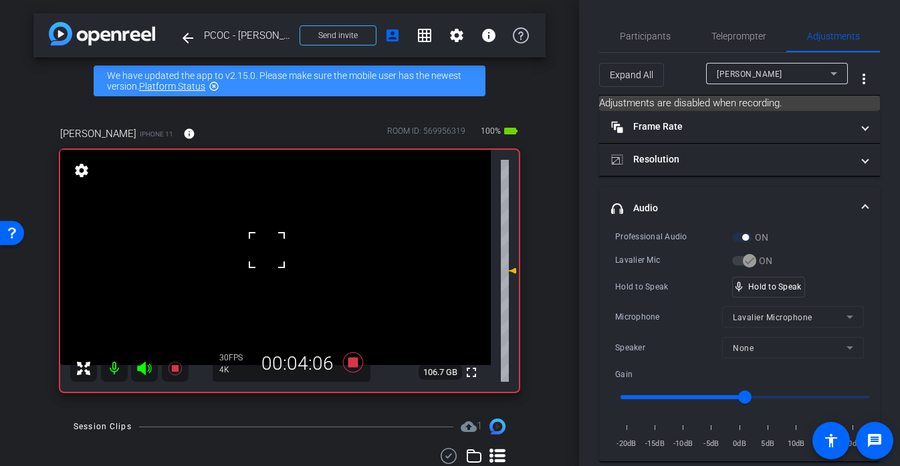
click at [267, 250] on div at bounding box center [266, 249] width 33 height 33
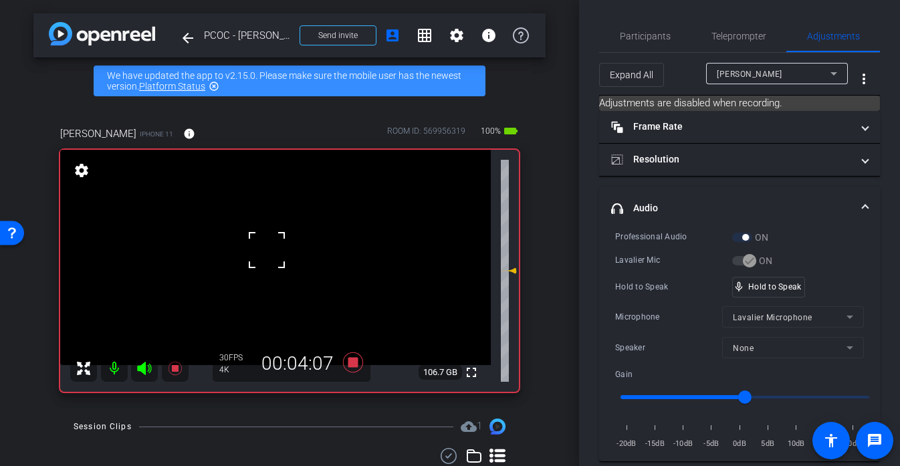
click at [267, 250] on div at bounding box center [266, 249] width 33 height 33
click at [647, 18] on div "Participants Teleprompter Adjustments settings Meetinghouse Productions flip Di…" at bounding box center [739, 233] width 321 height 466
click at [644, 31] on span "Participants" at bounding box center [644, 35] width 51 height 9
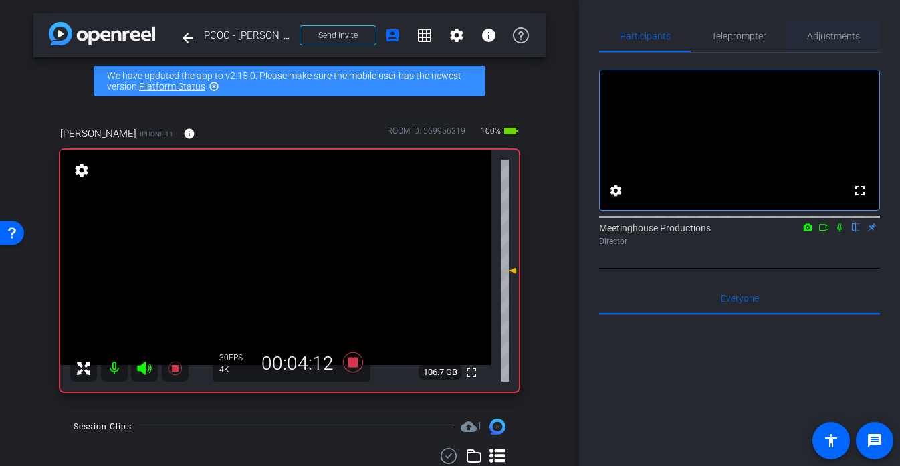
click at [816, 37] on span "Adjustments" at bounding box center [833, 35] width 53 height 9
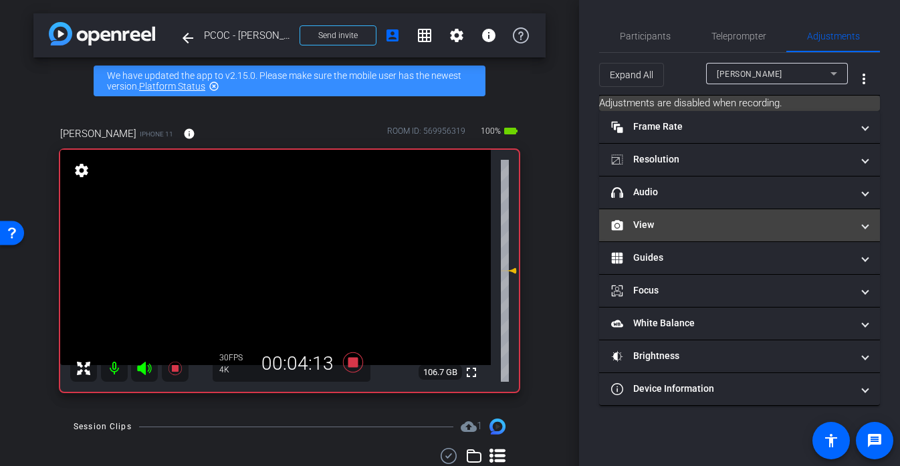
click at [700, 213] on mat-expansion-panel-header "View" at bounding box center [739, 225] width 281 height 32
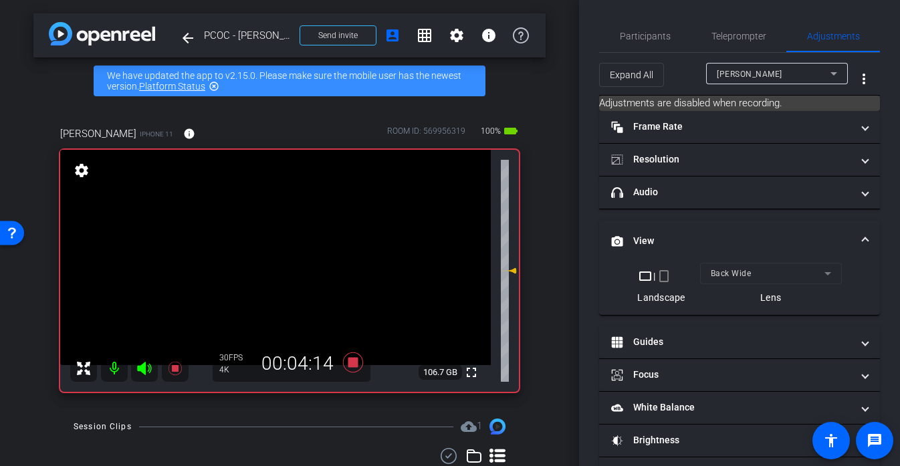
click at [680, 220] on mat-expansion-panel-header "View" at bounding box center [739, 241] width 281 height 43
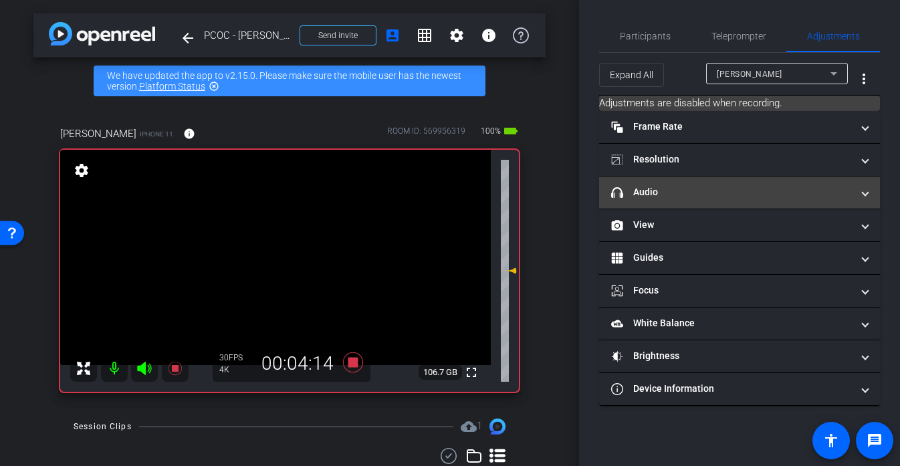
click at [680, 200] on mat-expansion-panel-header "headphone icon Audio" at bounding box center [739, 192] width 281 height 32
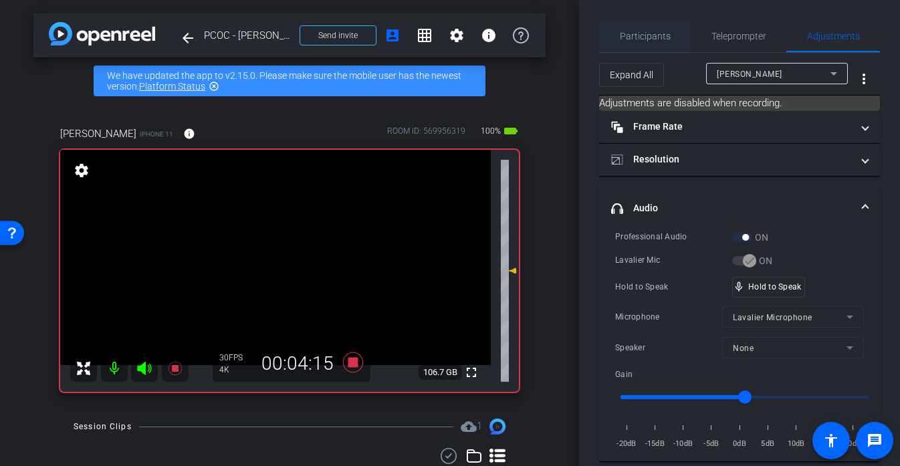
click at [648, 25] on span "Participants" at bounding box center [644, 36] width 51 height 32
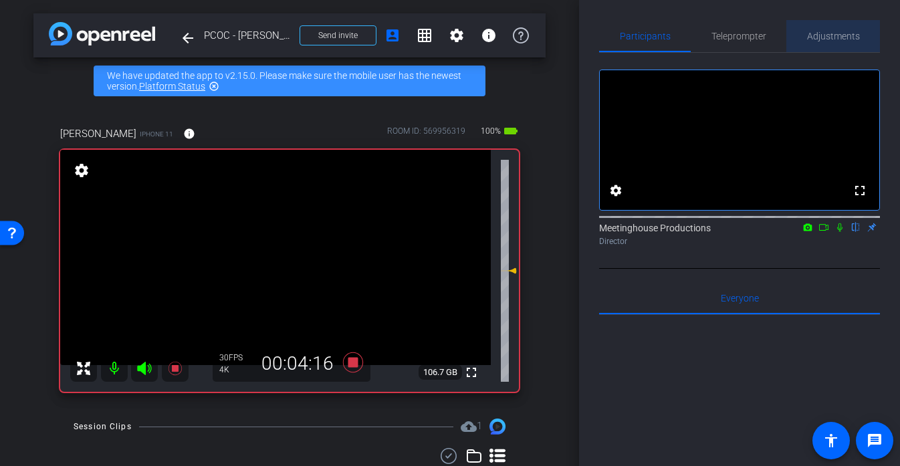
click at [817, 39] on span "Adjustments" at bounding box center [833, 35] width 53 height 9
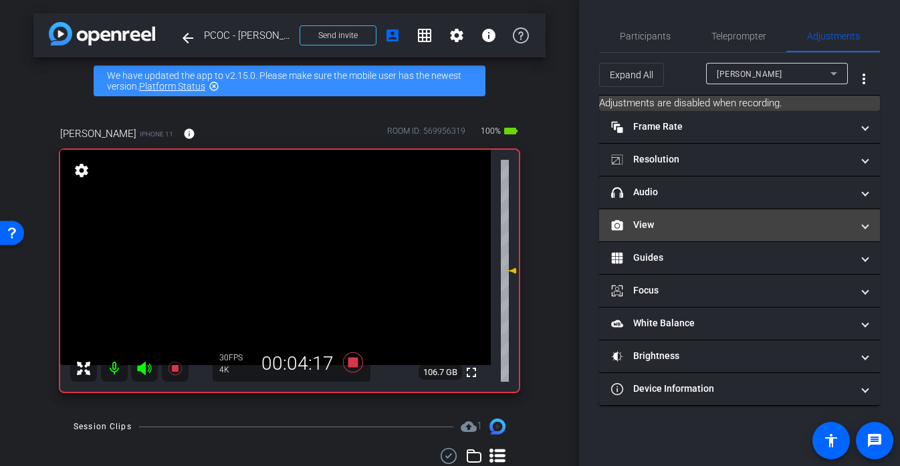
click at [667, 228] on mat-panel-title "View" at bounding box center [731, 225] width 241 height 14
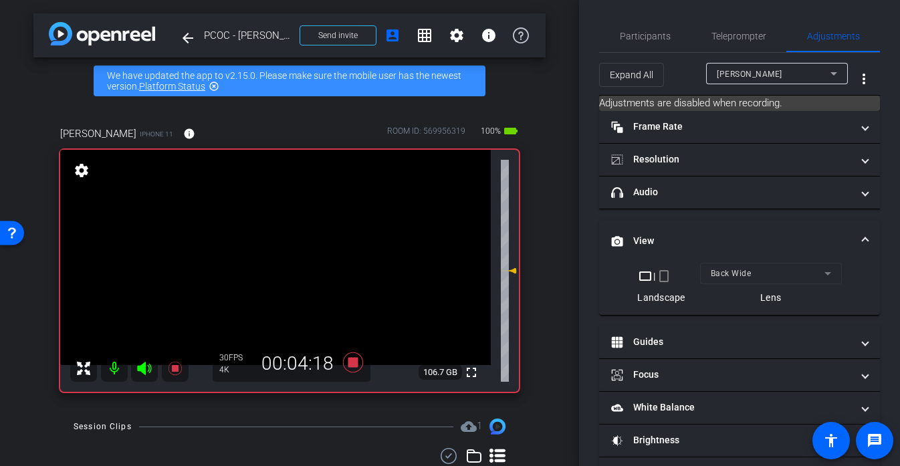
click at [267, 255] on video at bounding box center [275, 257] width 430 height 215
click at [267, 255] on div at bounding box center [266, 249] width 33 height 33
click at [647, 234] on mat-panel-title "View" at bounding box center [731, 241] width 241 height 14
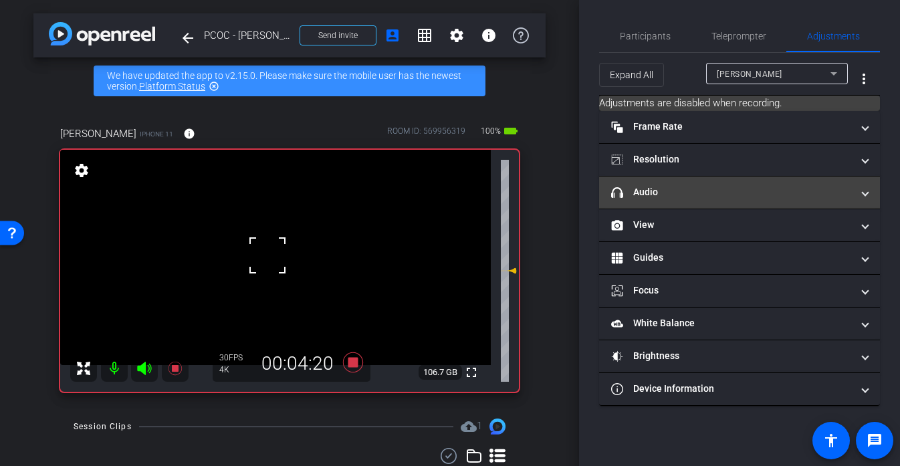
click at [668, 188] on mat-panel-title "headphone icon Audio" at bounding box center [731, 192] width 241 height 14
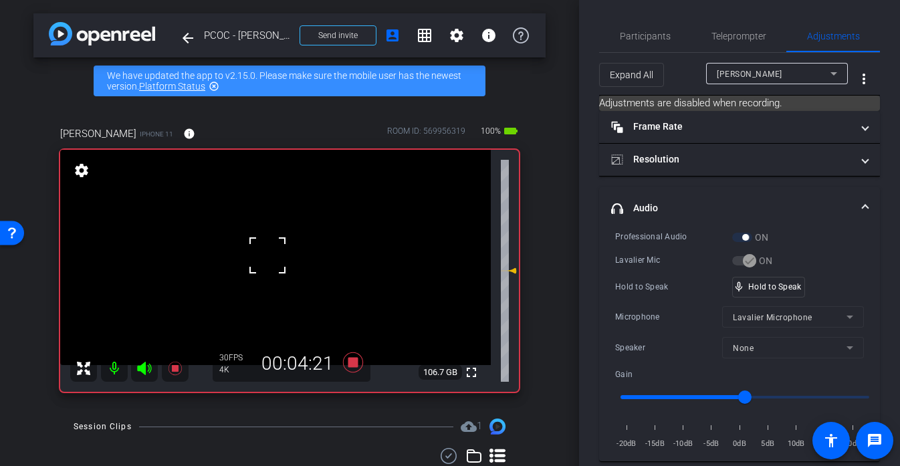
click at [273, 253] on div at bounding box center [267, 255] width 33 height 33
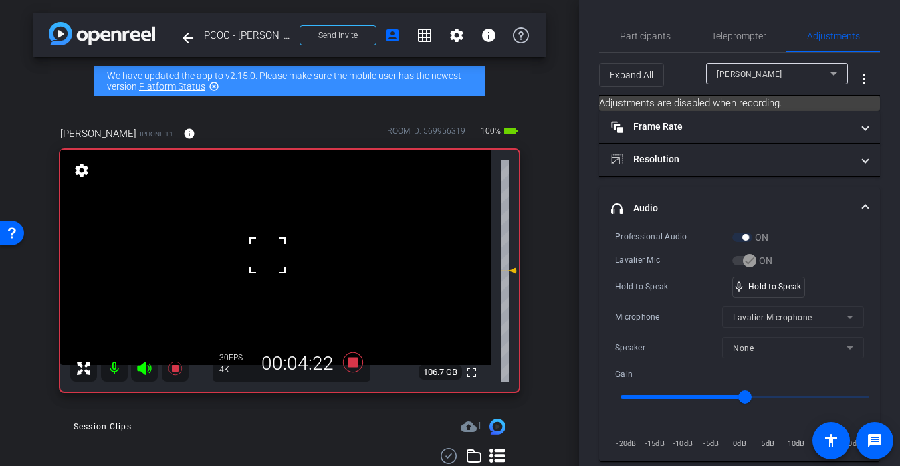
click at [273, 253] on div at bounding box center [267, 255] width 33 height 33
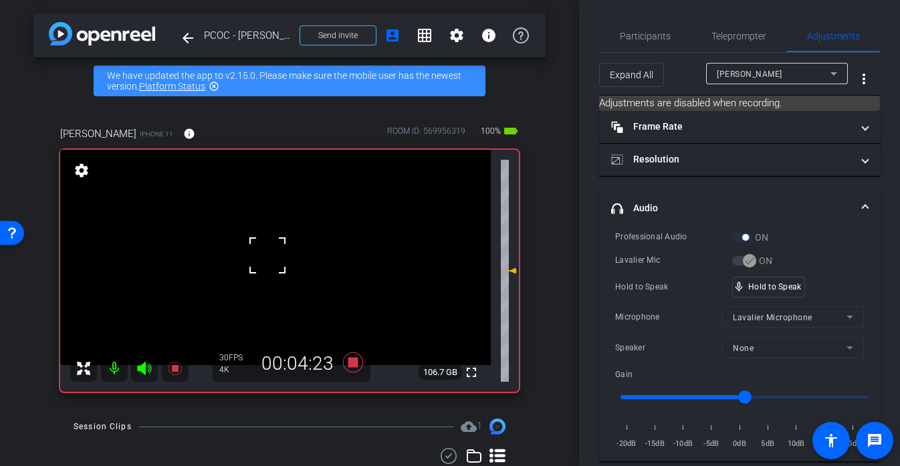
click at [273, 253] on div at bounding box center [267, 255] width 33 height 33
click at [273, 253] on video at bounding box center [275, 257] width 430 height 215
click at [273, 253] on div at bounding box center [273, 253] width 33 height 33
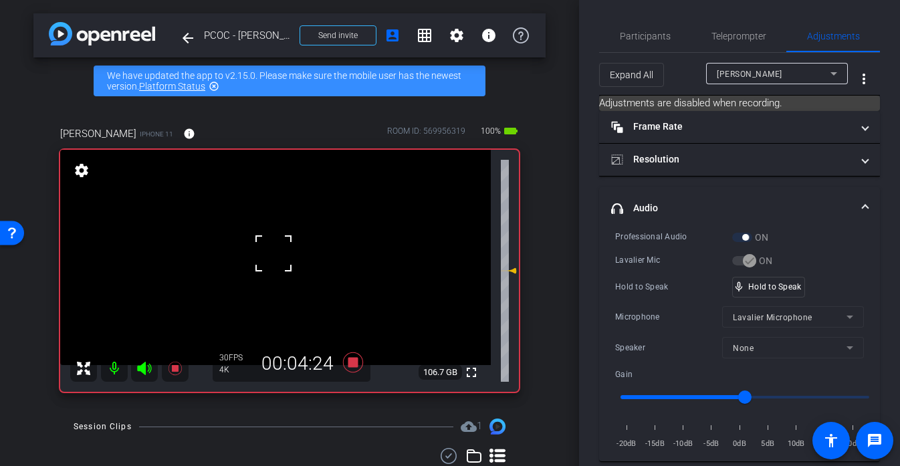
click at [273, 253] on div at bounding box center [273, 253] width 33 height 33
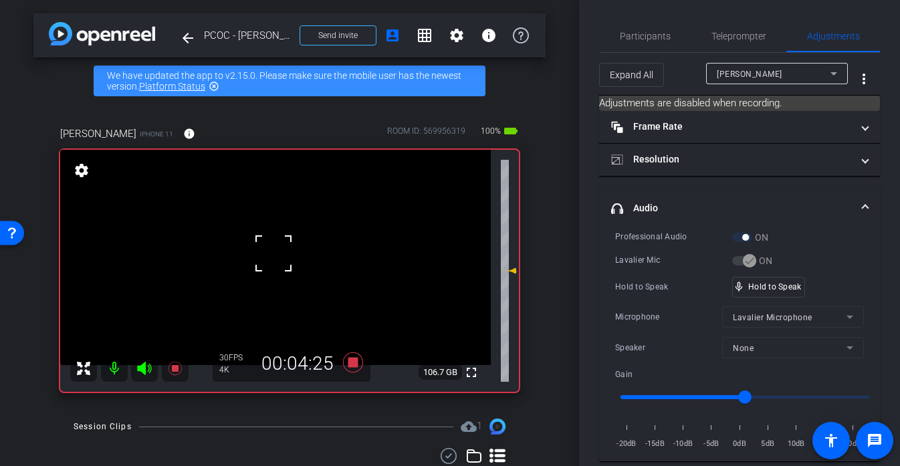
click at [273, 253] on div at bounding box center [273, 253] width 33 height 33
click at [271, 253] on div at bounding box center [273, 253] width 33 height 33
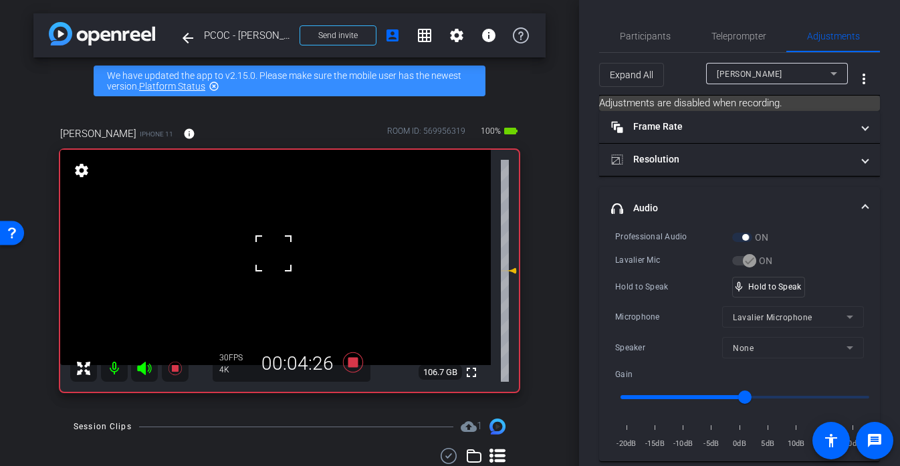
click at [271, 253] on div at bounding box center [273, 253] width 33 height 33
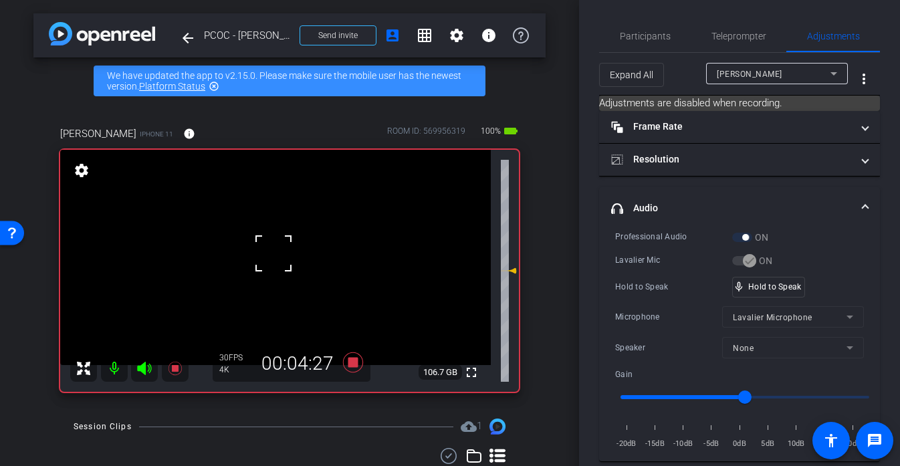
click at [271, 253] on div at bounding box center [273, 253] width 33 height 33
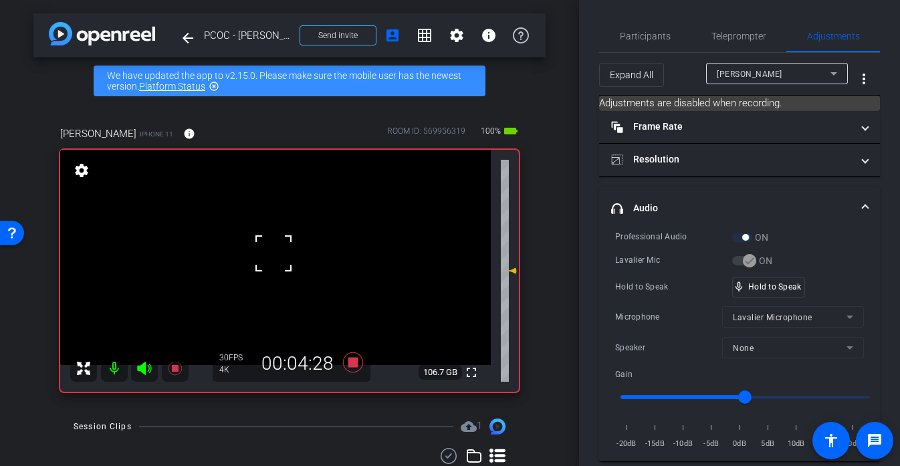
click at [271, 253] on div at bounding box center [273, 253] width 33 height 33
click at [271, 253] on div "fullscreen settings 106.7 GB" at bounding box center [289, 271] width 458 height 242
click at [271, 253] on video at bounding box center [275, 257] width 430 height 215
click at [271, 253] on div at bounding box center [271, 253] width 33 height 33
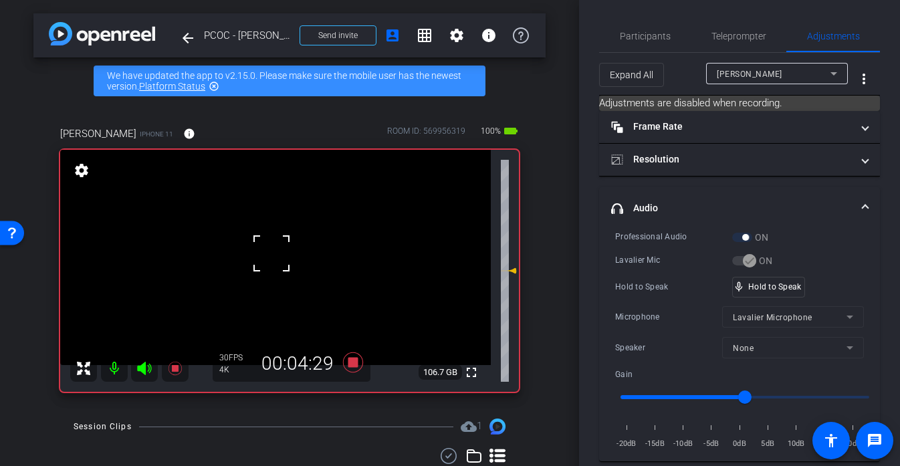
click at [271, 253] on div at bounding box center [271, 253] width 33 height 33
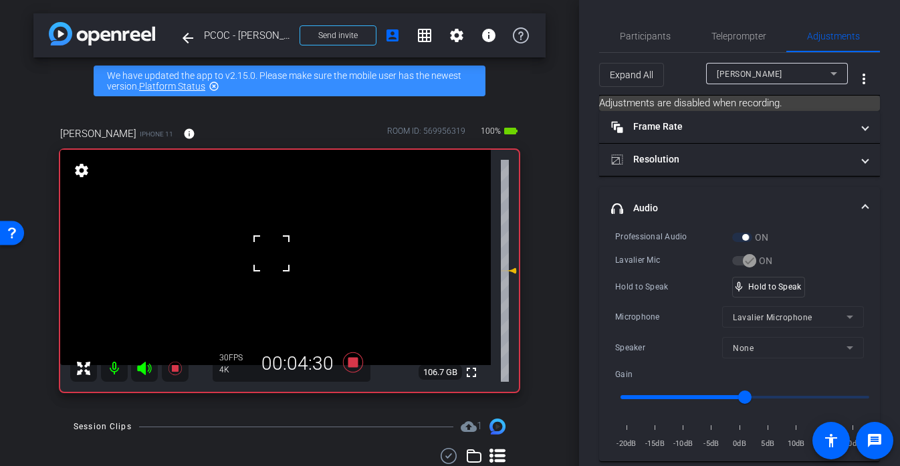
click at [271, 253] on div at bounding box center [271, 253] width 33 height 33
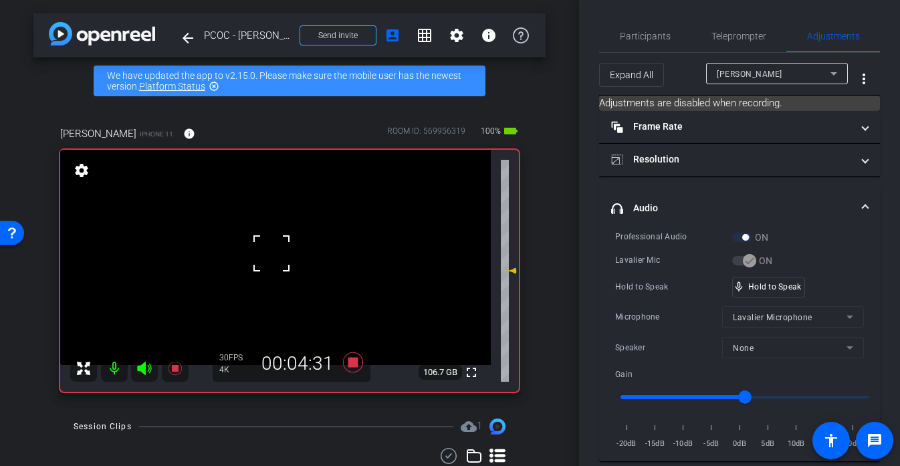
click at [271, 253] on div at bounding box center [271, 253] width 33 height 33
click at [265, 250] on div at bounding box center [271, 253] width 33 height 33
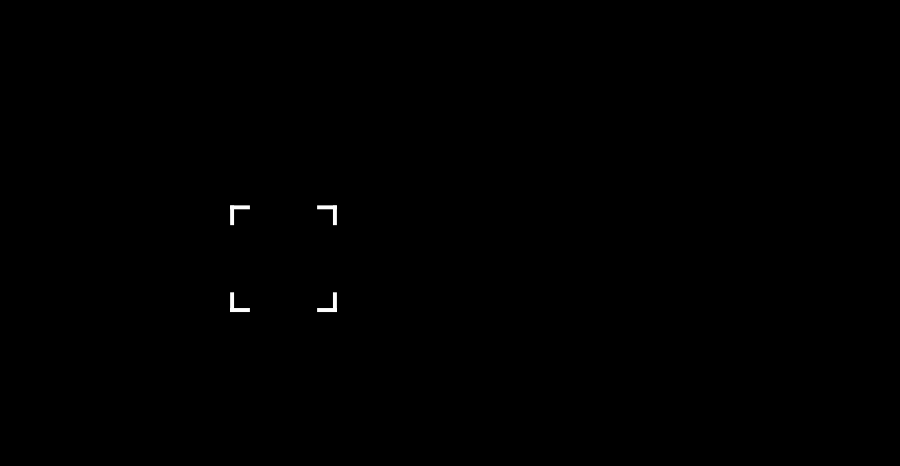
click at [265, 250] on div at bounding box center [271, 253] width 33 height 33
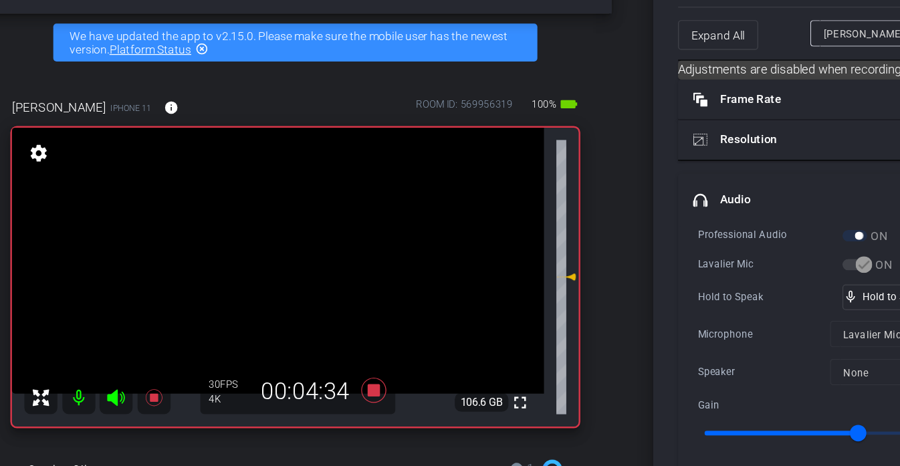
click at [265, 249] on video at bounding box center [275, 257] width 430 height 215
click at [265, 249] on div at bounding box center [265, 248] width 33 height 33
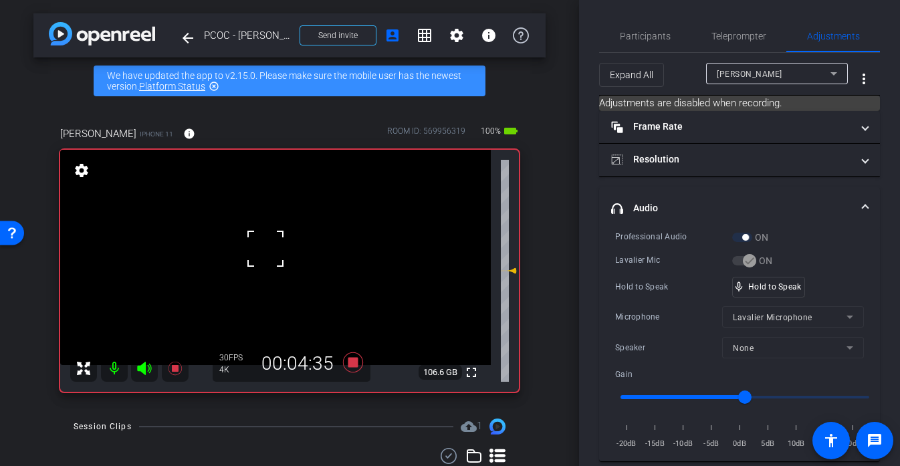
click at [265, 250] on div at bounding box center [265, 248] width 33 height 33
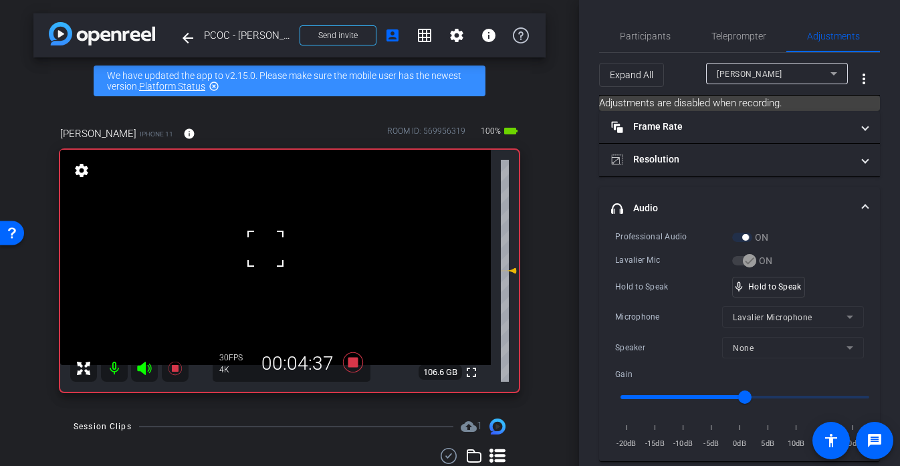
click at [265, 250] on div at bounding box center [265, 248] width 33 height 33
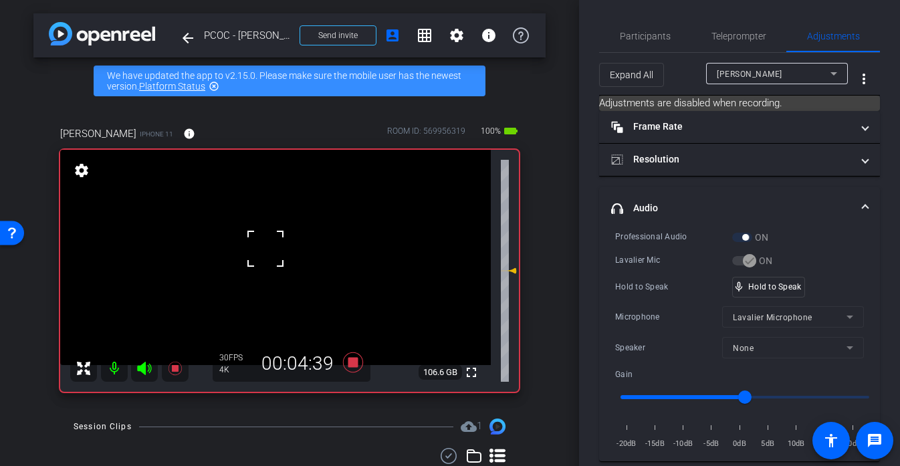
click at [265, 250] on div at bounding box center [265, 248] width 33 height 33
click at [265, 250] on video at bounding box center [275, 257] width 430 height 215
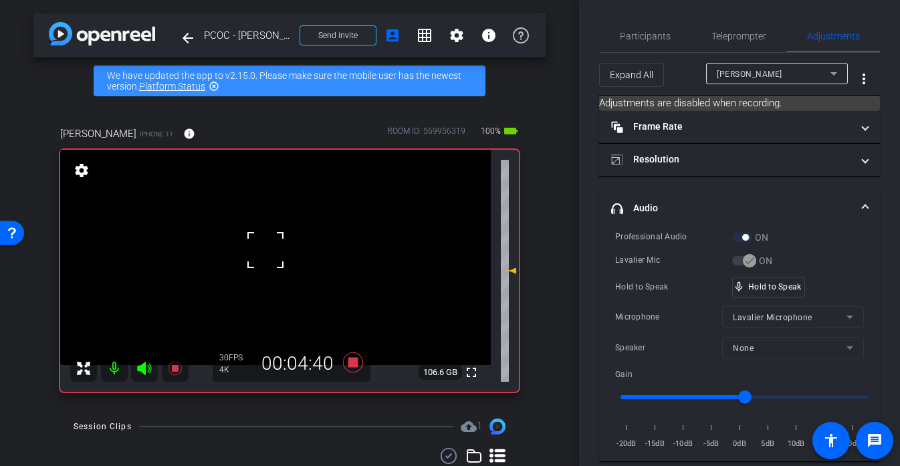
click at [265, 250] on div at bounding box center [265, 249] width 33 height 33
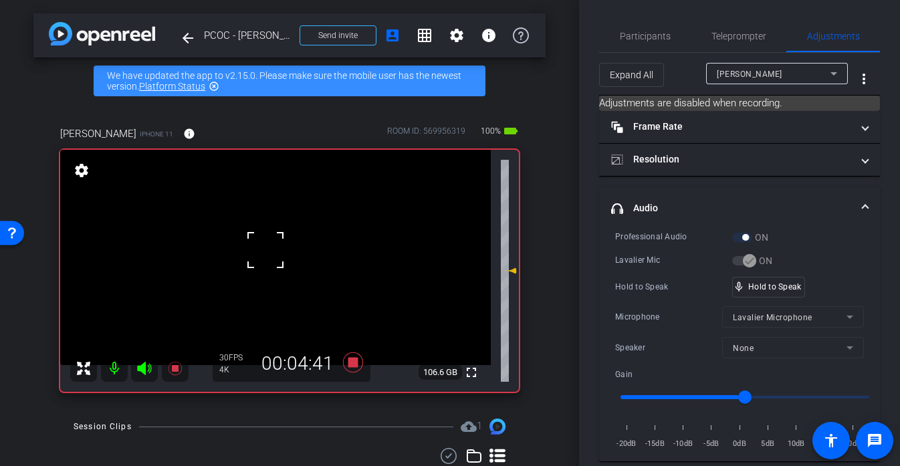
click at [265, 250] on div at bounding box center [265, 249] width 33 height 33
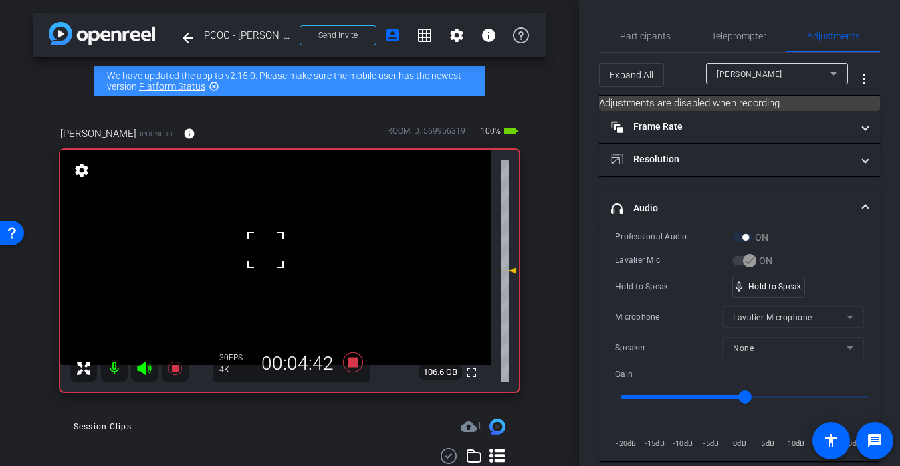
click at [265, 250] on div at bounding box center [265, 249] width 33 height 33
click at [269, 257] on div at bounding box center [265, 249] width 33 height 33
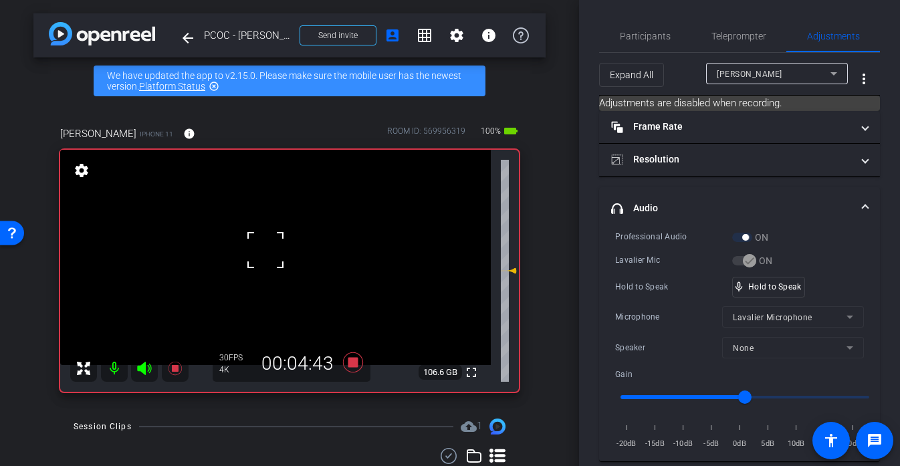
click at [269, 257] on div at bounding box center [265, 249] width 33 height 33
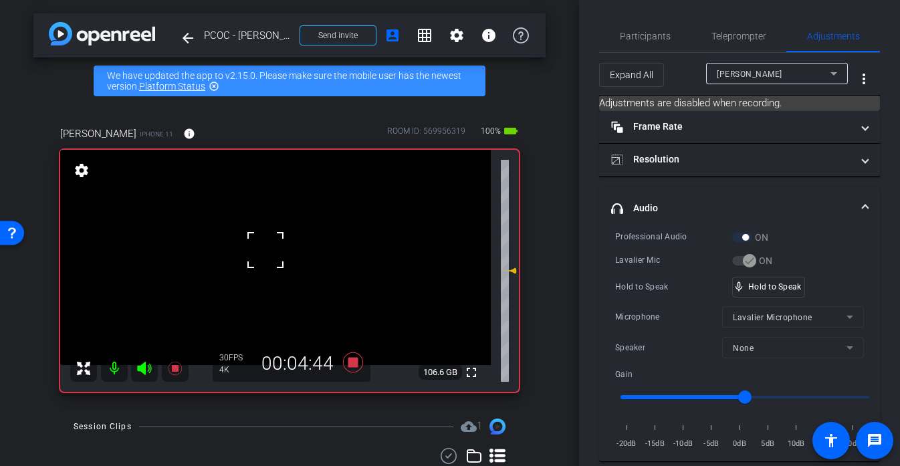
click at [269, 257] on div at bounding box center [265, 249] width 33 height 33
click at [269, 257] on div "fullscreen settings 106.6 GB" at bounding box center [289, 271] width 458 height 242
click at [269, 257] on video at bounding box center [275, 257] width 430 height 215
drag, startPoint x: 796, startPoint y: 283, endPoint x: 783, endPoint y: 284, distance: 13.4
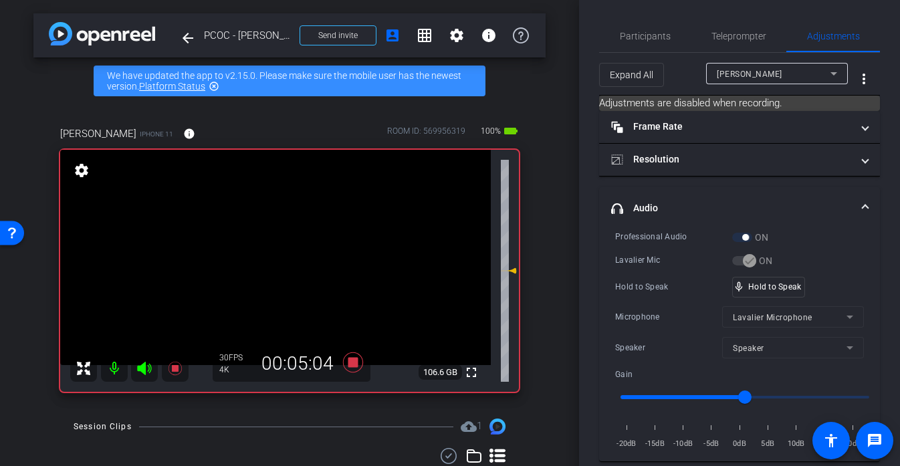
click at [261, 262] on video at bounding box center [275, 257] width 430 height 215
click at [261, 262] on div at bounding box center [261, 261] width 33 height 33
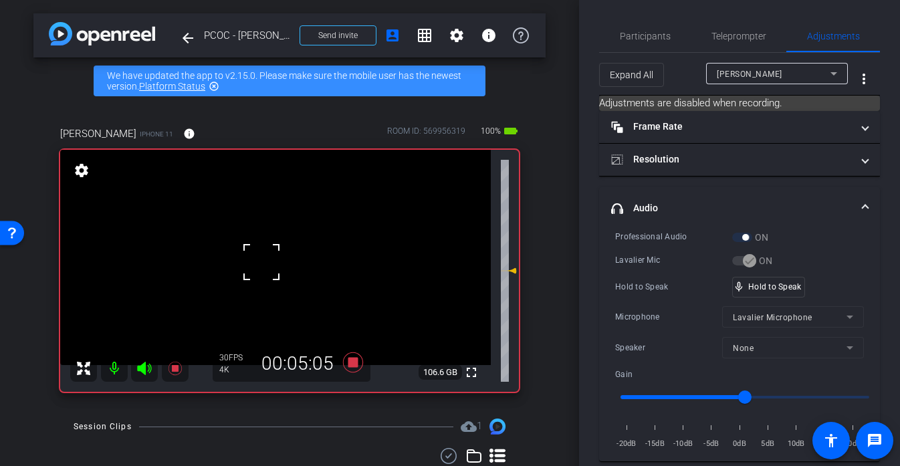
click at [261, 262] on div at bounding box center [261, 261] width 33 height 33
click at [269, 257] on div at bounding box center [261, 261] width 33 height 33
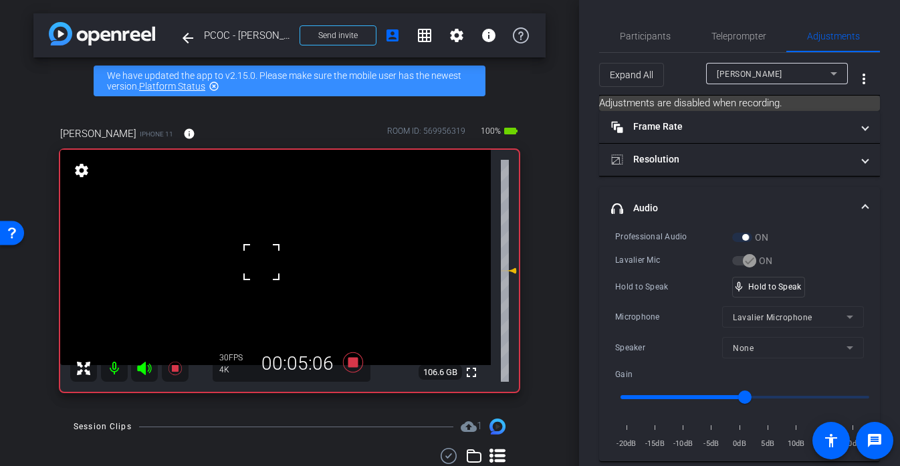
click at [269, 257] on div at bounding box center [261, 261] width 33 height 33
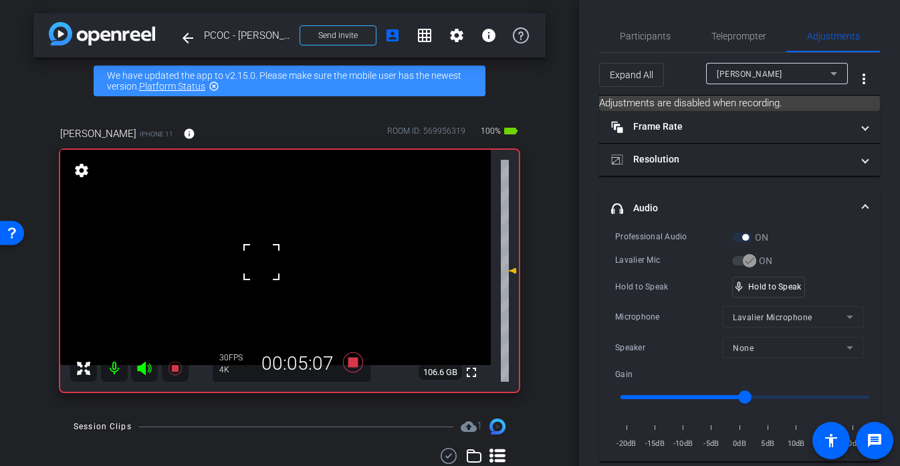
click at [269, 257] on div at bounding box center [261, 261] width 33 height 33
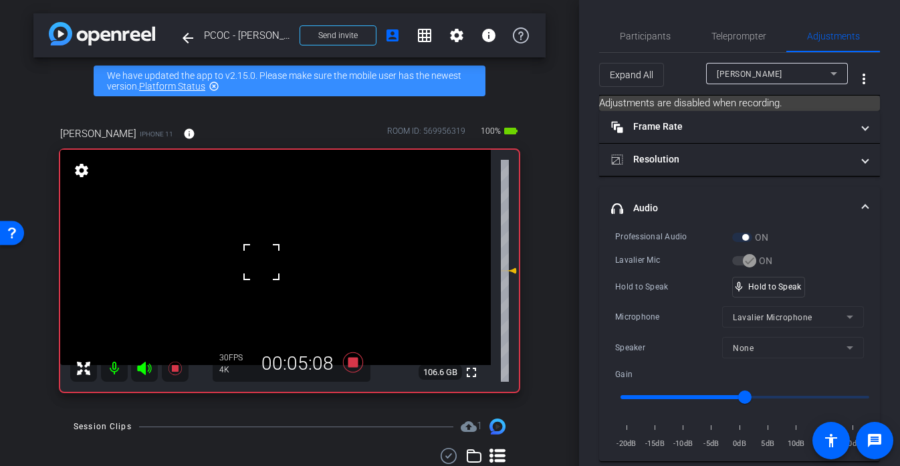
click at [269, 257] on div at bounding box center [261, 261] width 33 height 33
click at [269, 257] on div "fullscreen settings 106.6 GB" at bounding box center [289, 271] width 458 height 242
click at [269, 257] on video at bounding box center [275, 257] width 430 height 215
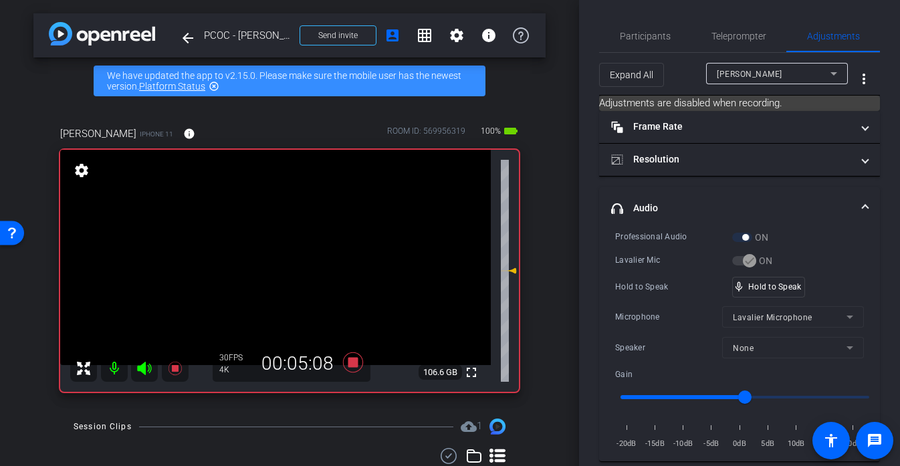
click at [269, 257] on div at bounding box center [261, 261] width 33 height 33
click at [269, 257] on div at bounding box center [269, 256] width 33 height 33
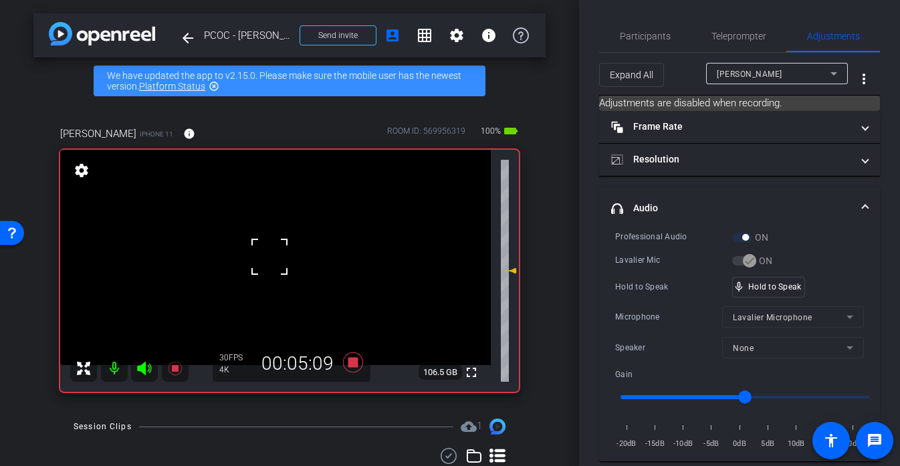
click at [269, 257] on div at bounding box center [269, 256] width 33 height 33
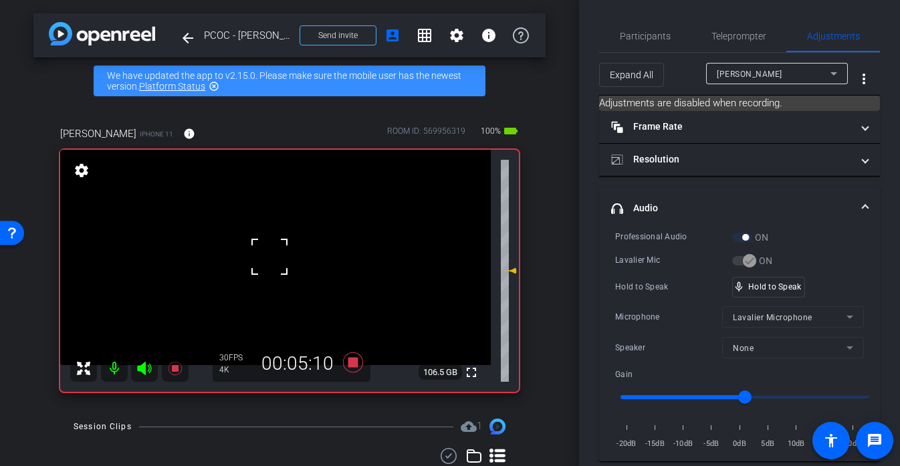
click at [269, 257] on div at bounding box center [269, 256] width 33 height 33
click at [269, 257] on video at bounding box center [275, 257] width 430 height 215
click at [269, 257] on div at bounding box center [269, 256] width 33 height 33
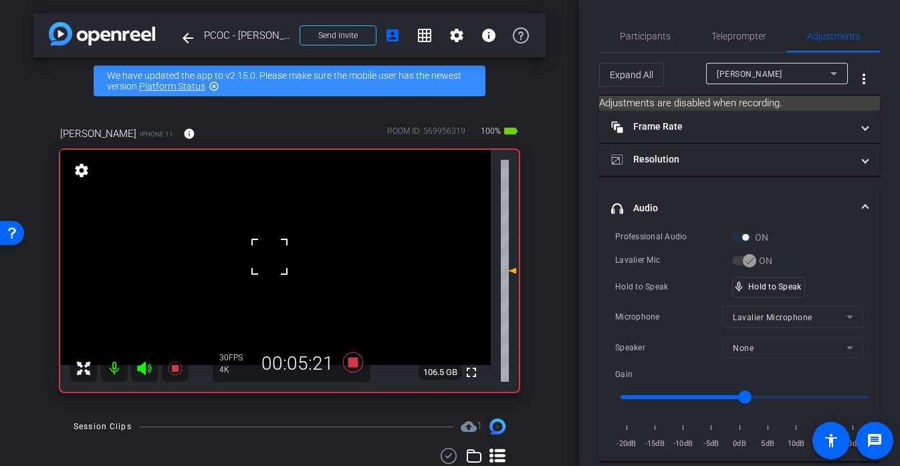
scroll to position [1, 0]
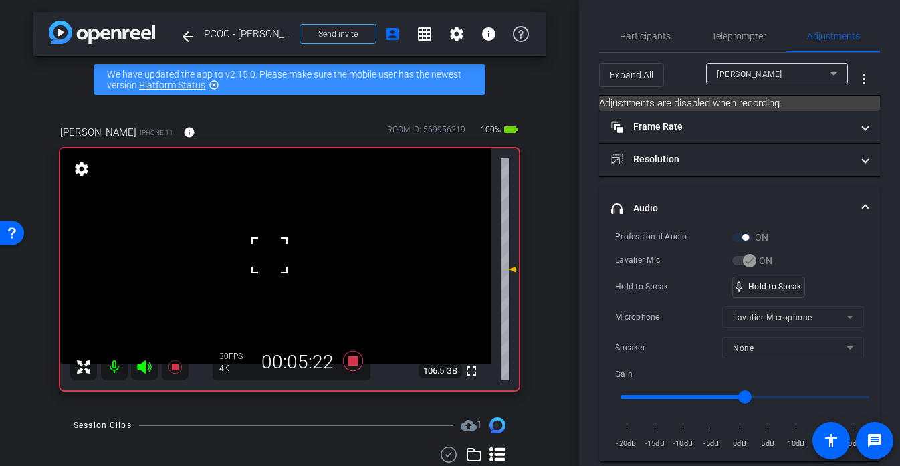
click at [269, 257] on div at bounding box center [269, 255] width 33 height 33
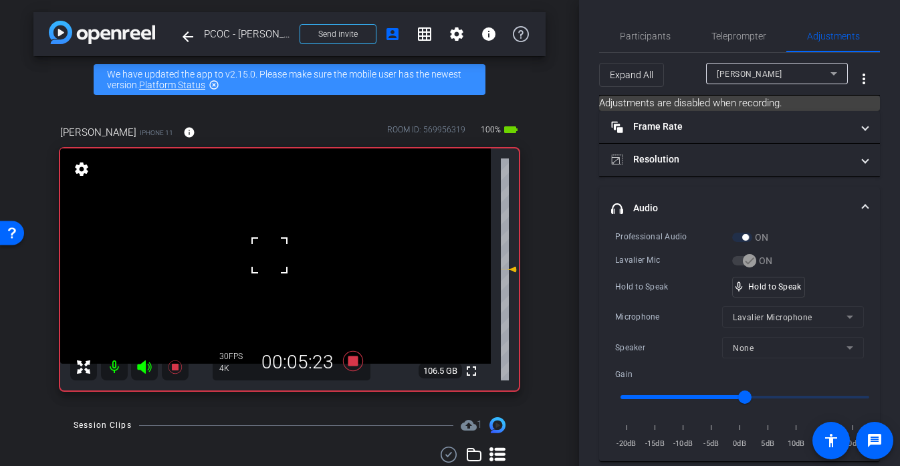
click at [269, 257] on div at bounding box center [269, 255] width 33 height 33
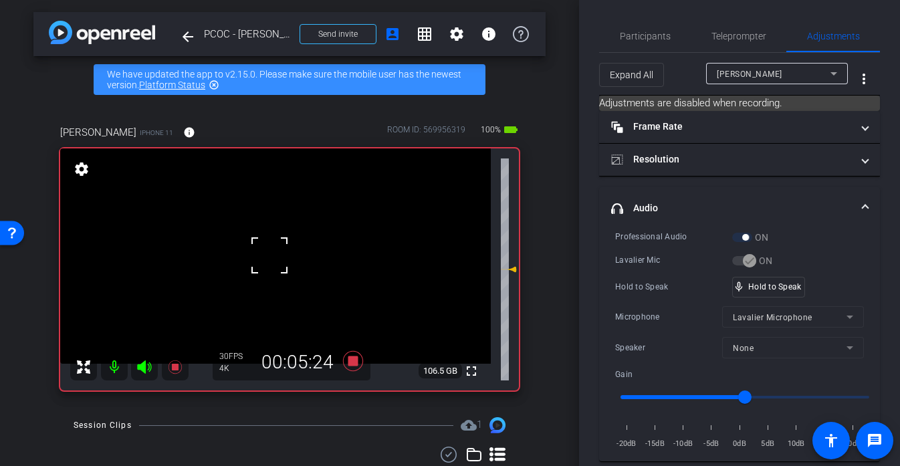
click at [269, 257] on div at bounding box center [269, 255] width 33 height 33
click at [269, 257] on video at bounding box center [275, 255] width 430 height 215
click at [269, 257] on div at bounding box center [269, 256] width 33 height 33
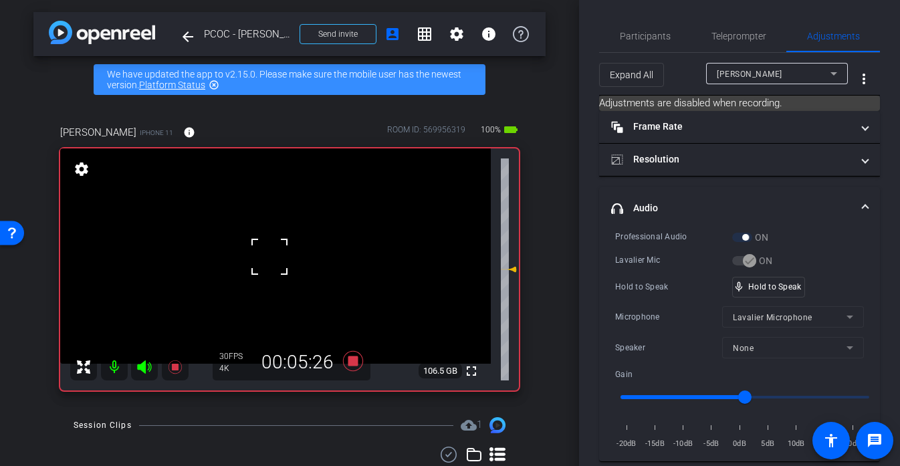
click at [269, 257] on div at bounding box center [269, 256] width 33 height 33
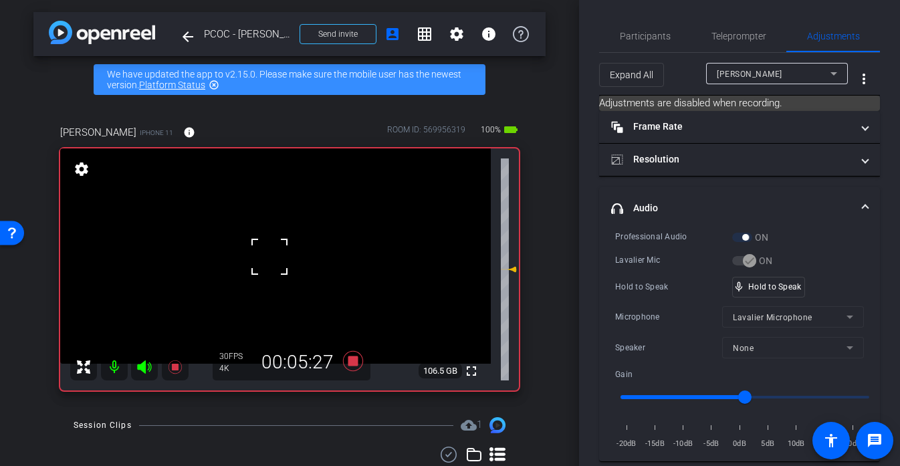
click at [269, 257] on div at bounding box center [269, 256] width 33 height 33
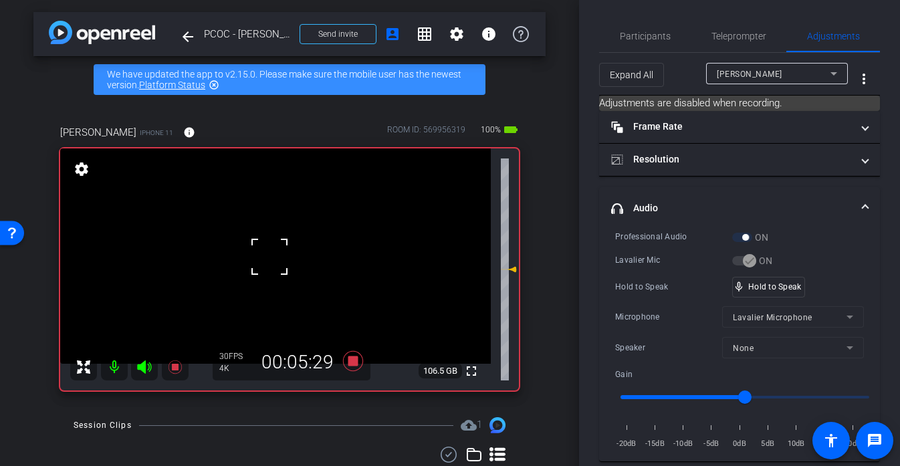
click at [269, 257] on div at bounding box center [269, 256] width 33 height 33
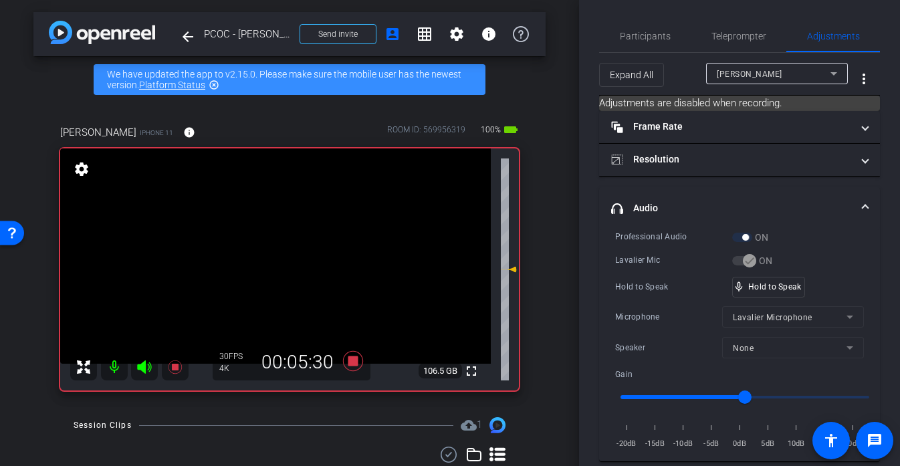
click at [269, 257] on div "fullscreen settings 106.5 GB" at bounding box center [289, 269] width 458 height 242
click at [269, 257] on video at bounding box center [275, 255] width 430 height 215
click at [269, 257] on div at bounding box center [269, 256] width 33 height 33
click at [269, 258] on div at bounding box center [269, 256] width 33 height 33
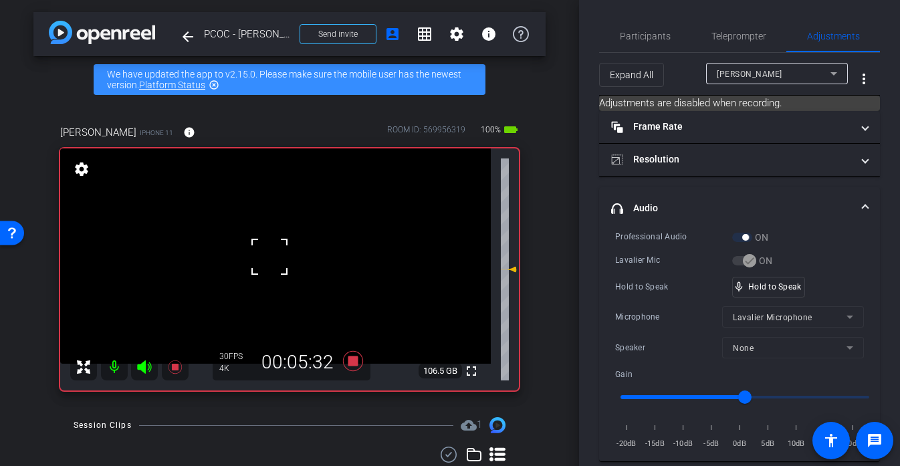
click at [269, 258] on div at bounding box center [269, 256] width 33 height 33
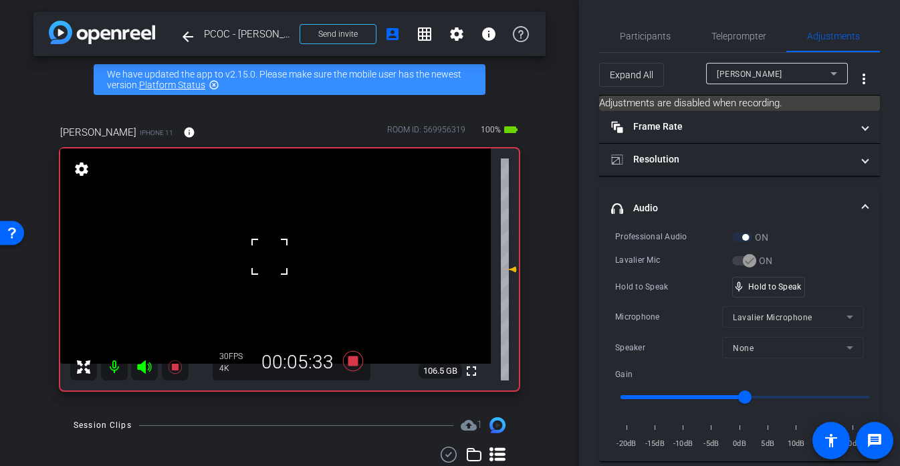
click at [269, 258] on div at bounding box center [269, 256] width 33 height 33
click
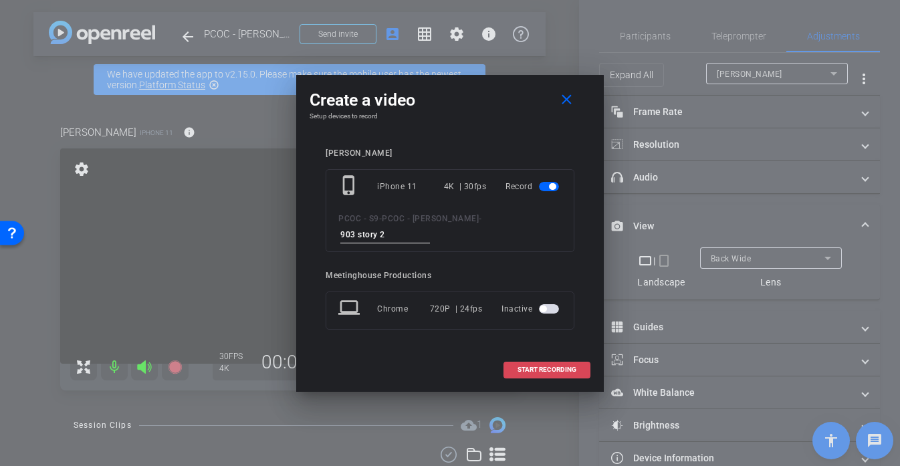
type input "903 story 2"
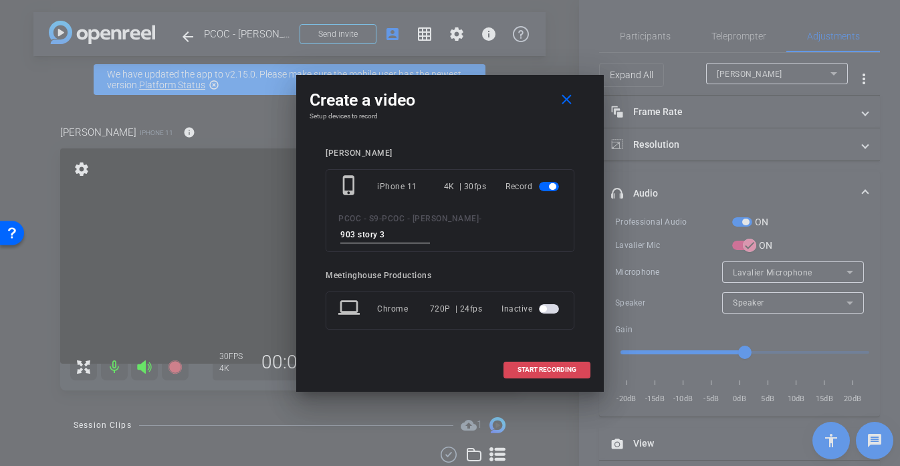
type input "903 story 3"
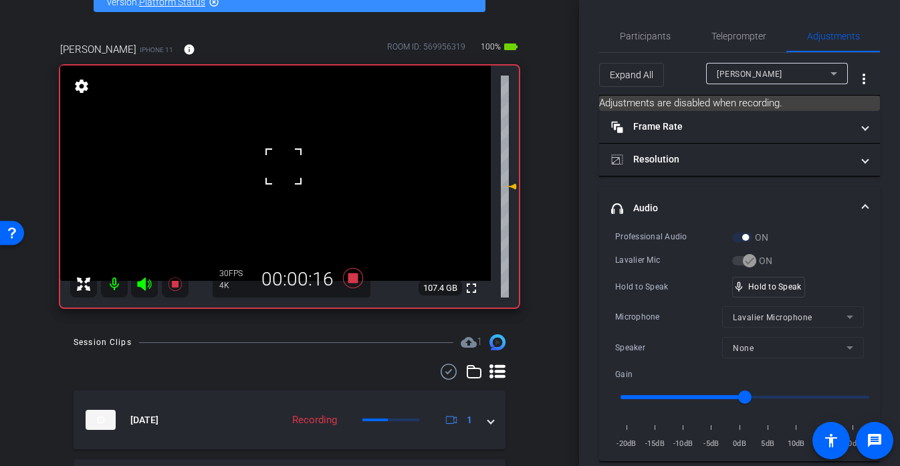
scroll to position [74, 0]
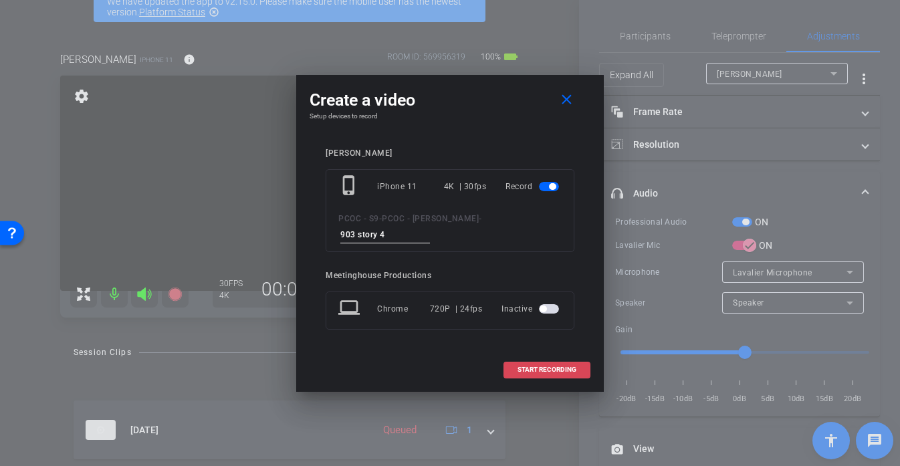
type input "903 story 4"
type input "903 story 5"
type input "903 story 6"
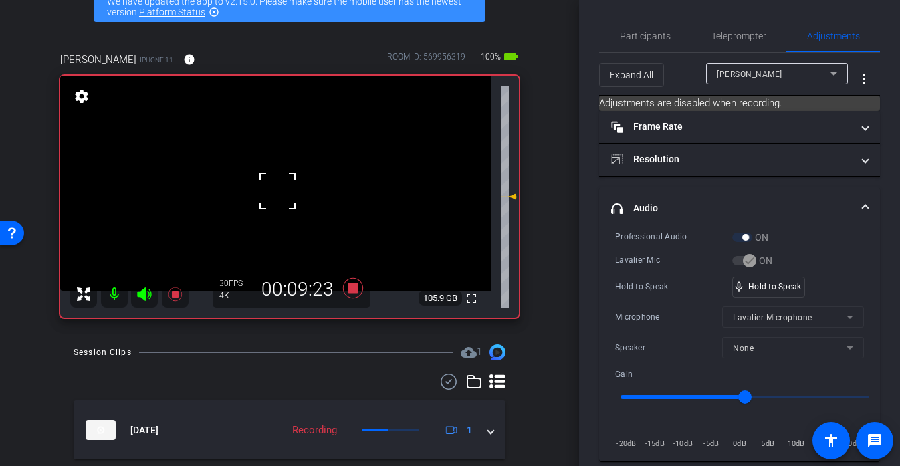
drag, startPoint x: 276, startPoint y: 191, endPoint x: 656, endPoint y: 217, distance: 380.5
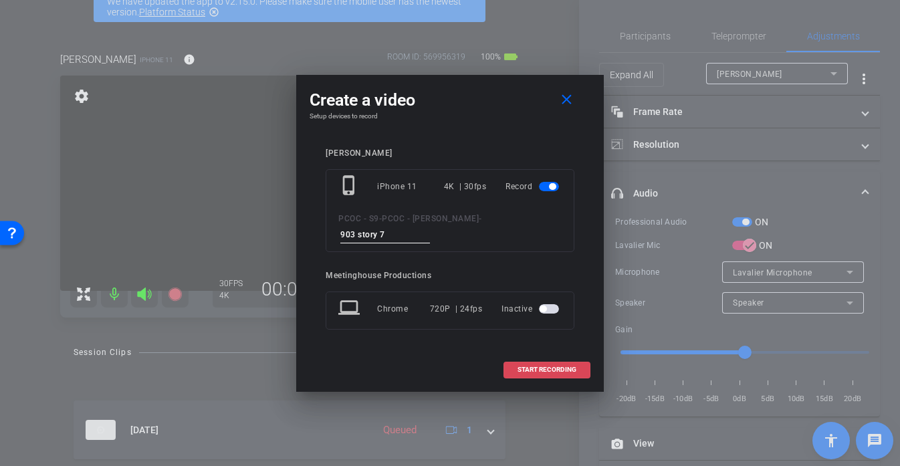
type input "903 story 7"
type input "901 story 3 pick up"
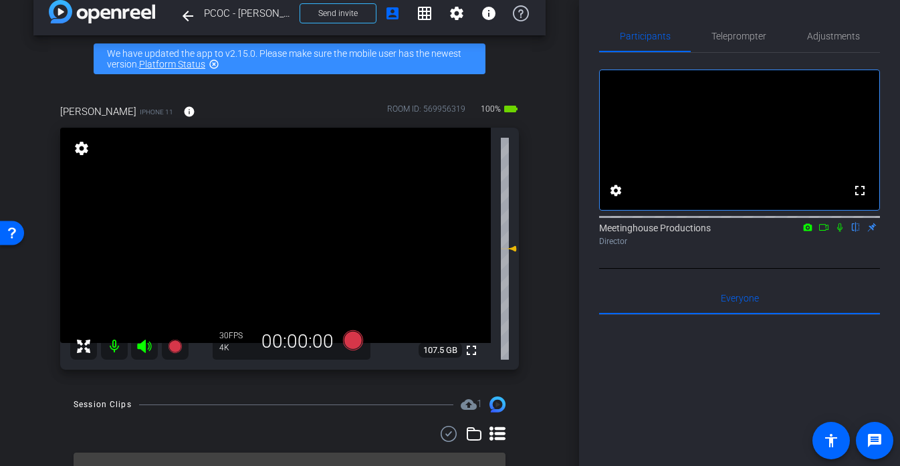
scroll to position [0, 0]
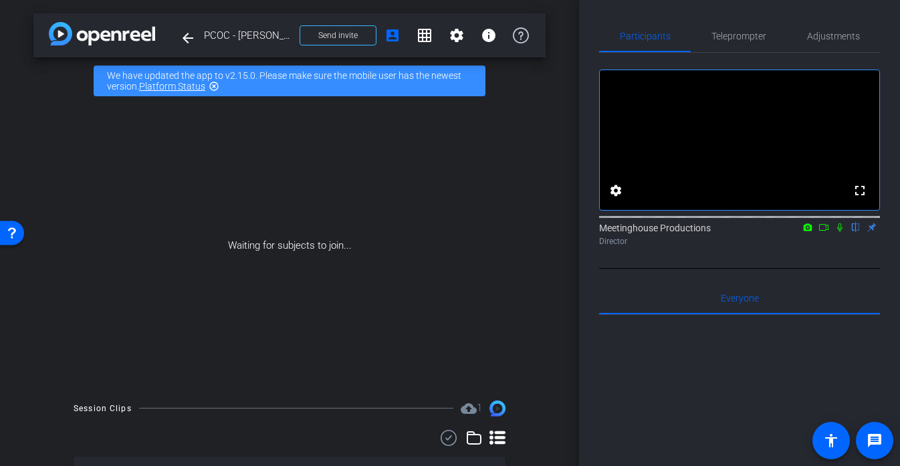
drag, startPoint x: 196, startPoint y: 35, endPoint x: 549, endPoint y: 136, distance: 367.6
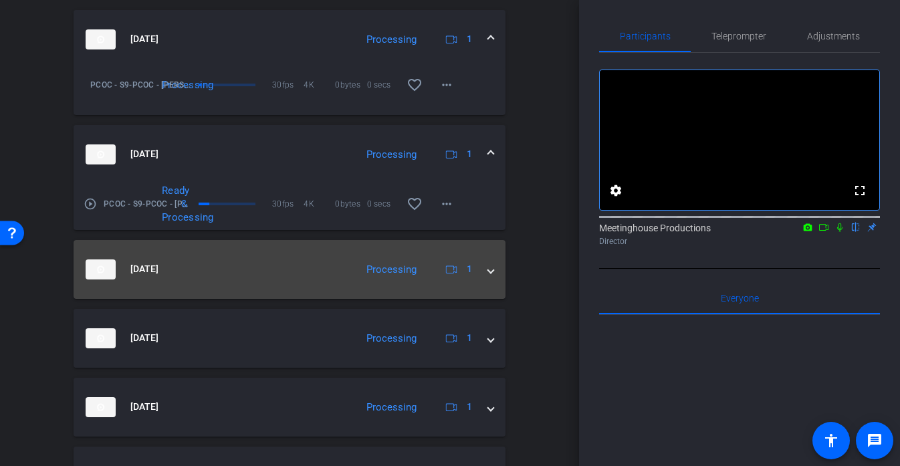
scroll to position [456, 0]
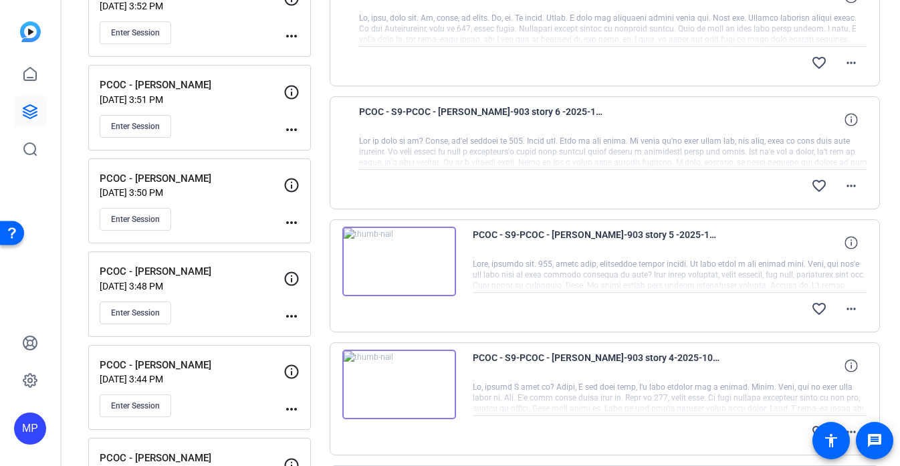
scroll to position [333, 0]
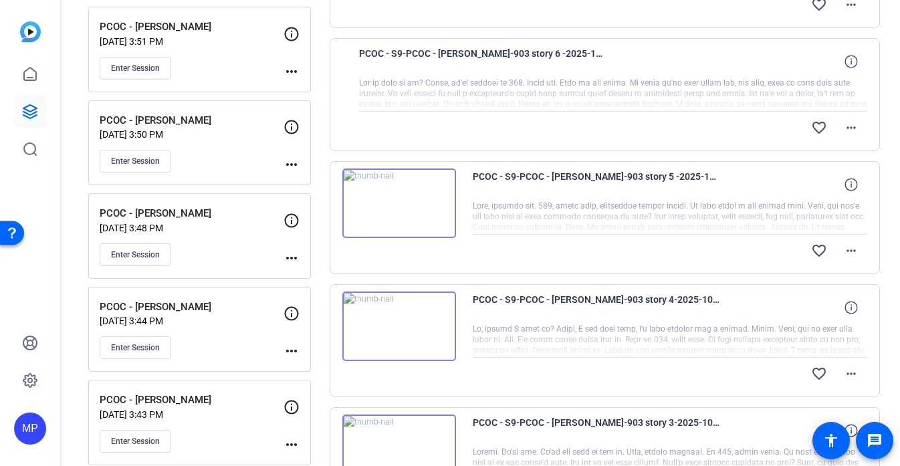
scroll to position [393, 0]
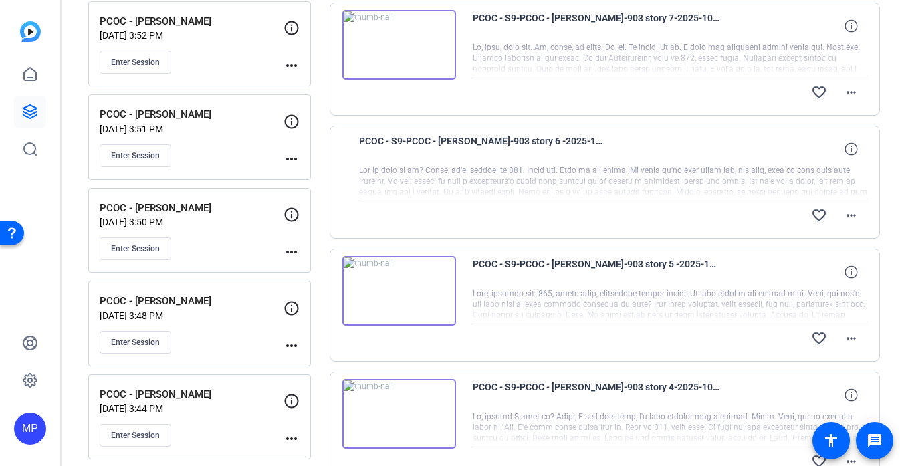
scroll to position [368, 0]
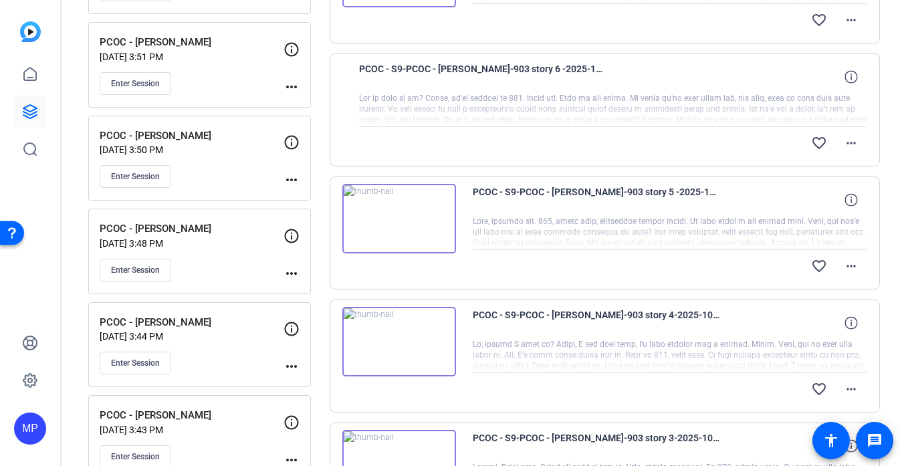
click at [478, 112] on div at bounding box center [613, 109] width 509 height 33
click at [428, 82] on span "PCOC - S9-PCOC - [PERSON_NAME]-903 story 6 -2025-10-09-13-48-43-089-0" at bounding box center [482, 77] width 247 height 32
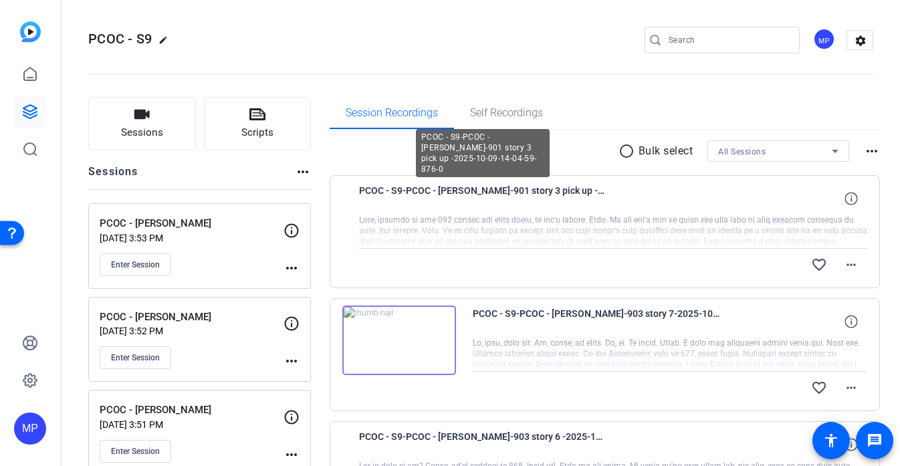
click at [436, 188] on span "PCOC - S9-PCOC - [PERSON_NAME]-901 story 3 pick up -2025-10-09-14-04-59-876-0" at bounding box center [482, 198] width 247 height 32
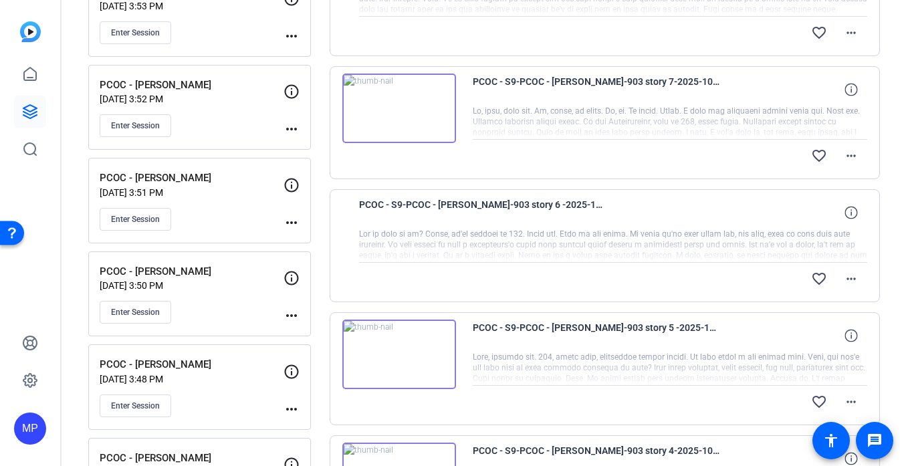
scroll to position [231, 0]
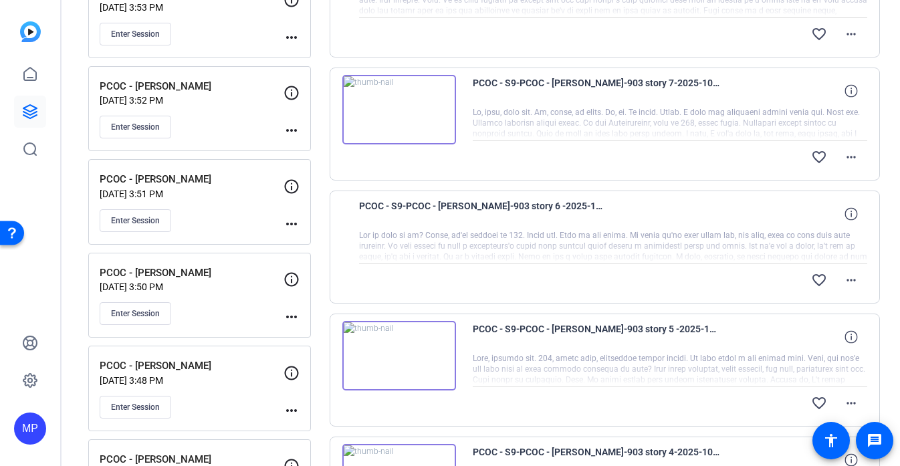
click at [402, 351] on img at bounding box center [399, 356] width 114 height 70
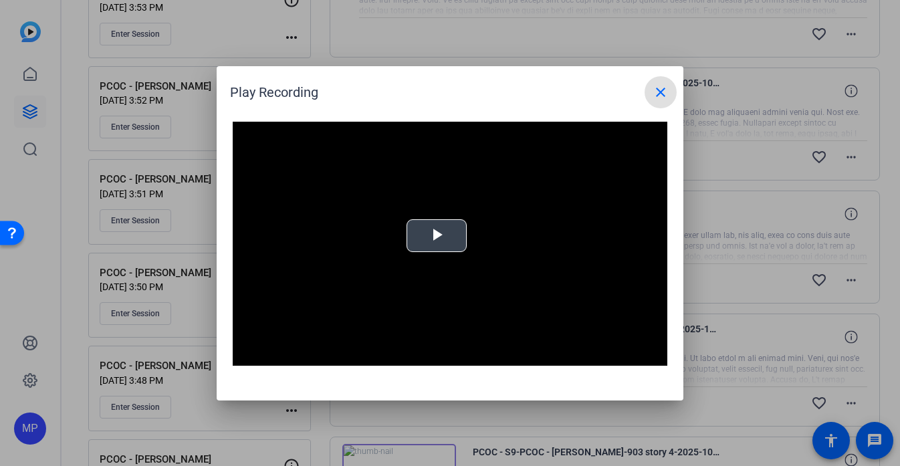
click at [449, 228] on div "Video Player is loading. Play Video Play Mute Current Time 0:00 / Duration -:- …" at bounding box center [450, 244] width 434 height 245
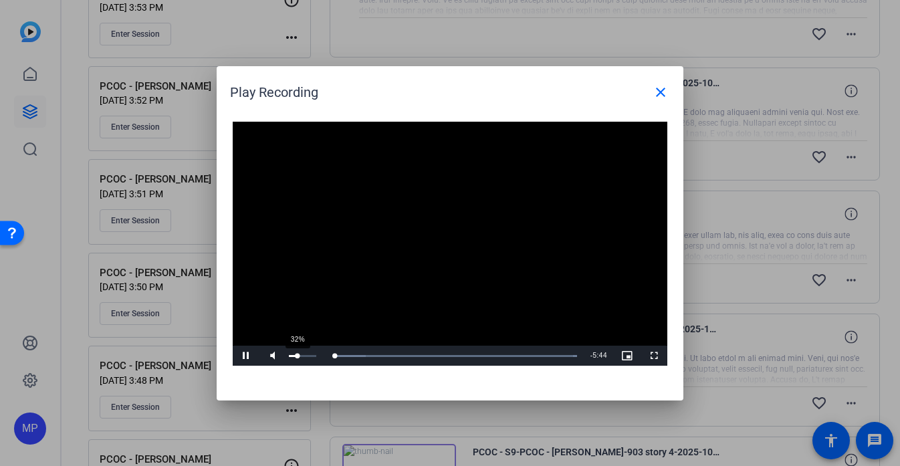
click at [297, 358] on div "32%" at bounding box center [301, 356] width 33 height 20
click at [657, 92] on mat-icon "close" at bounding box center [660, 92] width 16 height 16
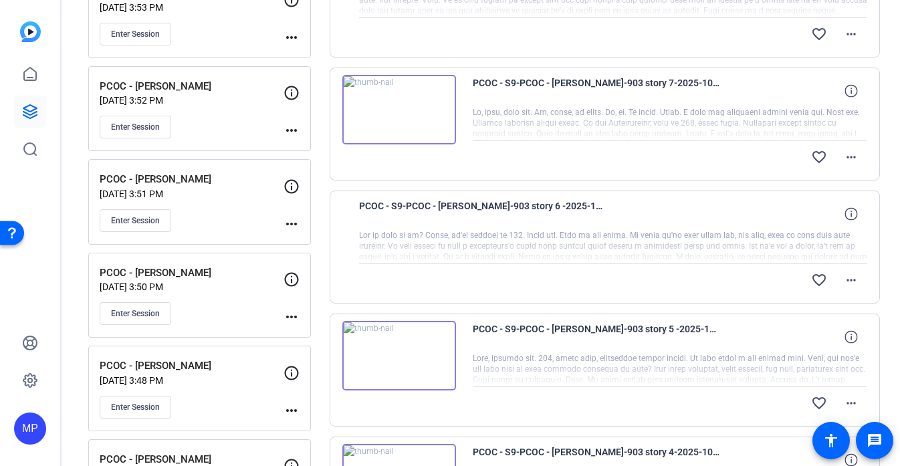
scroll to position [0, 0]
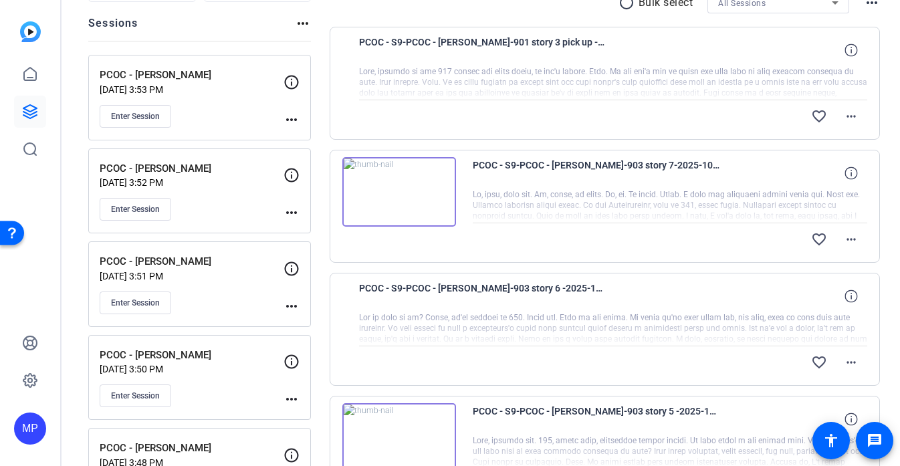
scroll to position [146, 0]
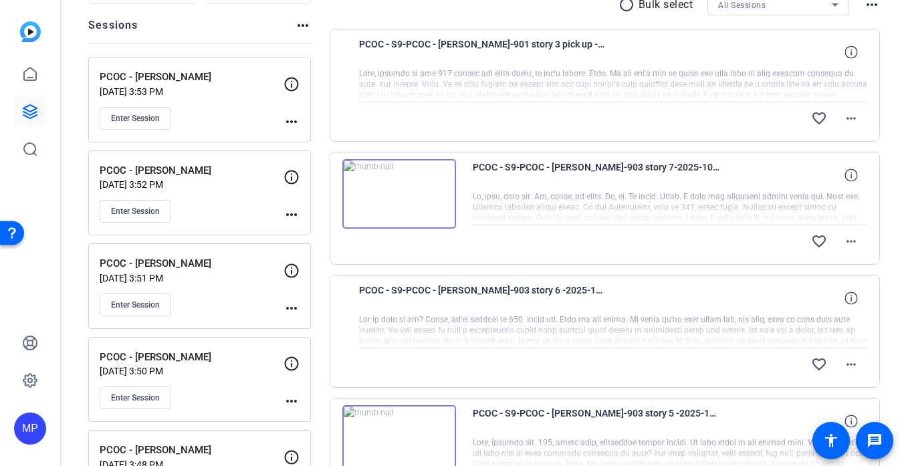
click at [384, 321] on div at bounding box center [613, 330] width 509 height 33
click at [362, 322] on div at bounding box center [613, 330] width 509 height 33
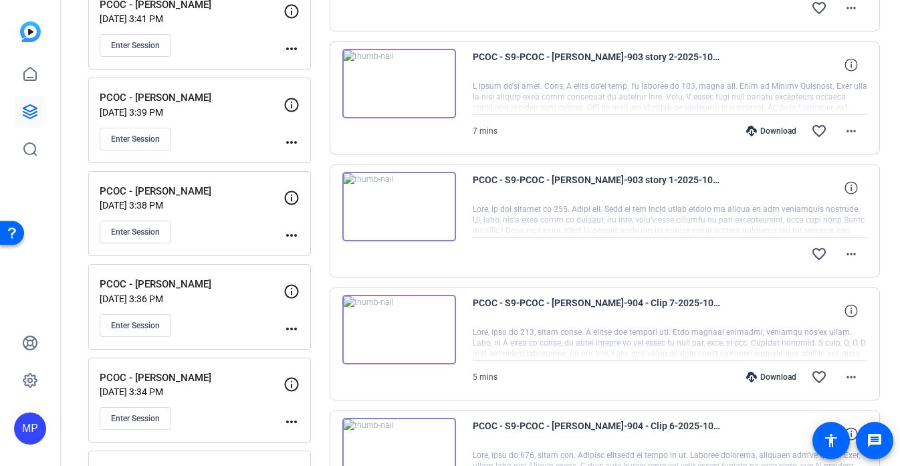
scroll to position [1051, 0]
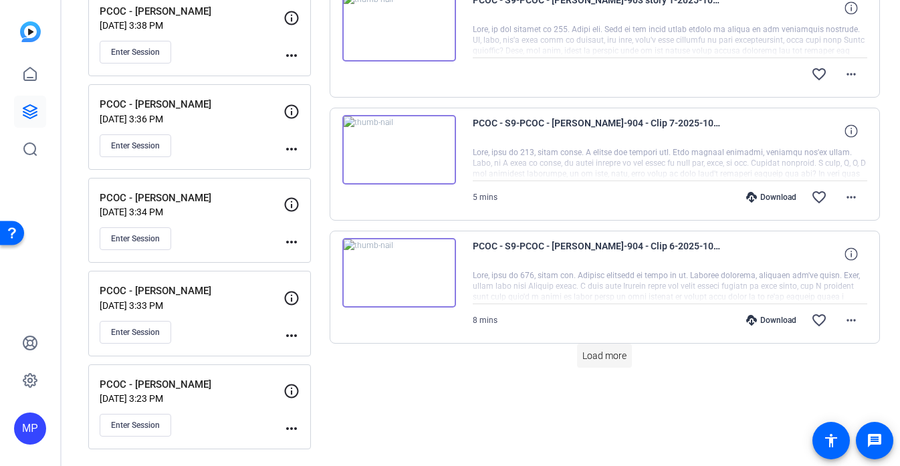
click at [585, 358] on span "Load more" at bounding box center [604, 356] width 44 height 14
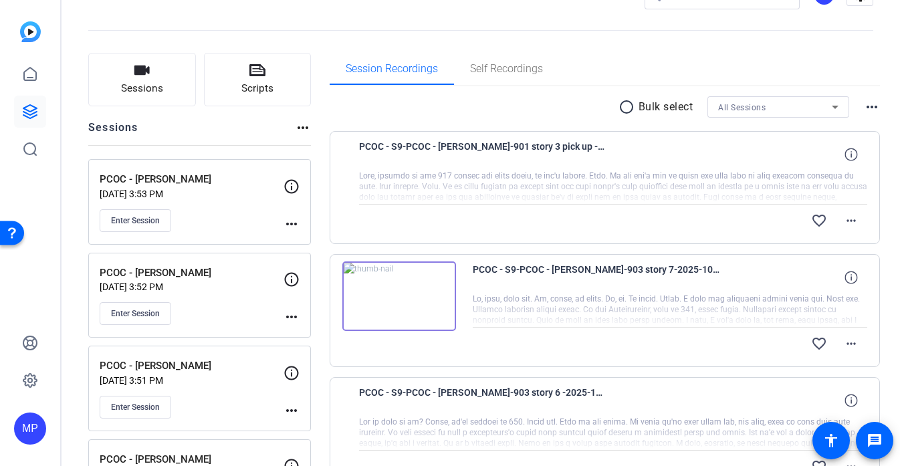
scroll to position [0, 0]
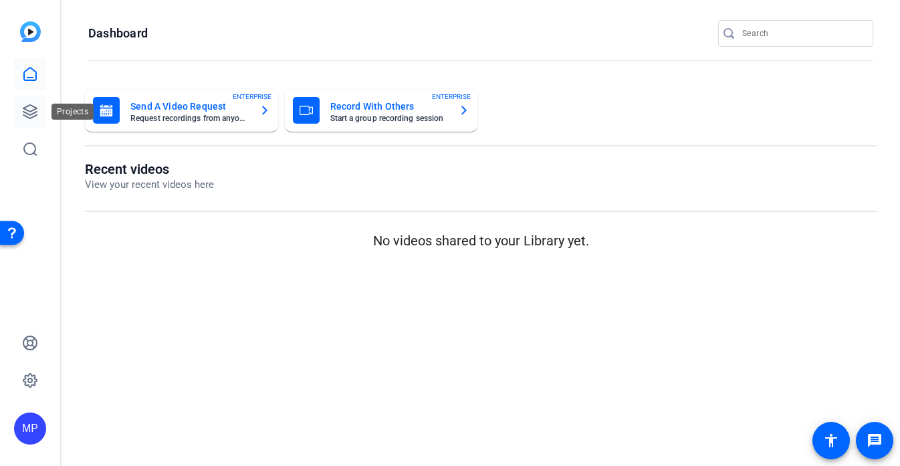
click at [30, 112] on icon at bounding box center [30, 112] width 16 height 16
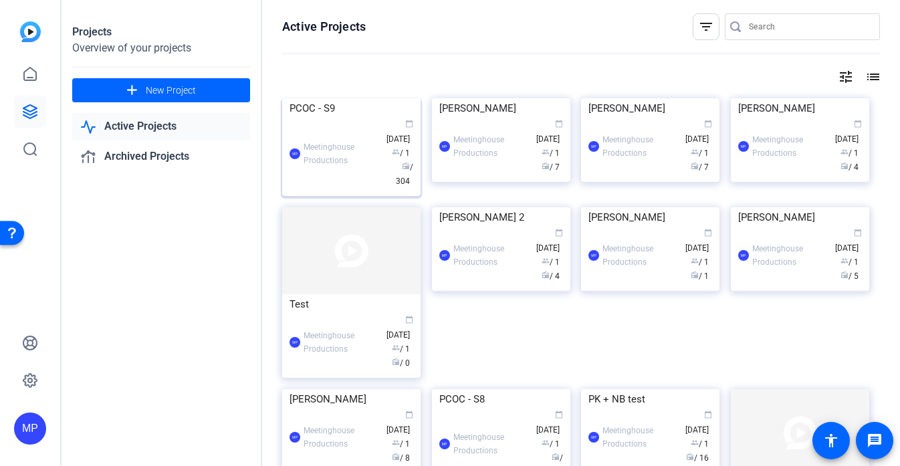
click at [356, 98] on img at bounding box center [351, 98] width 138 height 0
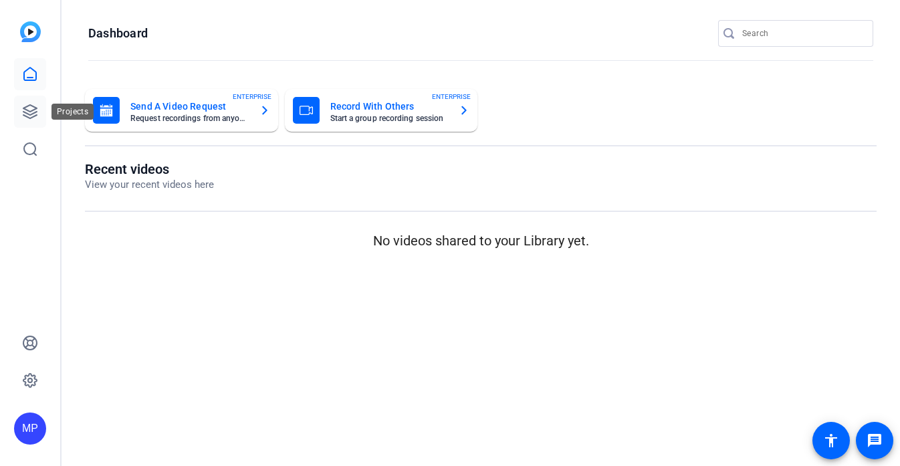
click at [23, 112] on icon at bounding box center [29, 111] width 13 height 13
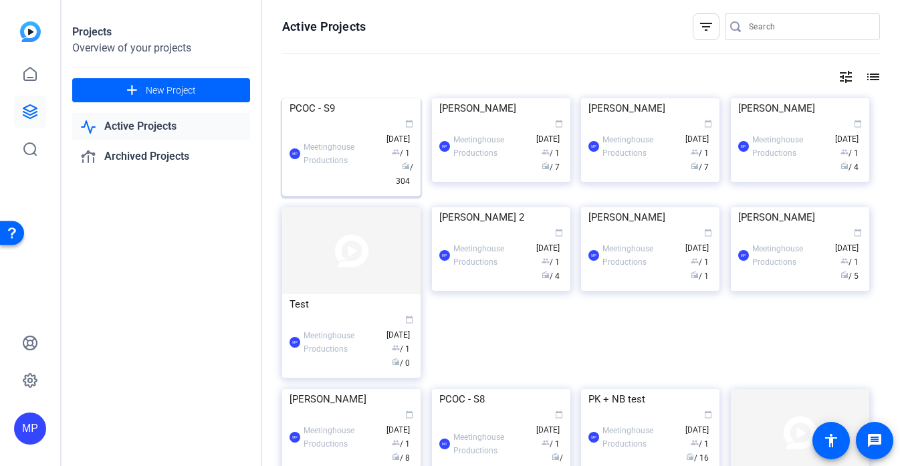
click at [350, 98] on img at bounding box center [351, 98] width 138 height 0
